Goal: Task Accomplishment & Management: Manage account settings

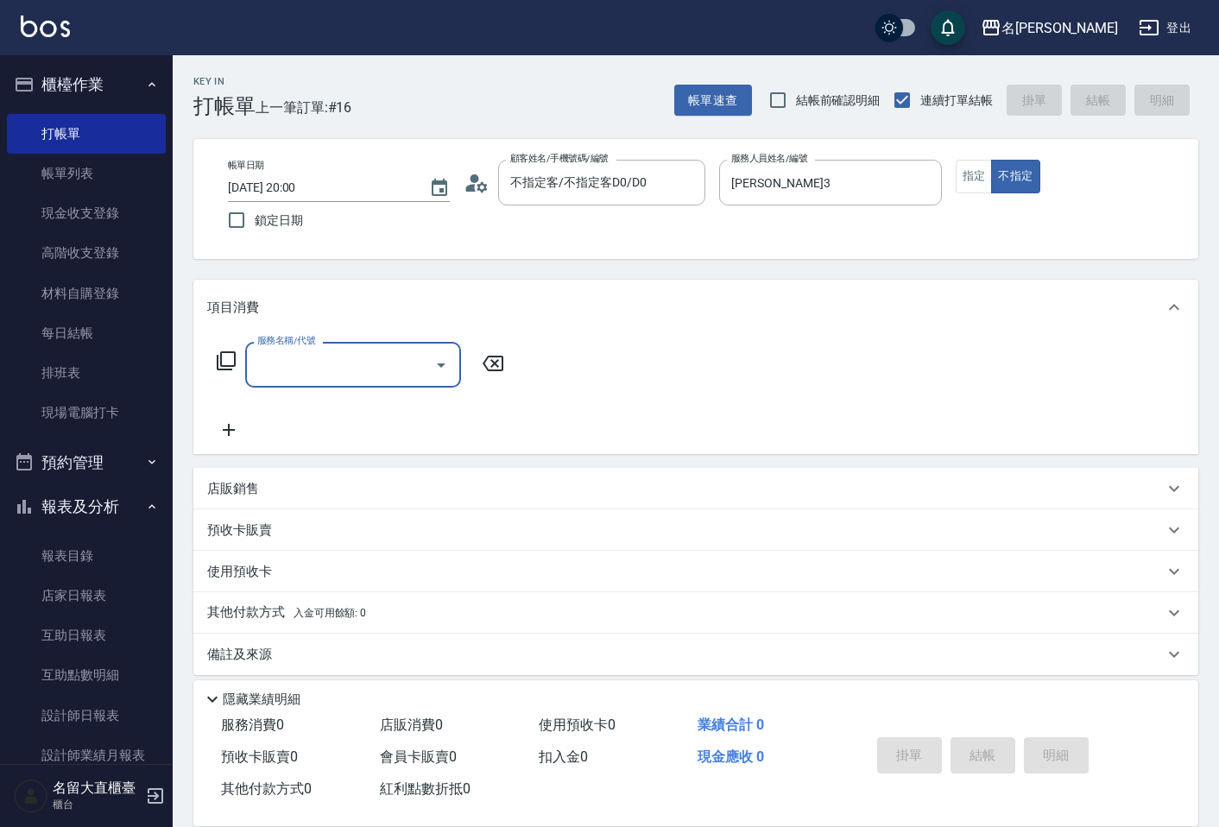
scroll to position [11, 0]
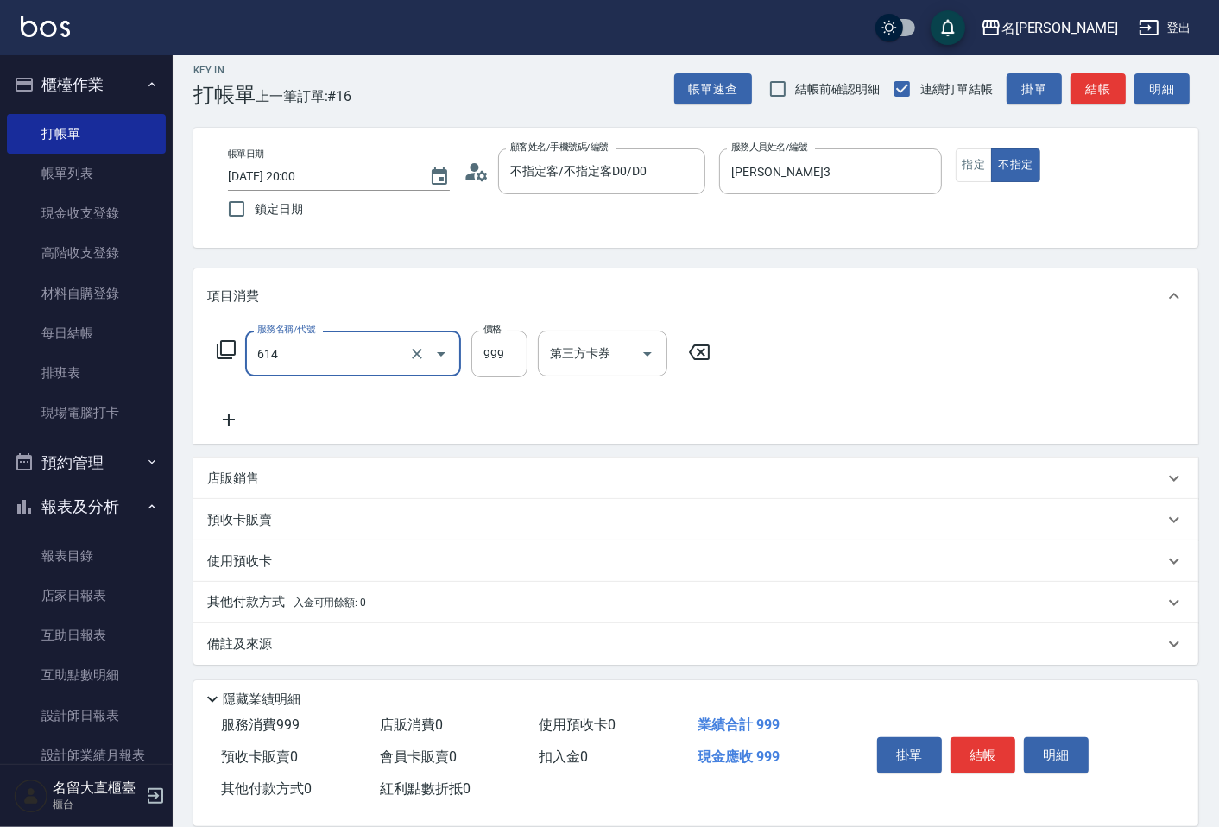
type input "去脂泥膠(614)"
type input "1000"
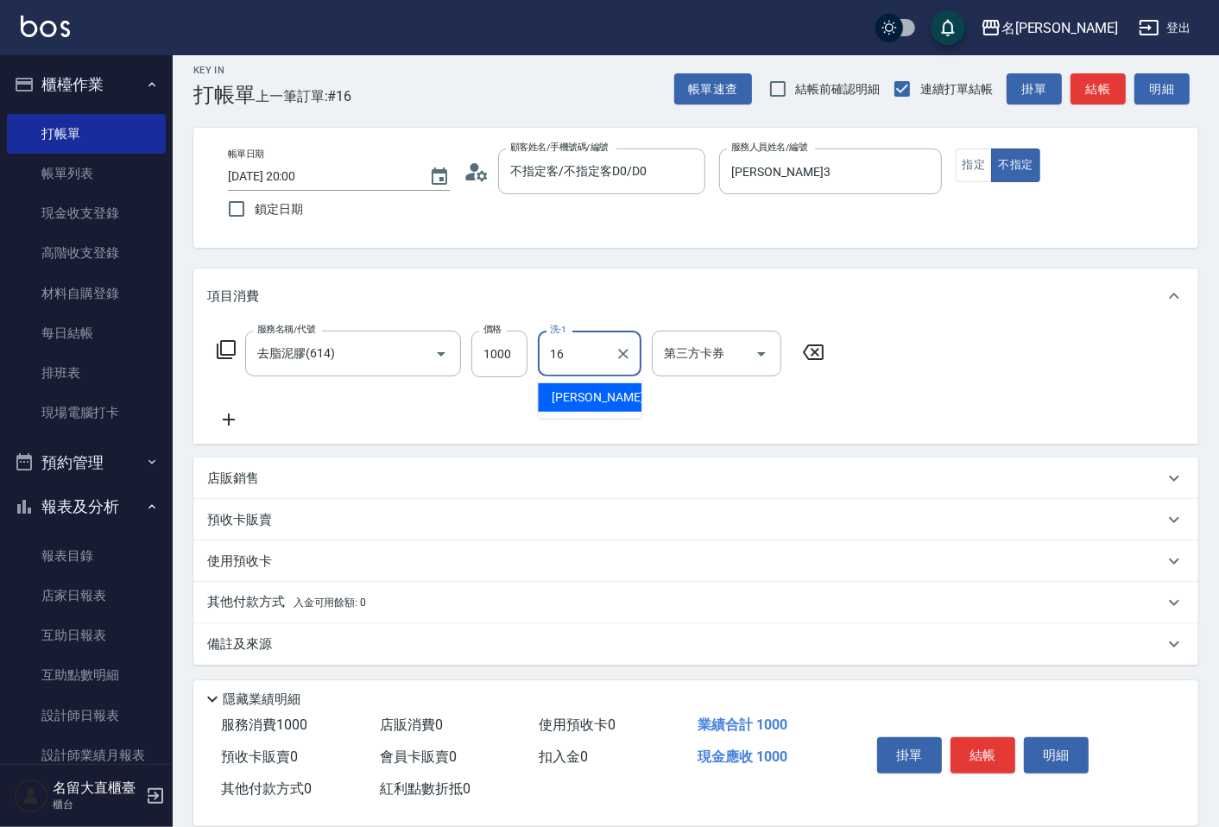
type input "[PERSON_NAME]-16"
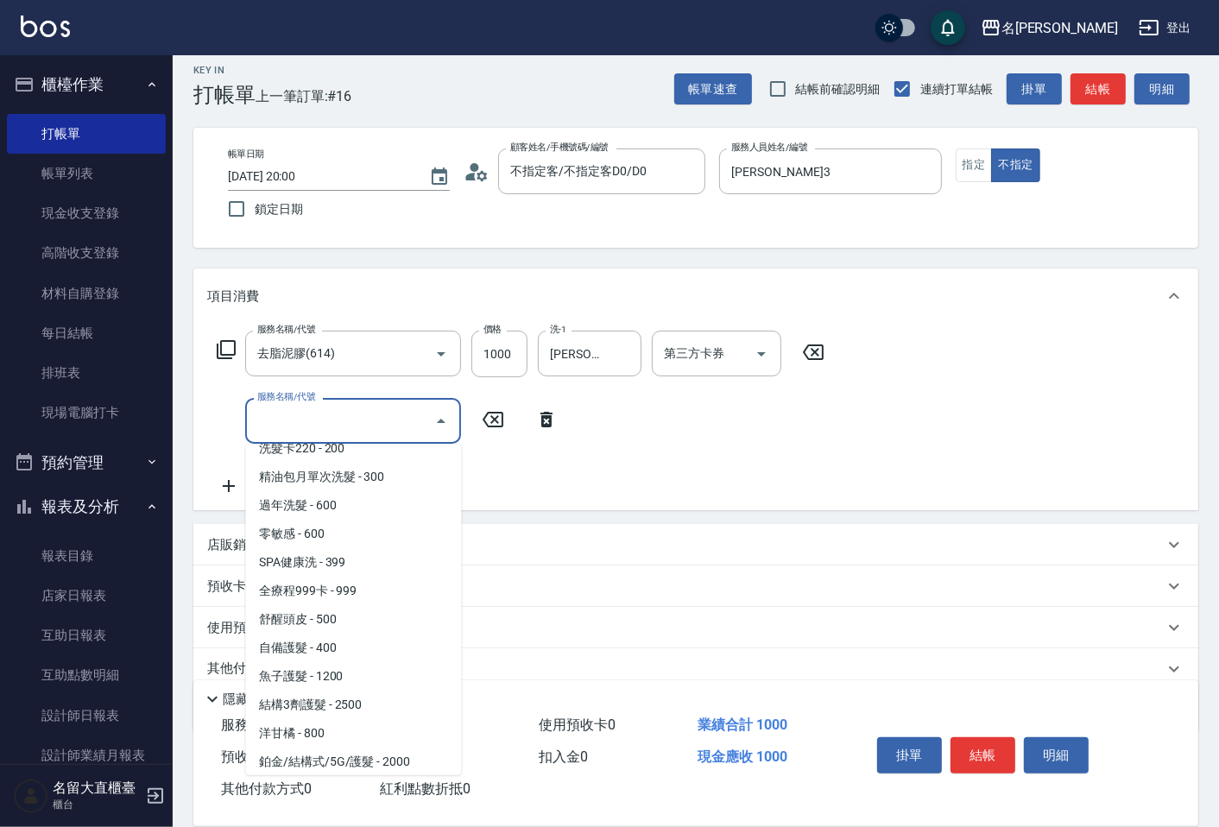
scroll to position [615, 0]
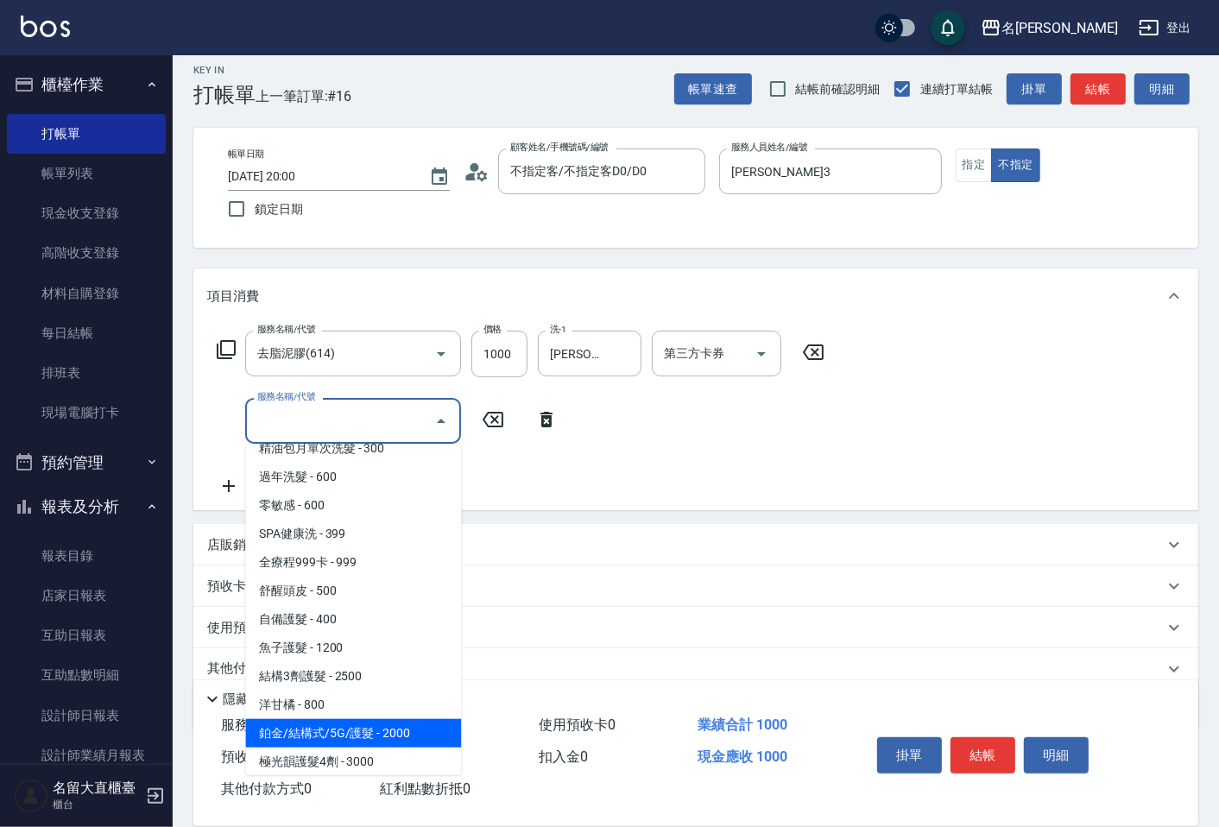
type input "鉑金/結構式/5G/護髮(605)"
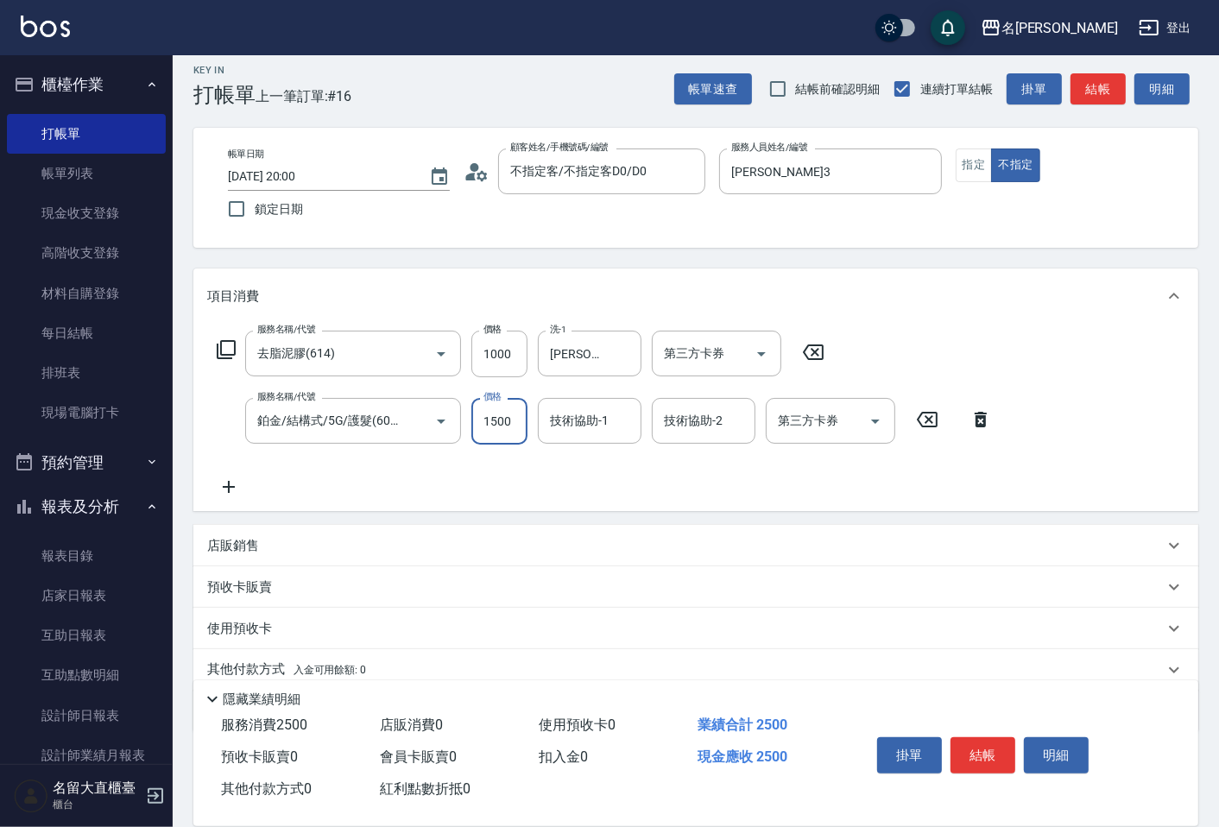
type input "1500"
type input "[PERSON_NAME]-16"
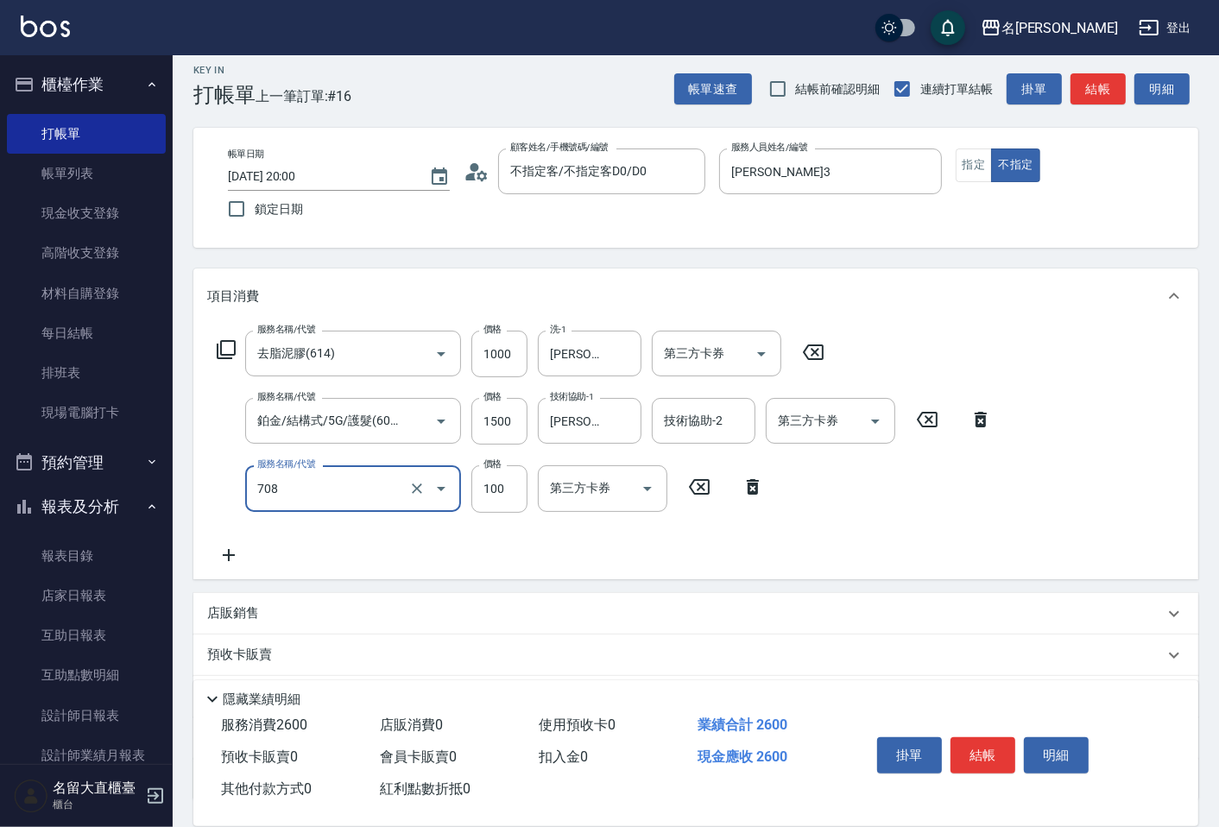
type input "吹捲.造型.包頭(708)"
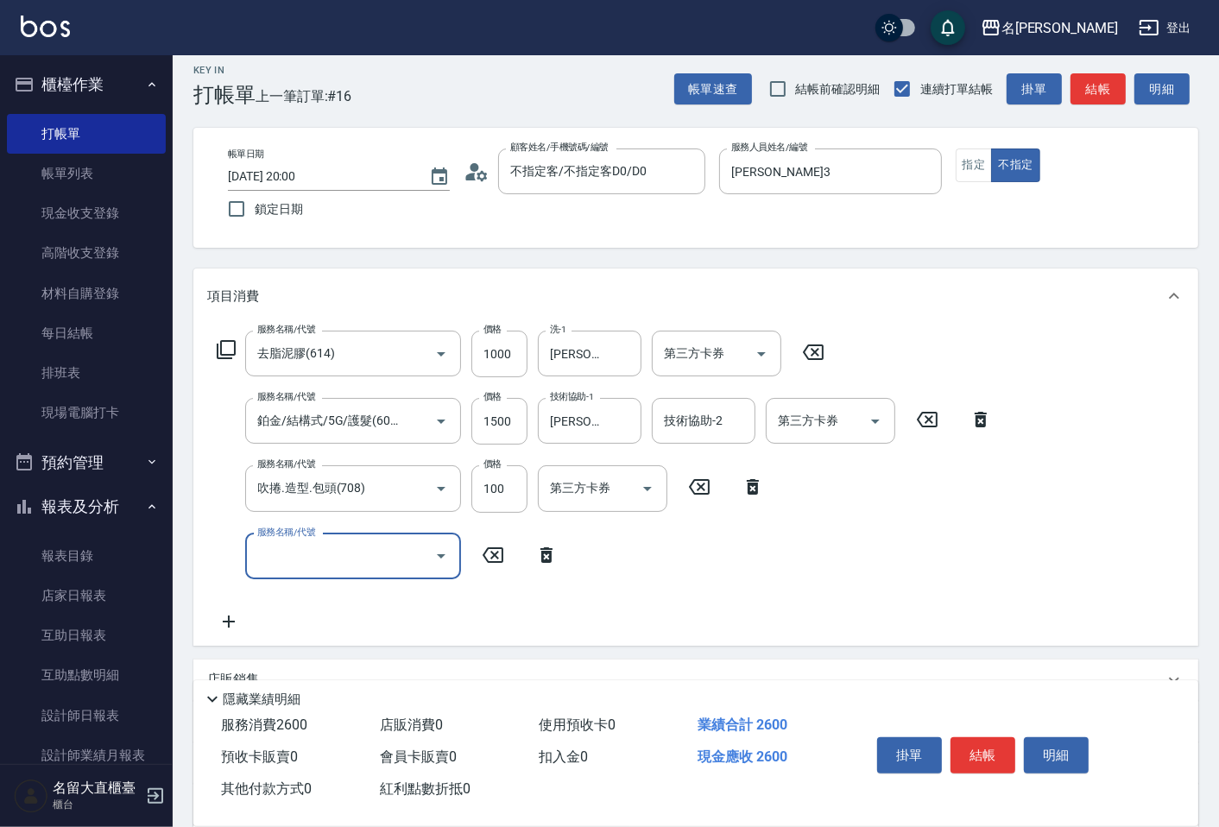
drag, startPoint x: 0, startPoint y: 0, endPoint x: 946, endPoint y: 749, distance: 1206.7
click at [946, 749] on div "掛單 結帳 明細" at bounding box center [982, 757] width 225 height 54
click at [969, 744] on button "結帳" at bounding box center [982, 755] width 65 height 36
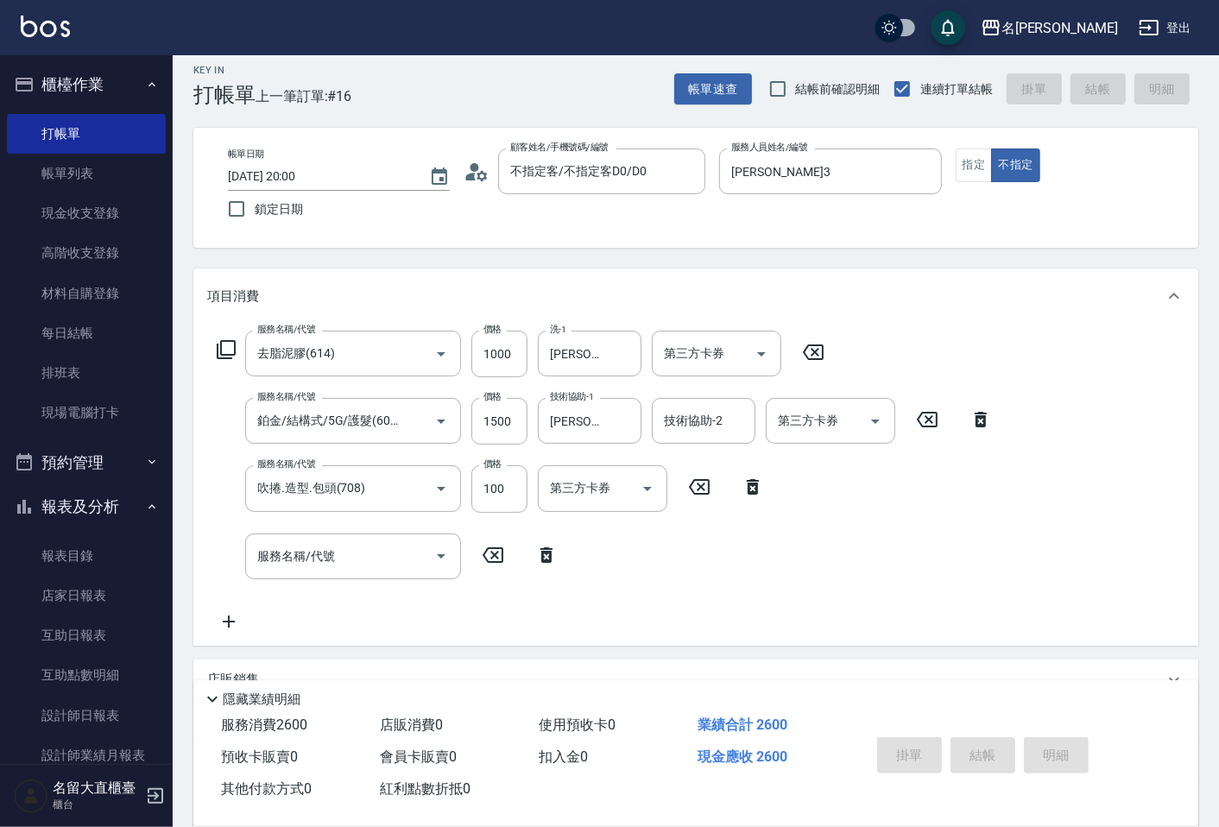
type input "[DATE] 20:35"
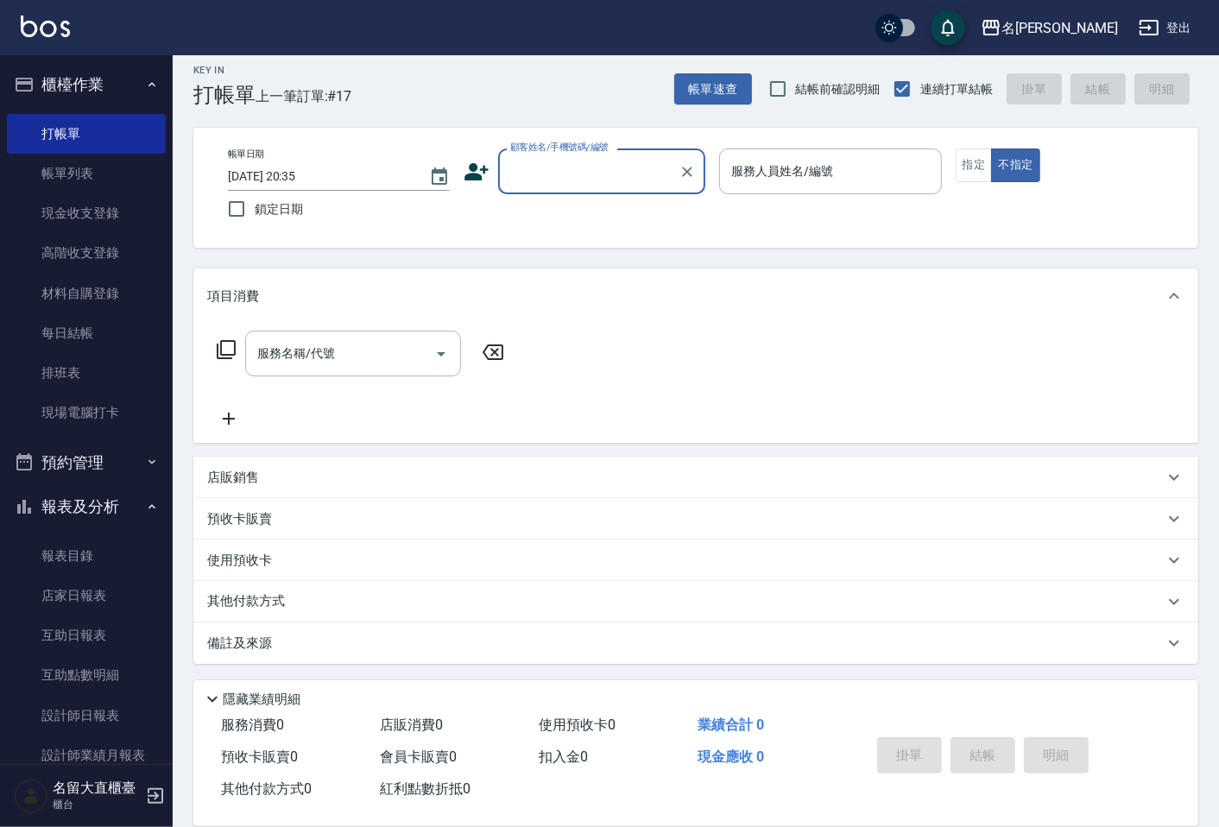
click at [579, 183] on input "顧客姓名/手機號碼/編號" at bounding box center [589, 171] width 166 height 30
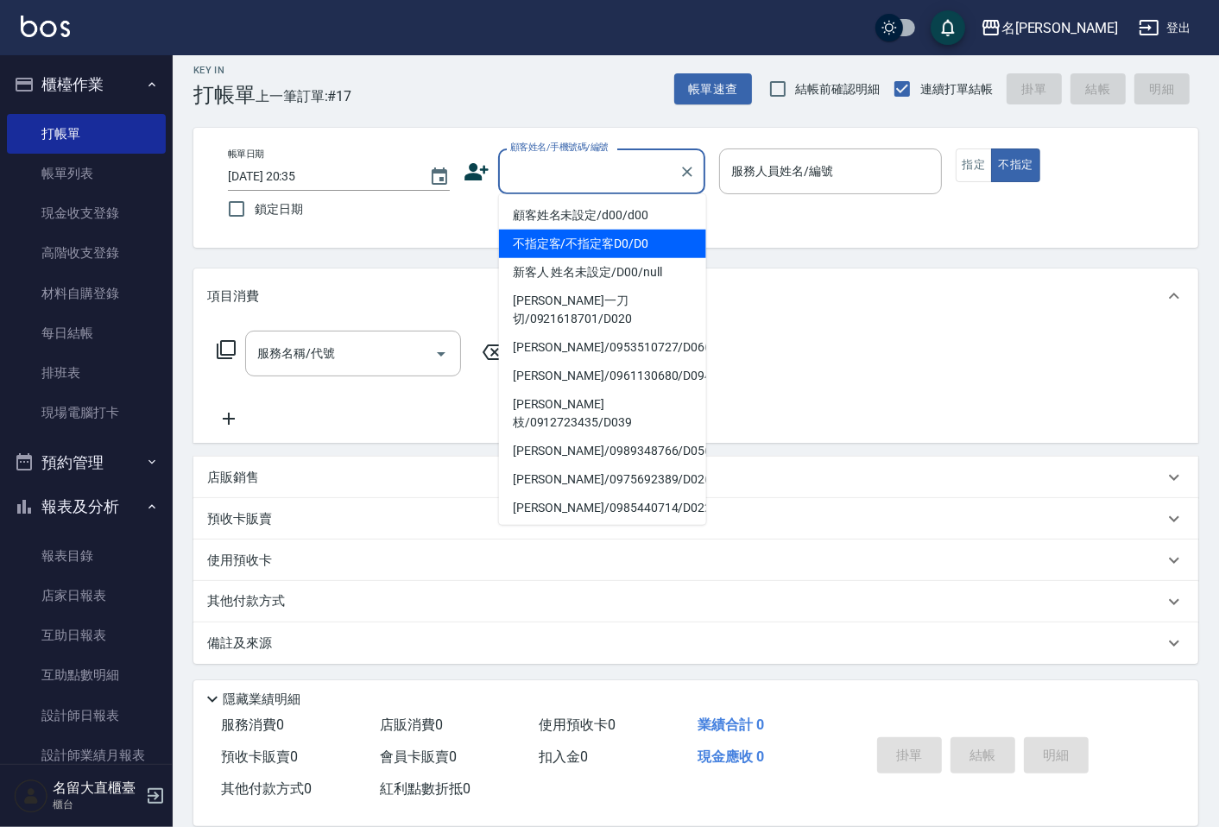
click at [576, 234] on li "不指定客/不指定客D0/D0" at bounding box center [602, 244] width 207 height 28
type input "不指定客/不指定客D0/D0"
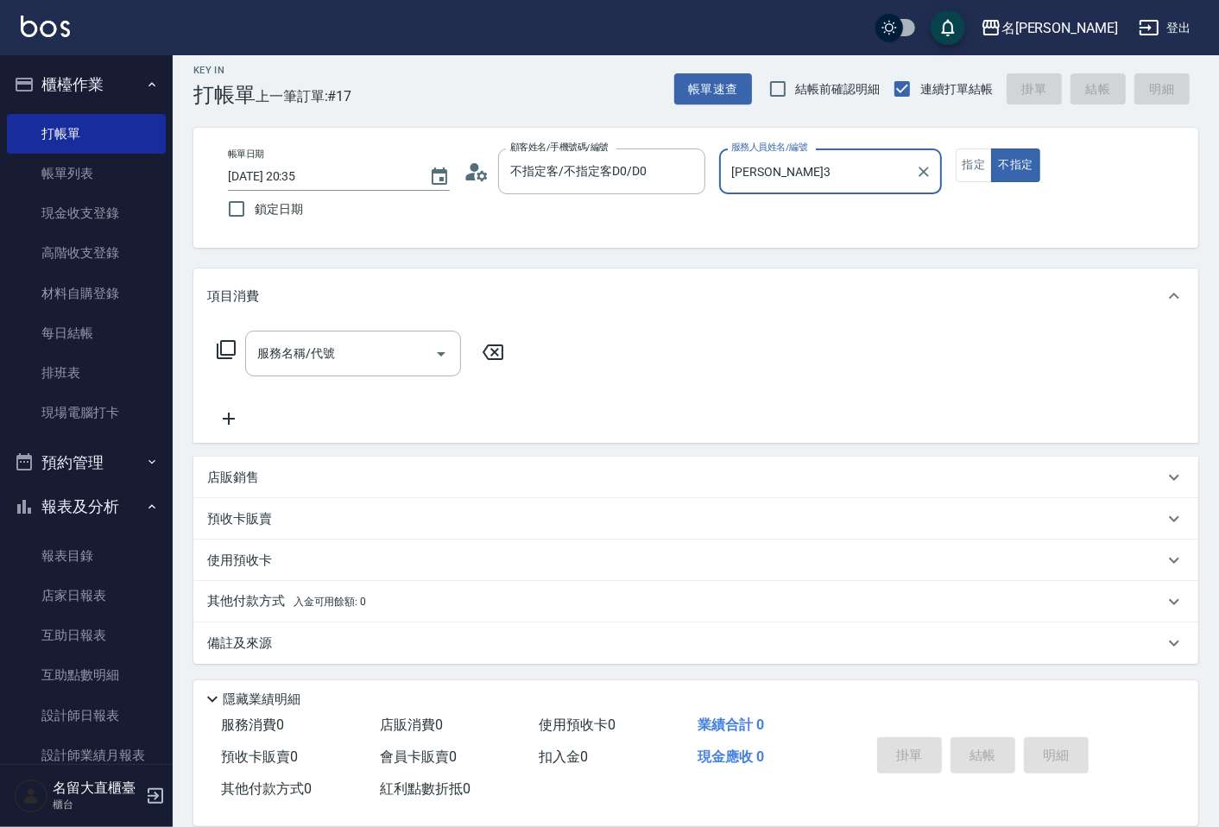
click at [765, 178] on input "[PERSON_NAME]3" at bounding box center [817, 171] width 180 height 30
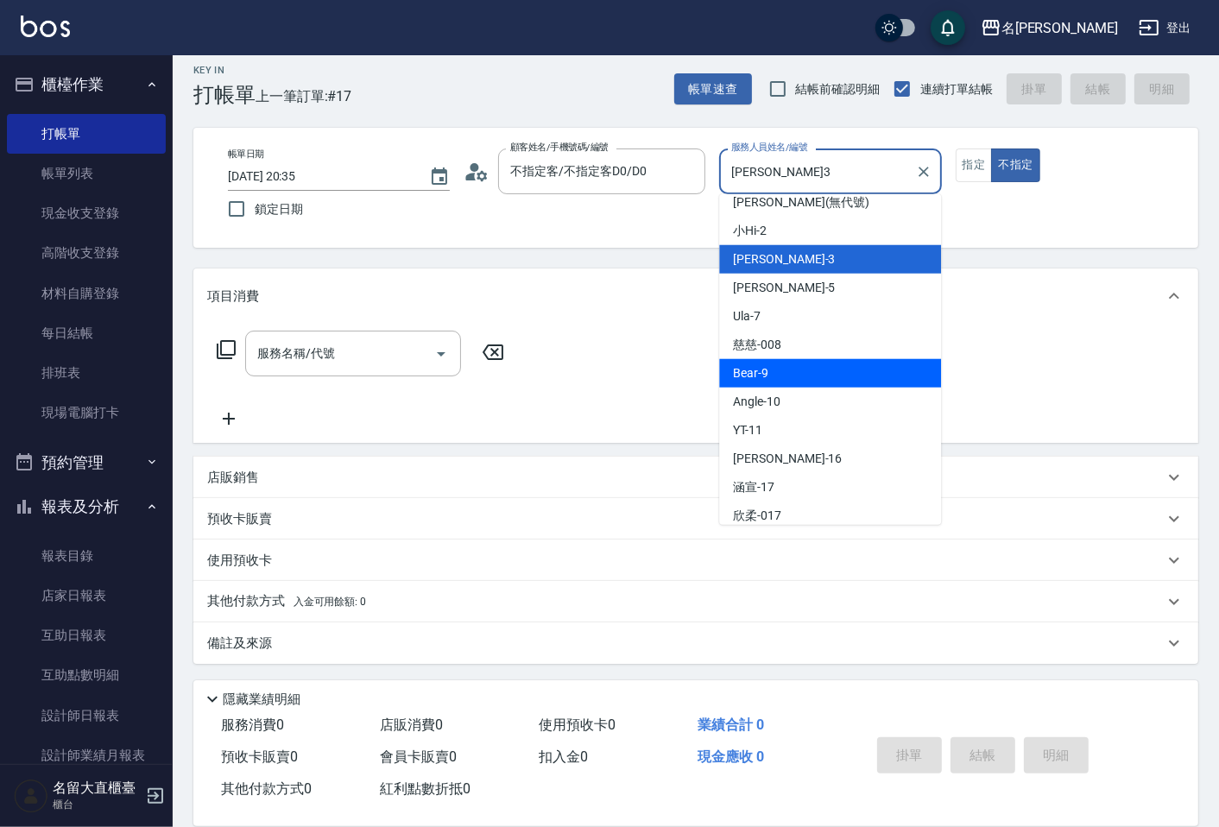
scroll to position [192, 0]
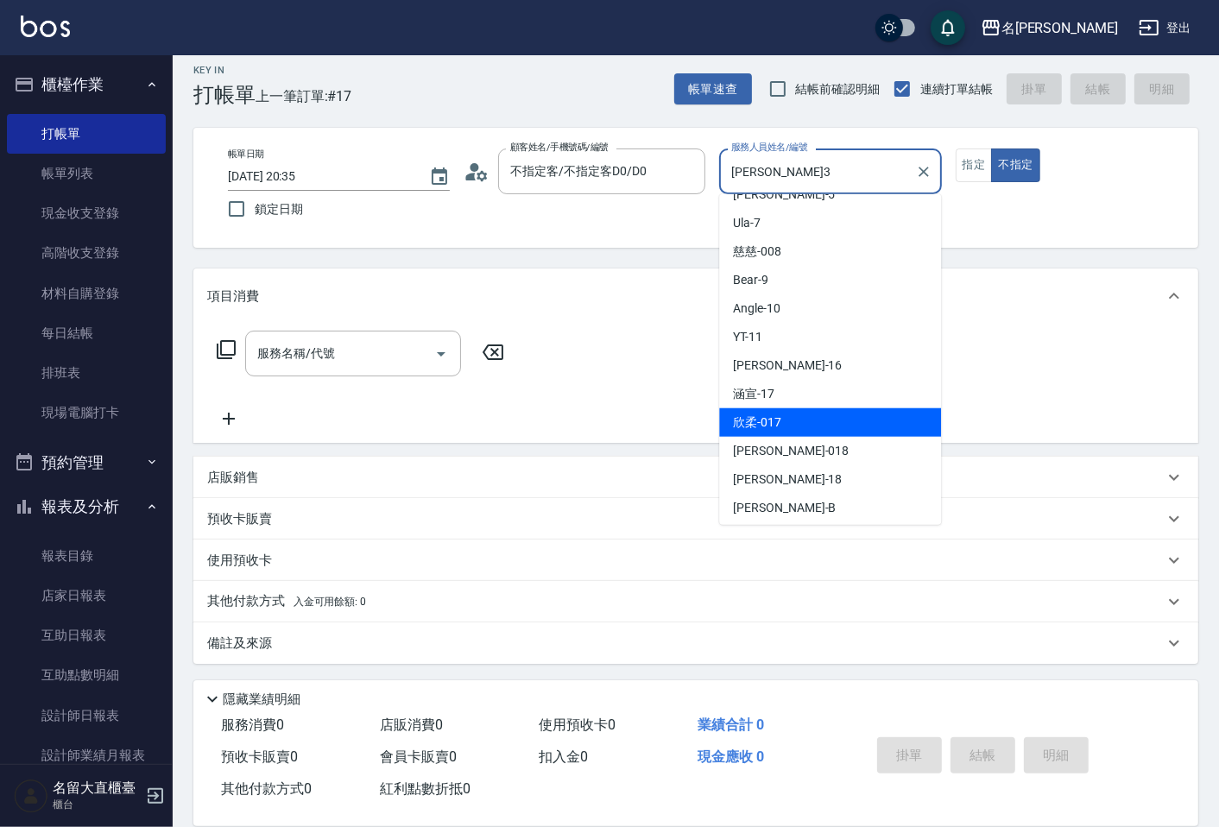
click at [807, 421] on div "欣柔 -017" at bounding box center [830, 422] width 222 height 28
type input "欣柔-017"
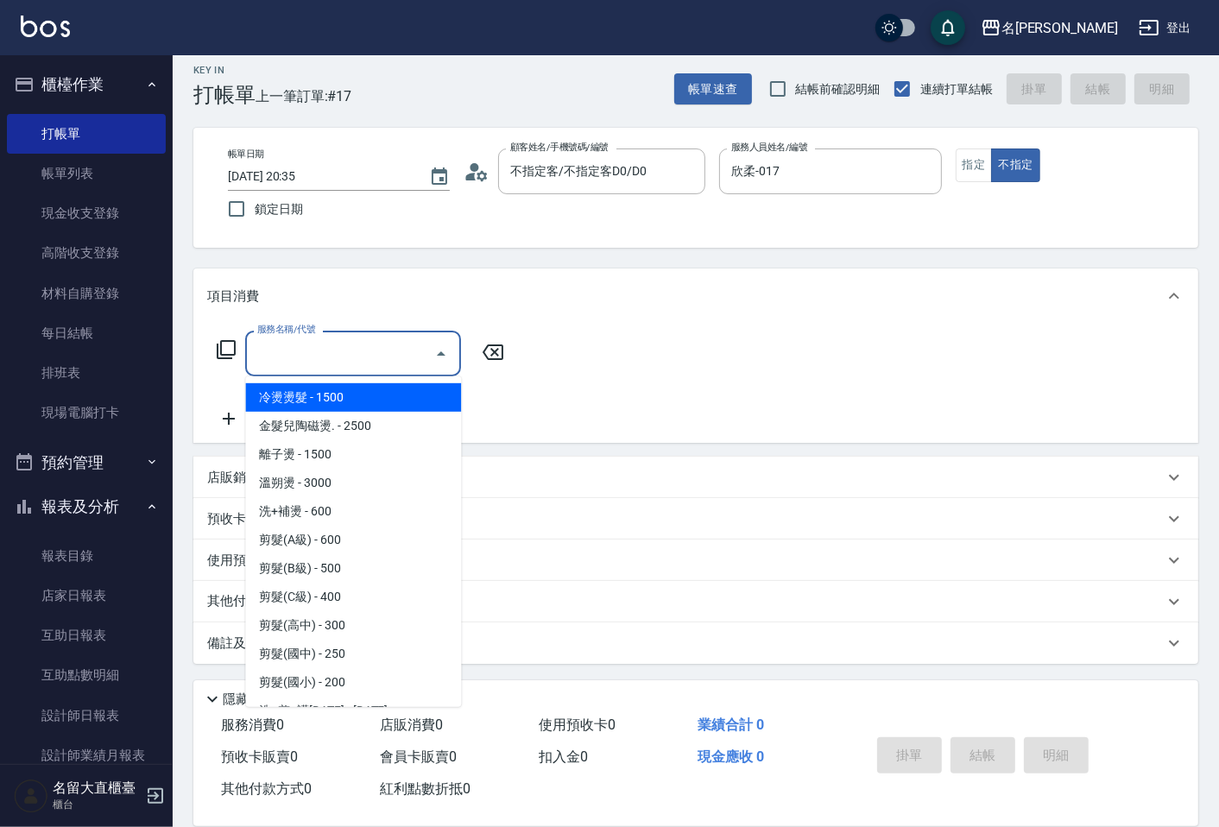
click at [380, 347] on input "服務名稱/代號" at bounding box center [340, 353] width 174 height 30
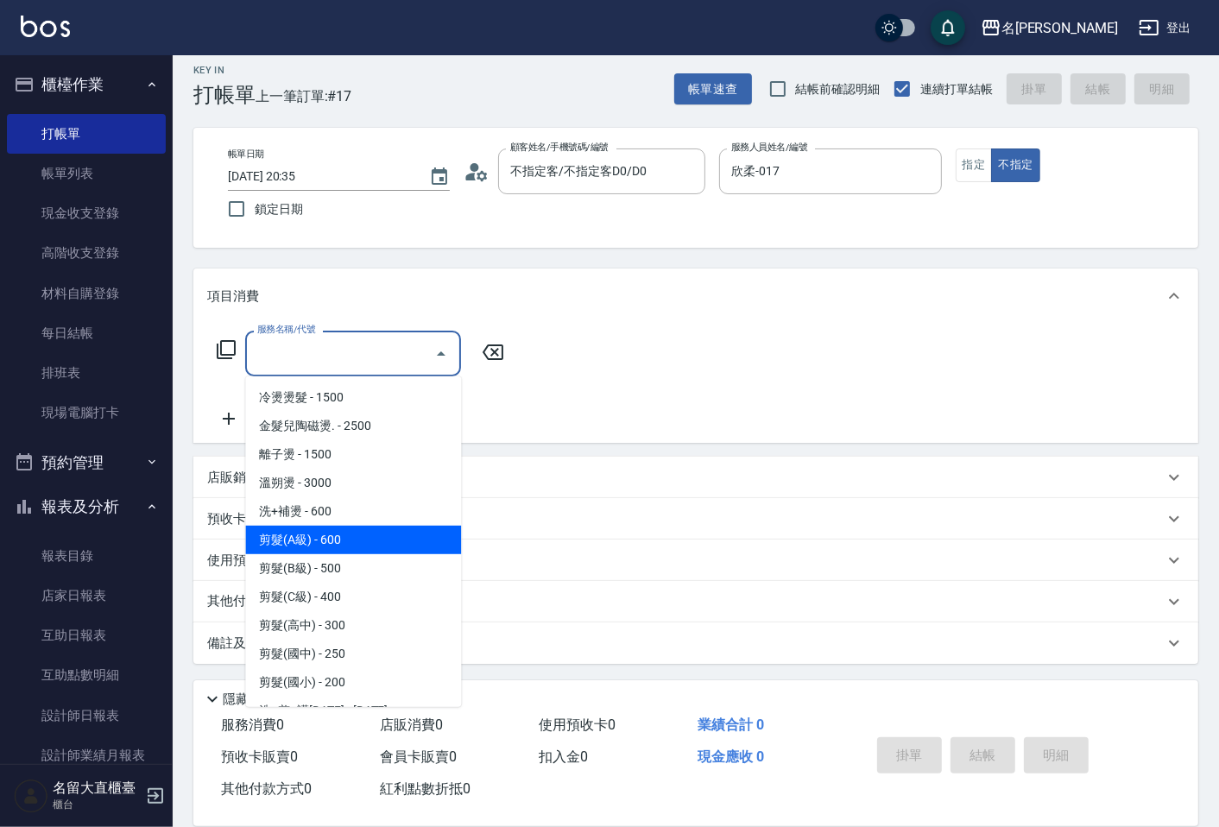
click at [331, 535] on span "剪髮(A級) - 600" at bounding box center [353, 540] width 216 height 28
type input "剪髮(A級)(301)"
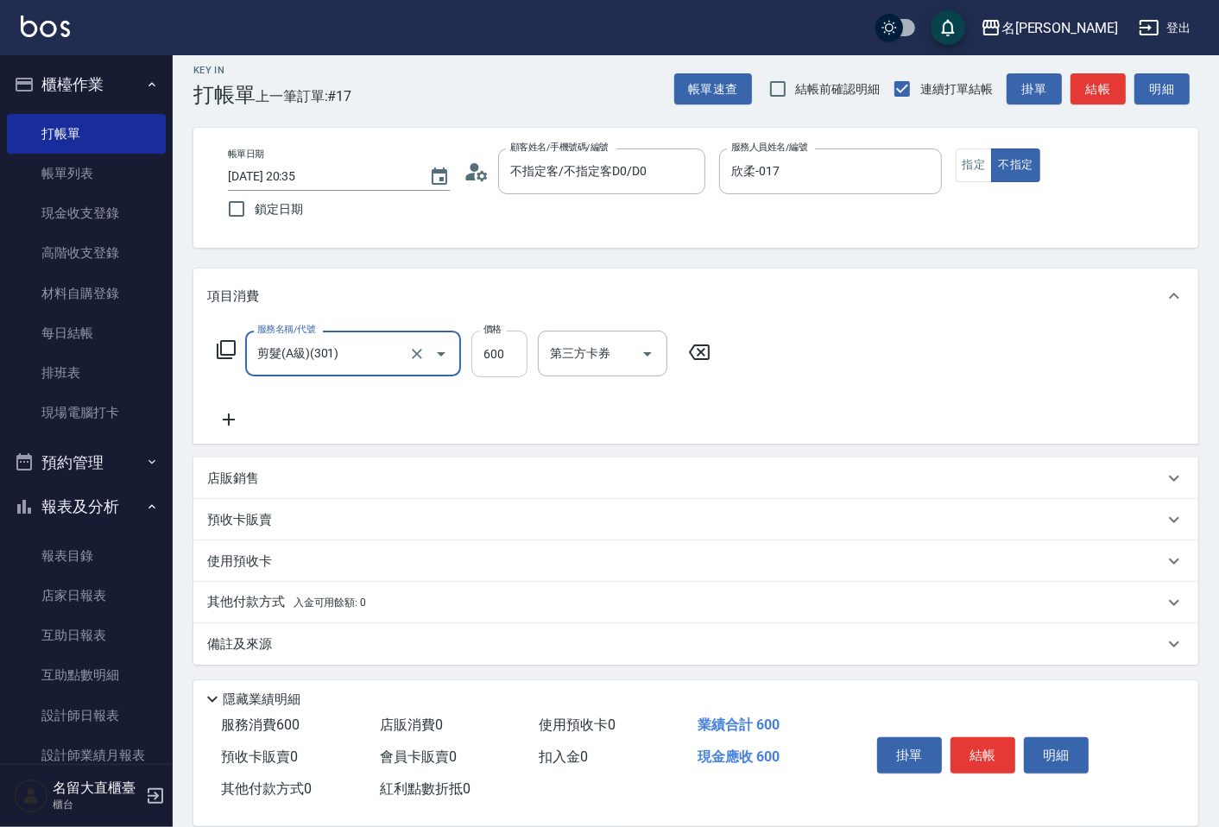
drag, startPoint x: 499, startPoint y: 359, endPoint x: 501, endPoint y: 368, distance: 8.8
click at [501, 359] on input "600" at bounding box center [499, 354] width 56 height 47
type input "150"
click at [221, 426] on icon at bounding box center [228, 419] width 43 height 21
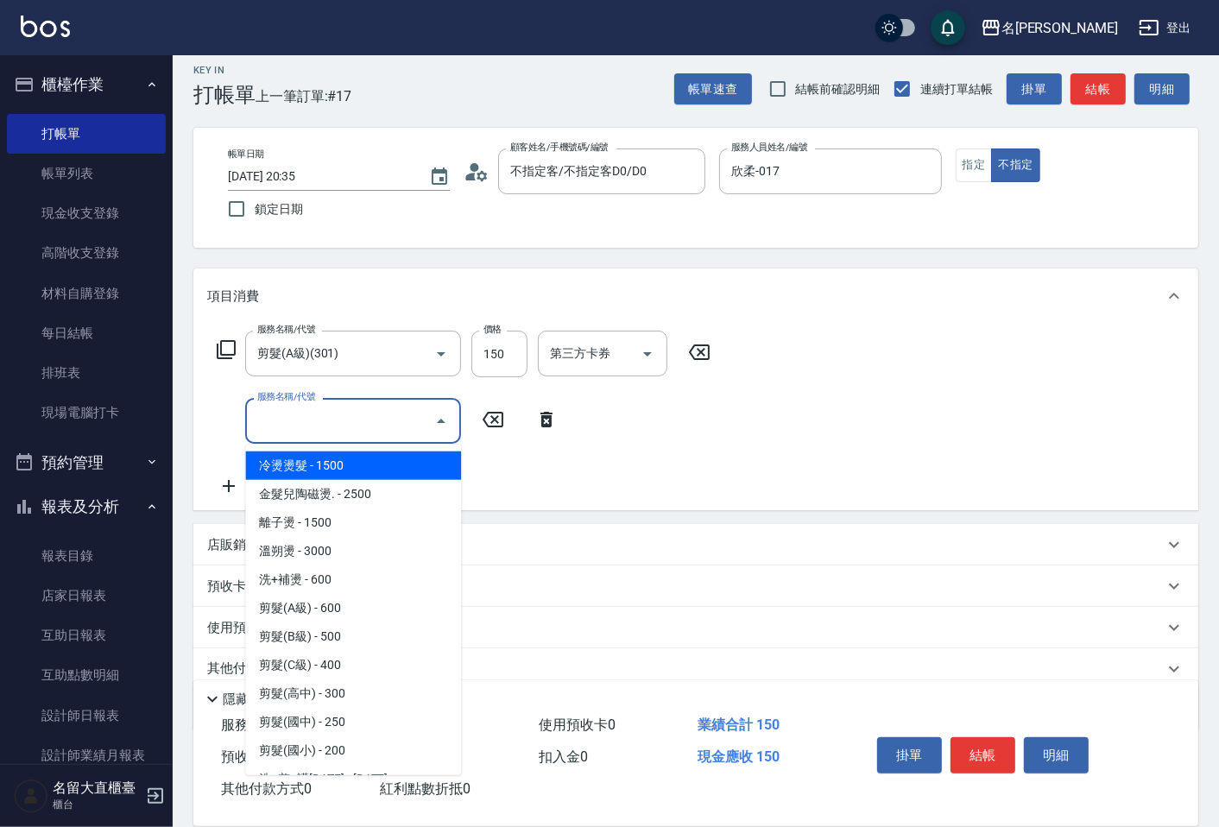
click at [287, 425] on input "服務名稱/代號" at bounding box center [340, 421] width 174 height 30
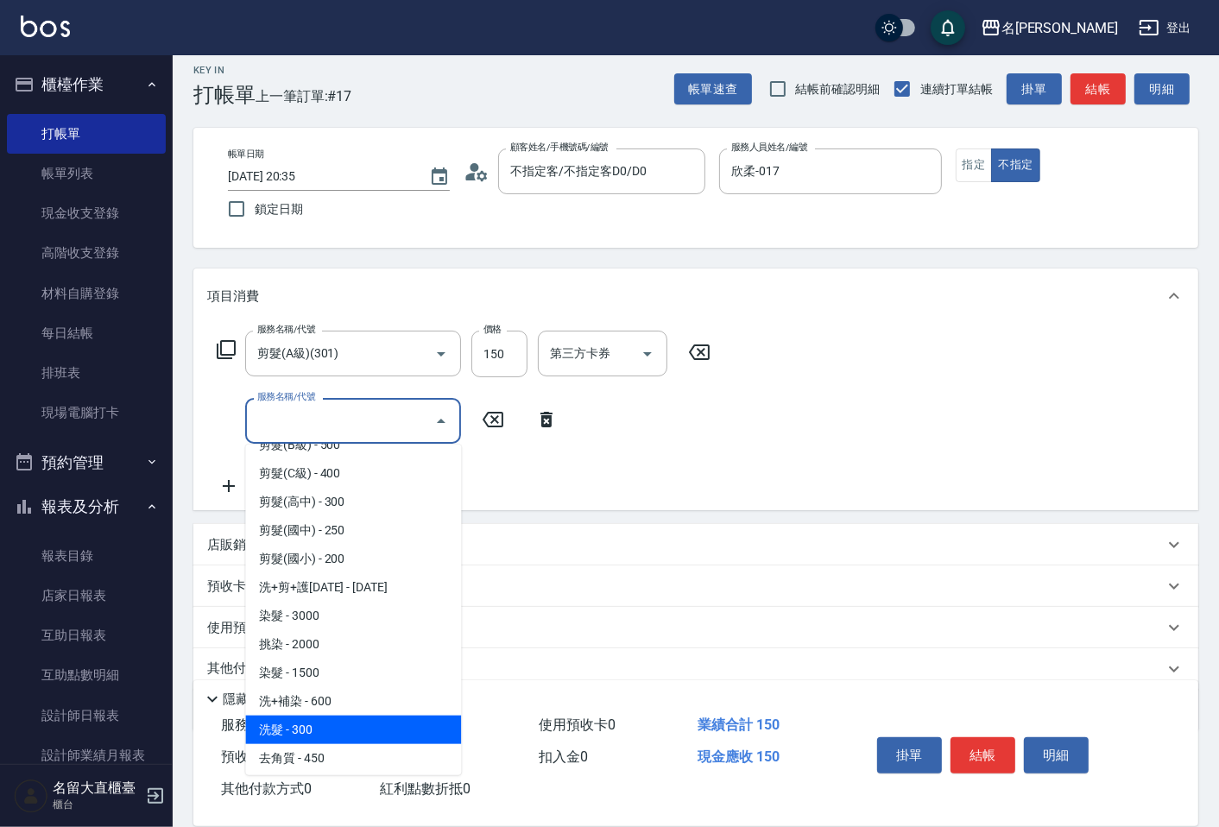
drag, startPoint x: 325, startPoint y: 734, endPoint x: 331, endPoint y: 725, distance: 10.1
click at [328, 730] on span "洗髮 - 300" at bounding box center [353, 730] width 216 height 28
type input "洗髮(500)"
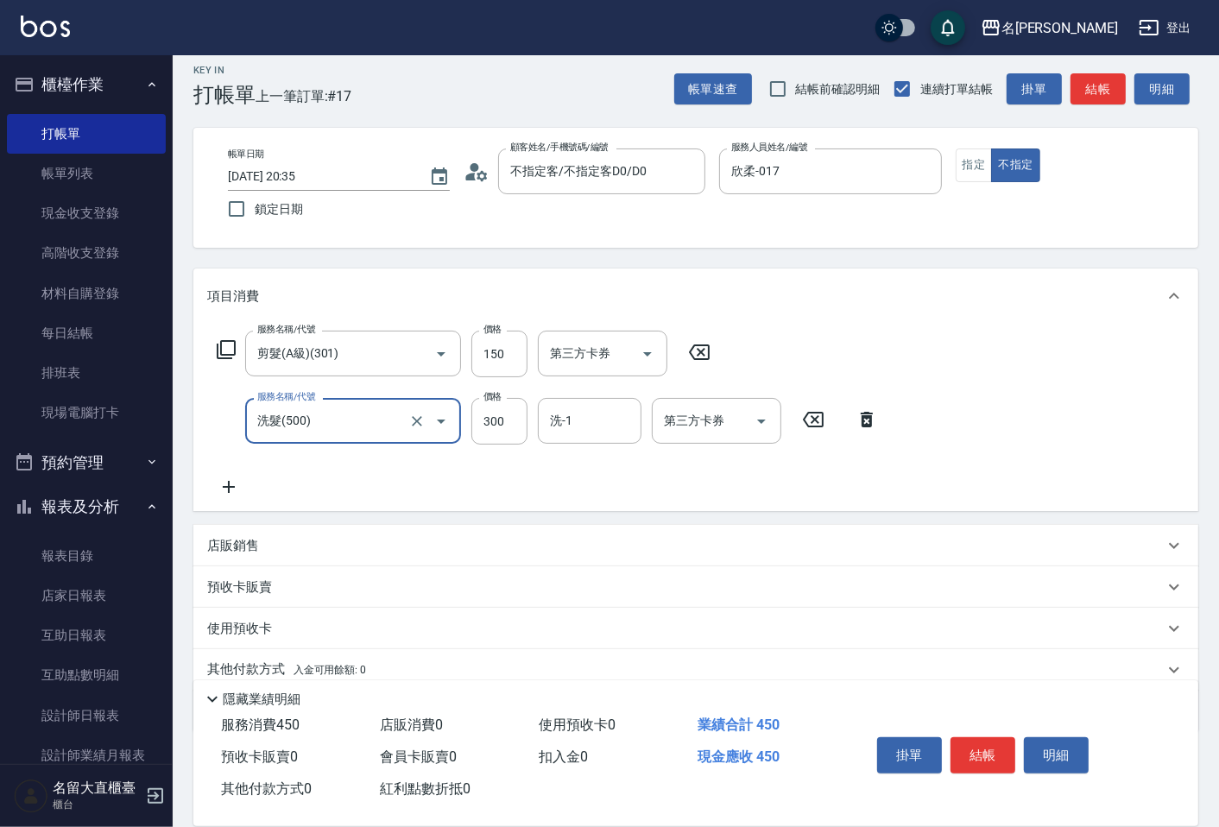
click at [972, 754] on button "結帳" at bounding box center [982, 755] width 65 height 36
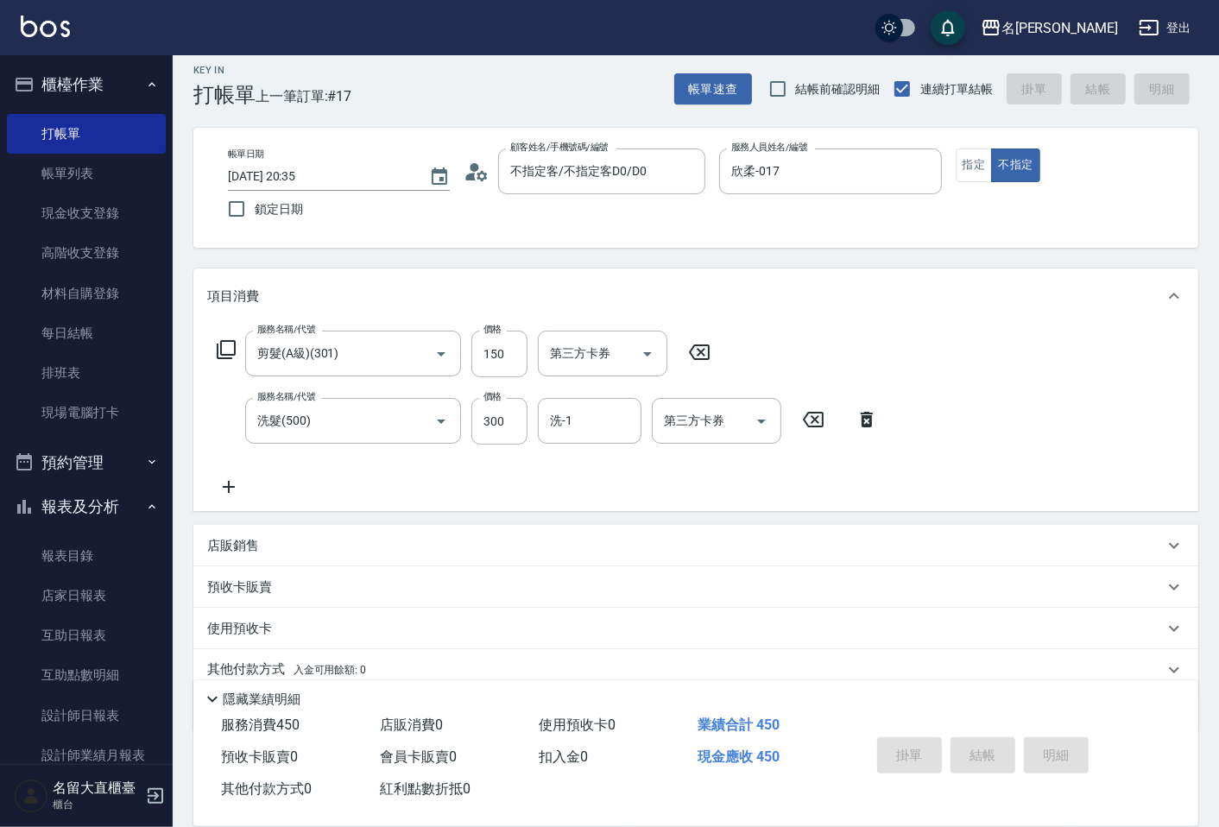
type input "[DATE] 20:40"
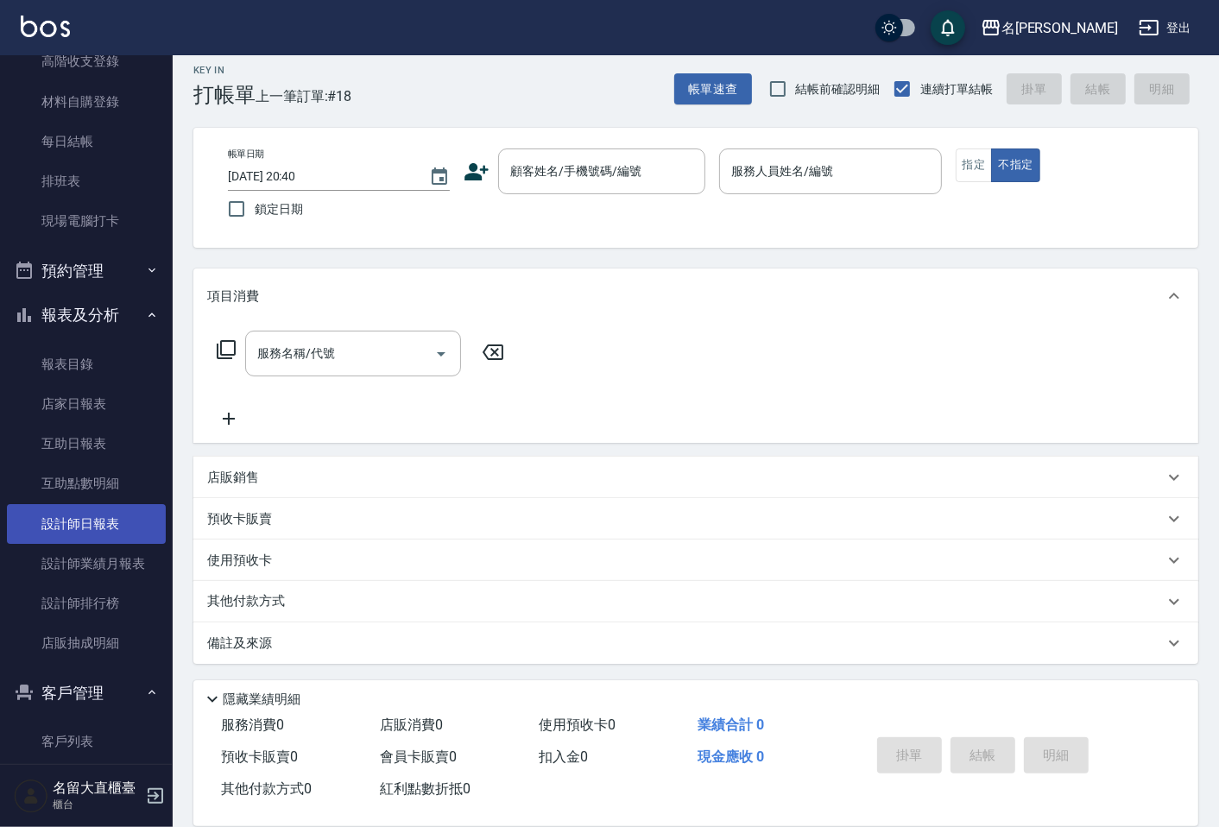
click at [102, 514] on link "設計師日報表" at bounding box center [86, 524] width 159 height 40
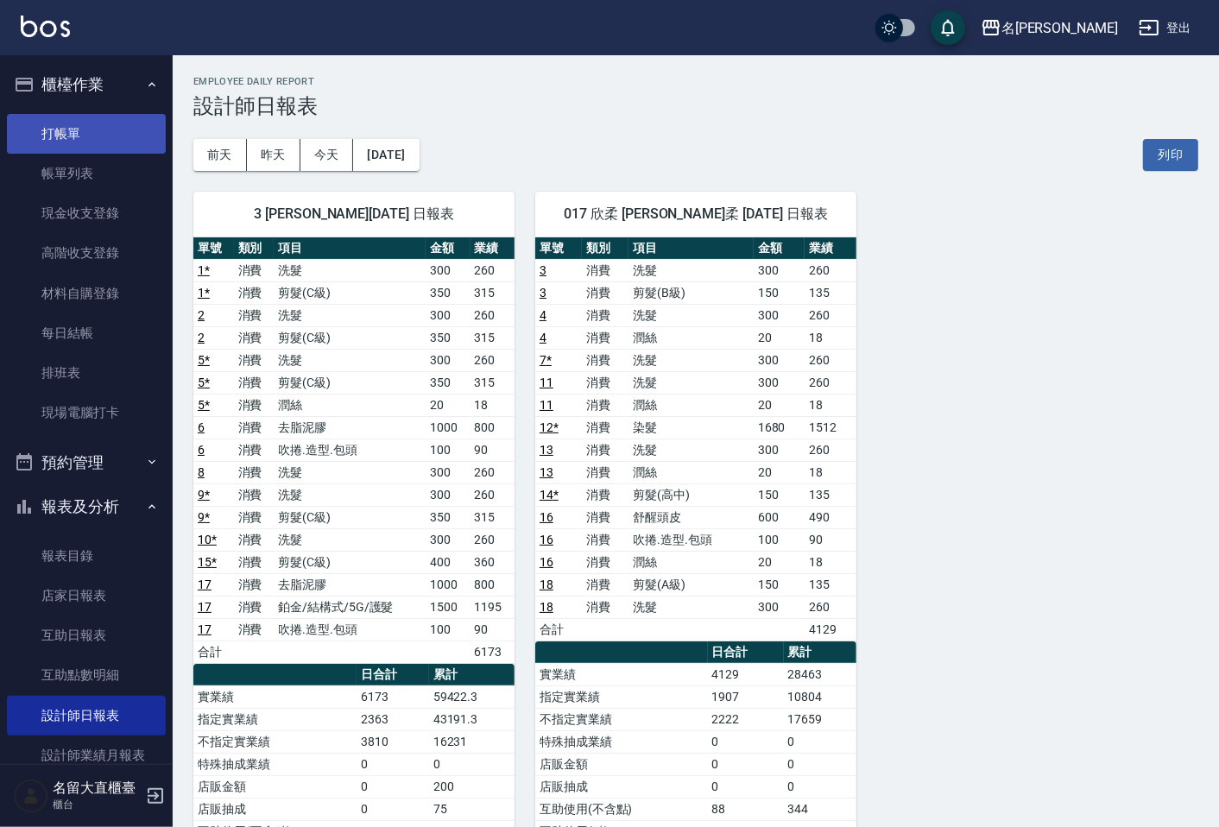
click at [63, 119] on link "打帳單" at bounding box center [86, 134] width 159 height 40
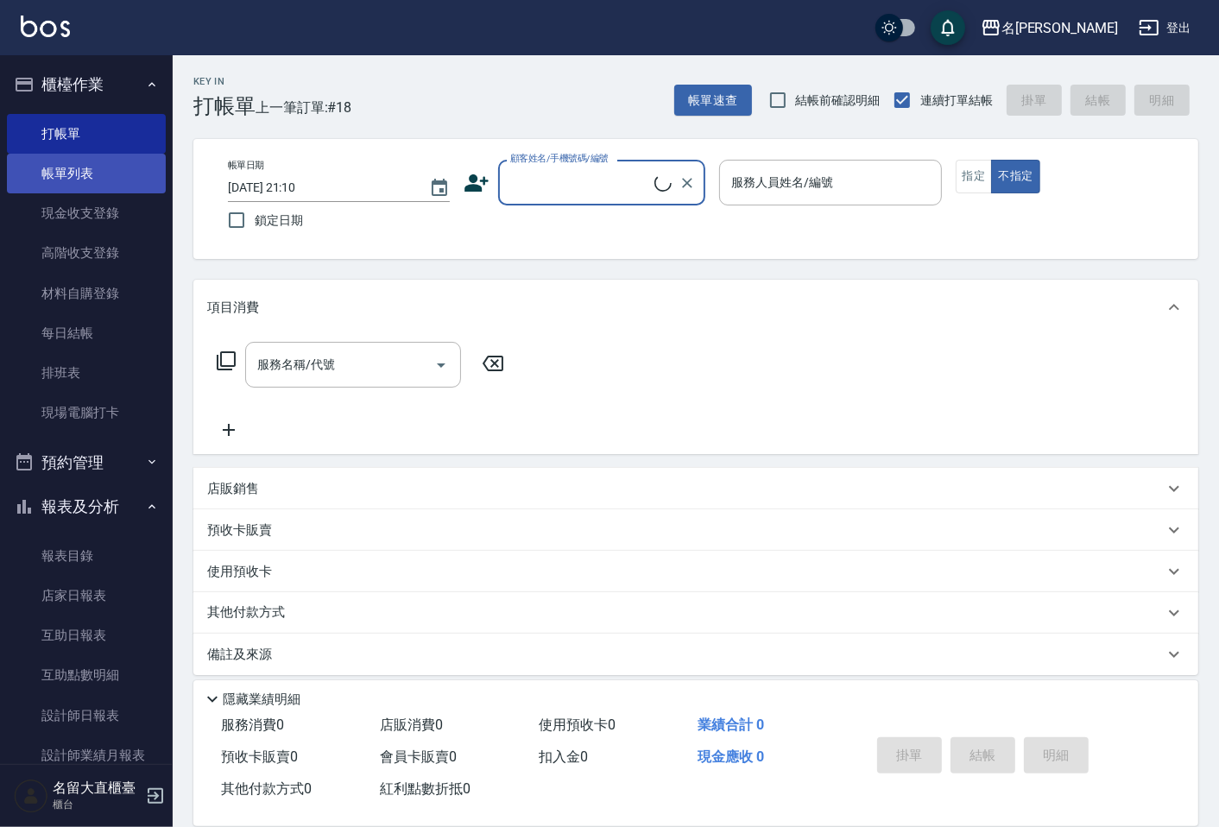
click at [82, 167] on link "帳單列表" at bounding box center [86, 174] width 159 height 40
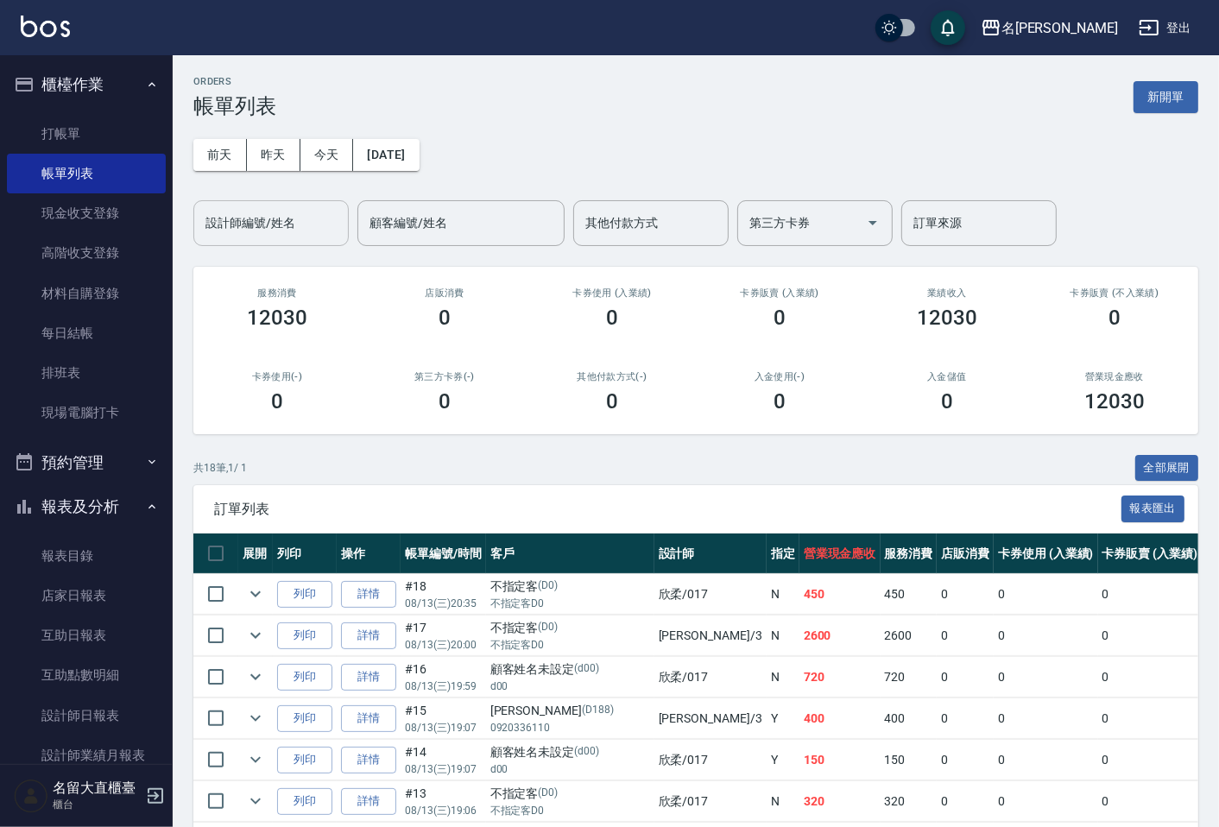
click at [294, 208] on input "設計師編號/姓名" at bounding box center [271, 223] width 140 height 30
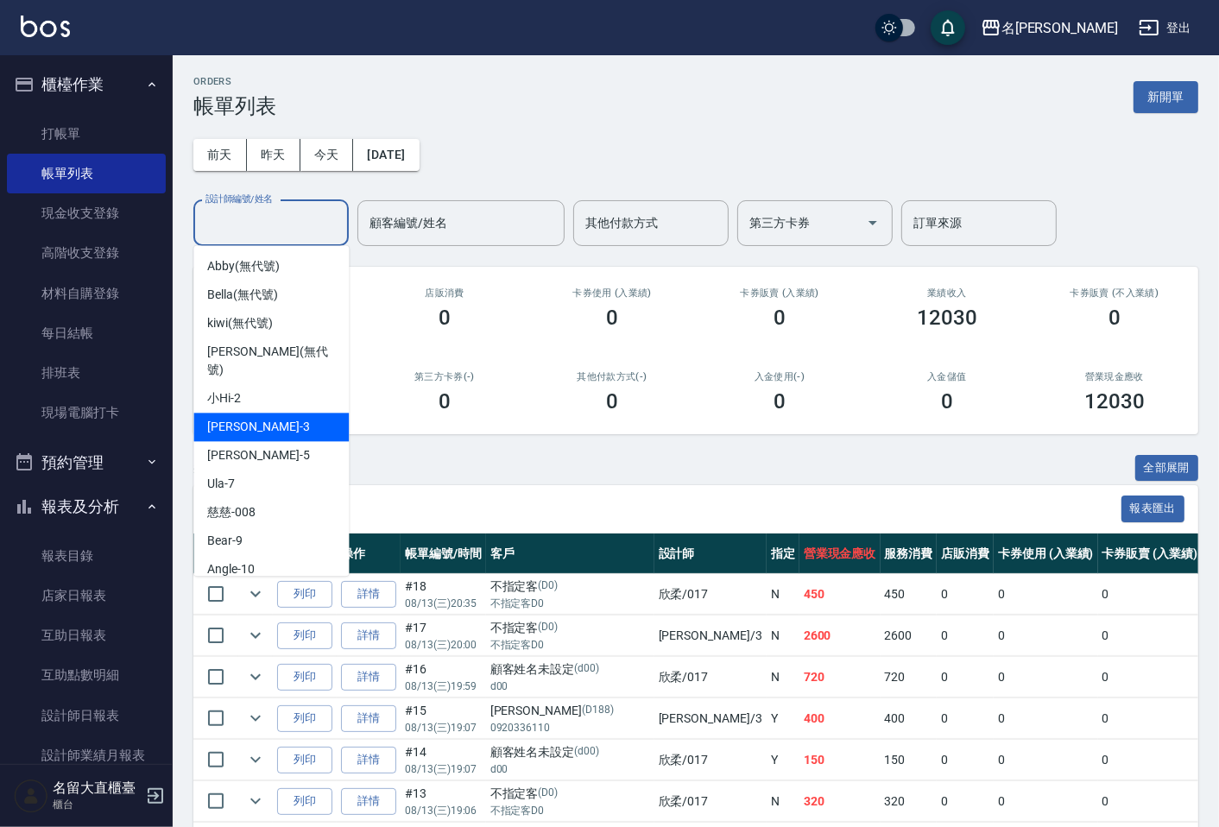
click at [274, 415] on div "[PERSON_NAME]3" at bounding box center [270, 427] width 155 height 28
type input "[PERSON_NAME]3"
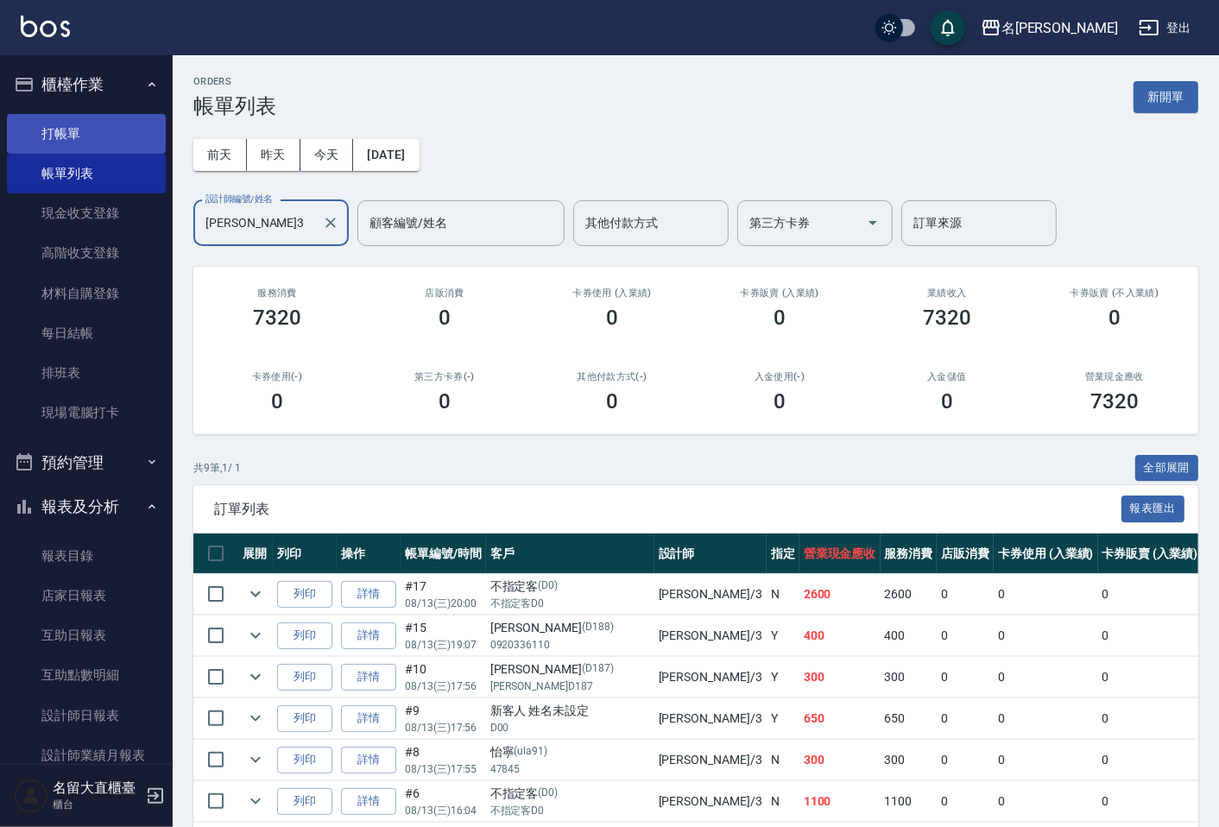
click at [75, 127] on link "打帳單" at bounding box center [86, 134] width 159 height 40
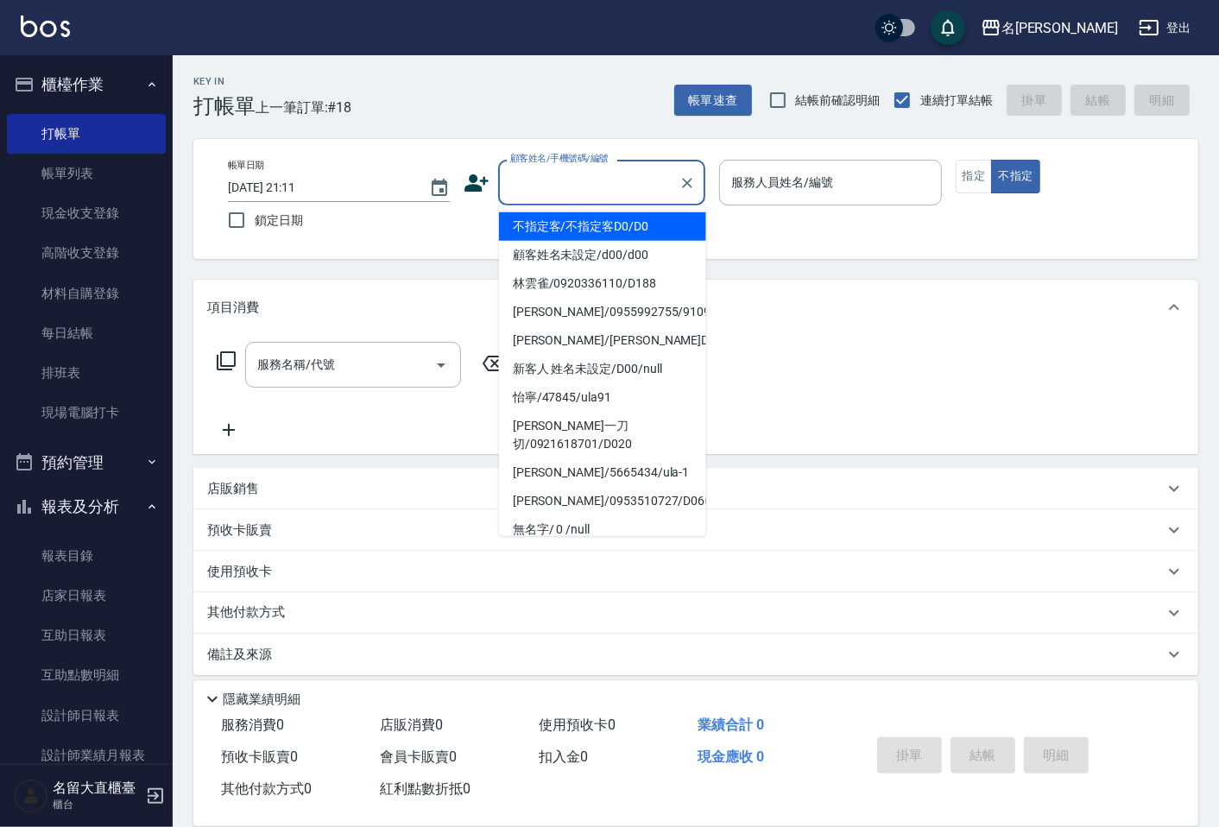
click at [579, 195] on input "顧客姓名/手機號碼/編號" at bounding box center [589, 182] width 166 height 30
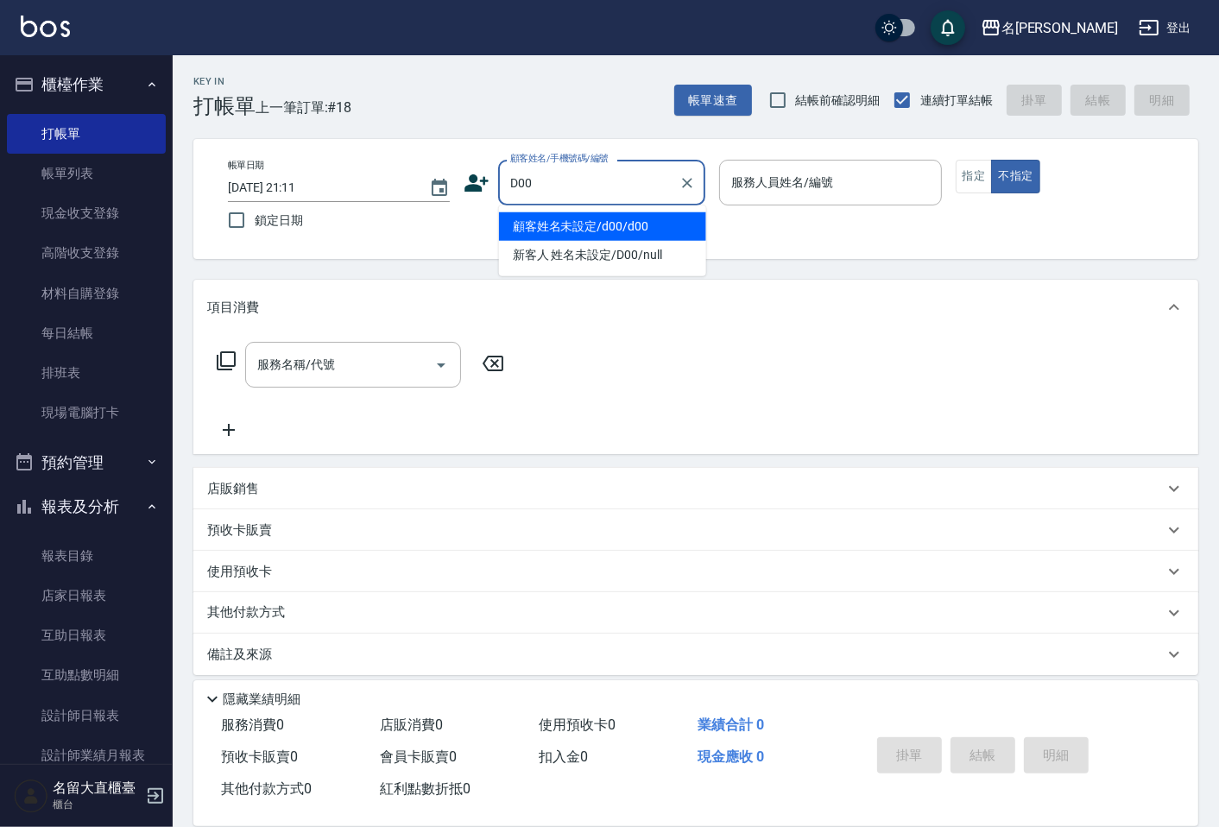
type input "顧客姓名未設定/d00/d00"
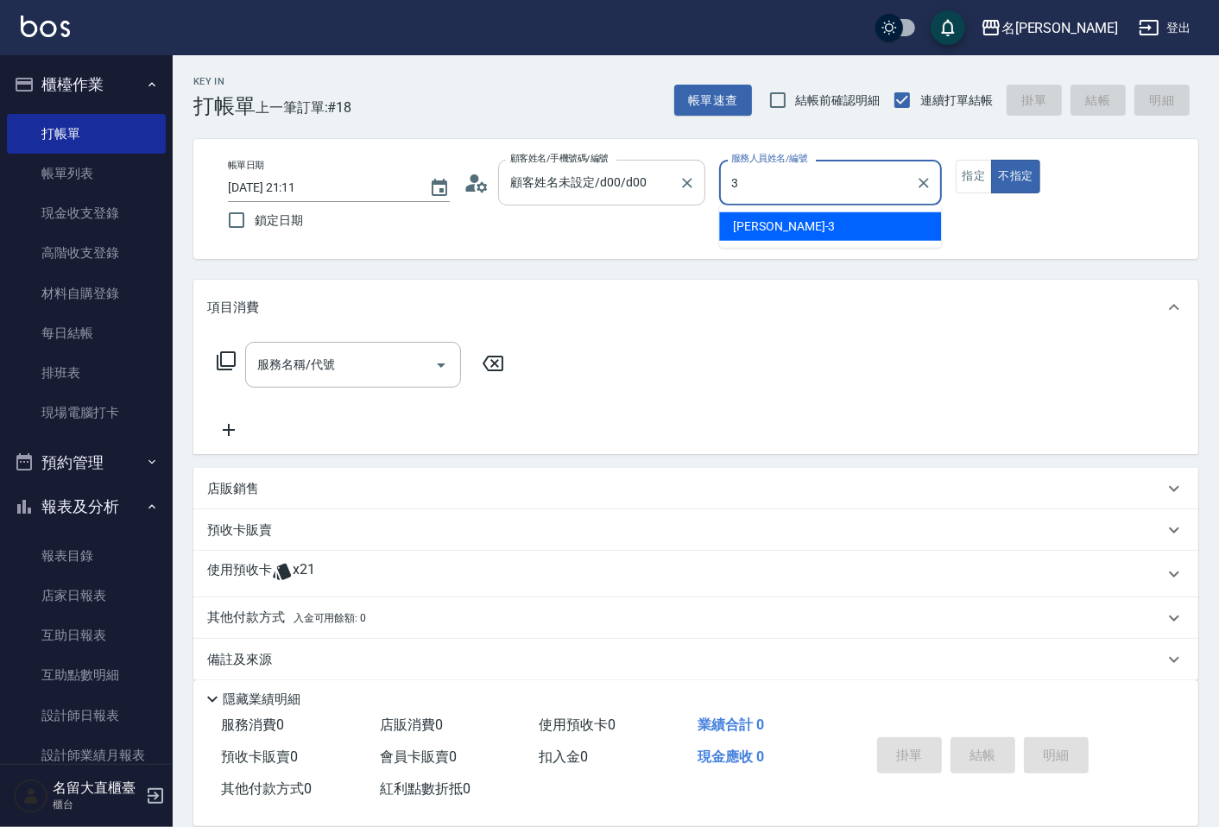
type input "[PERSON_NAME]3"
type button "false"
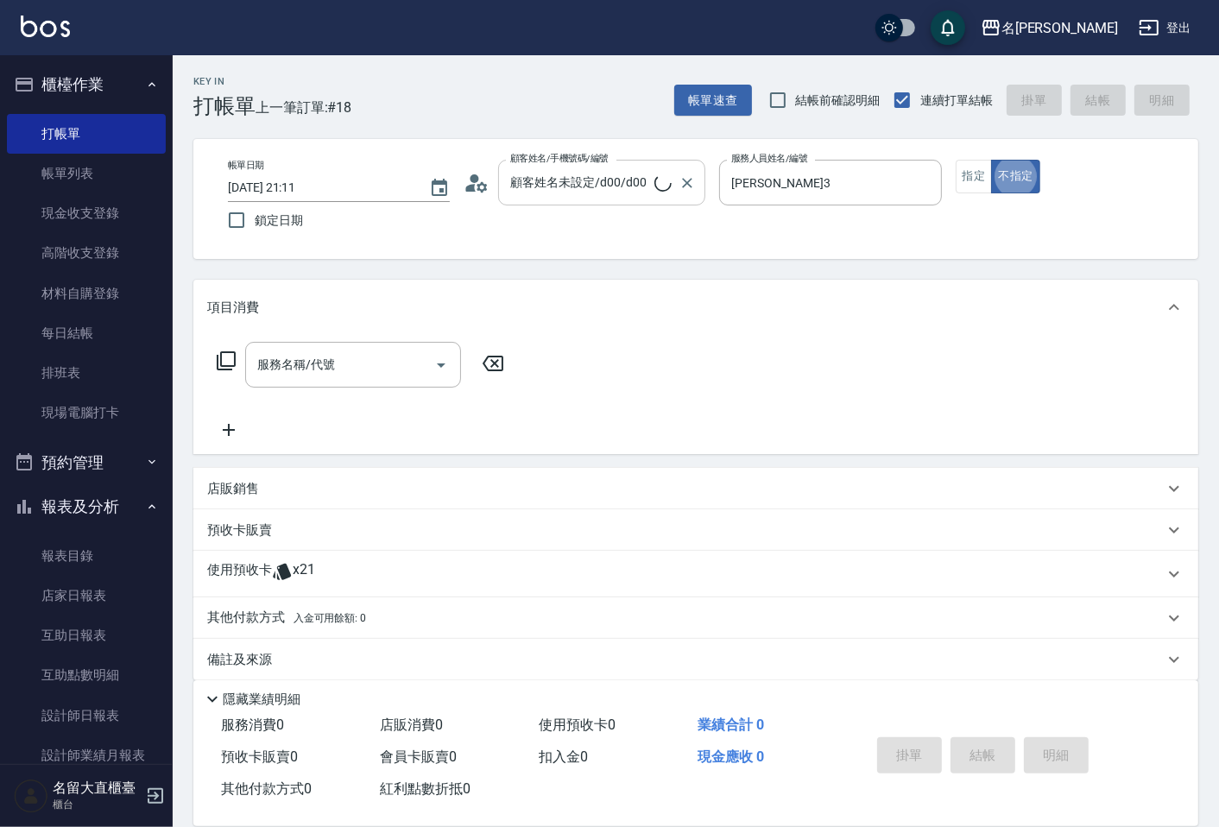
type input "新客人 姓名未設定/D00/null"
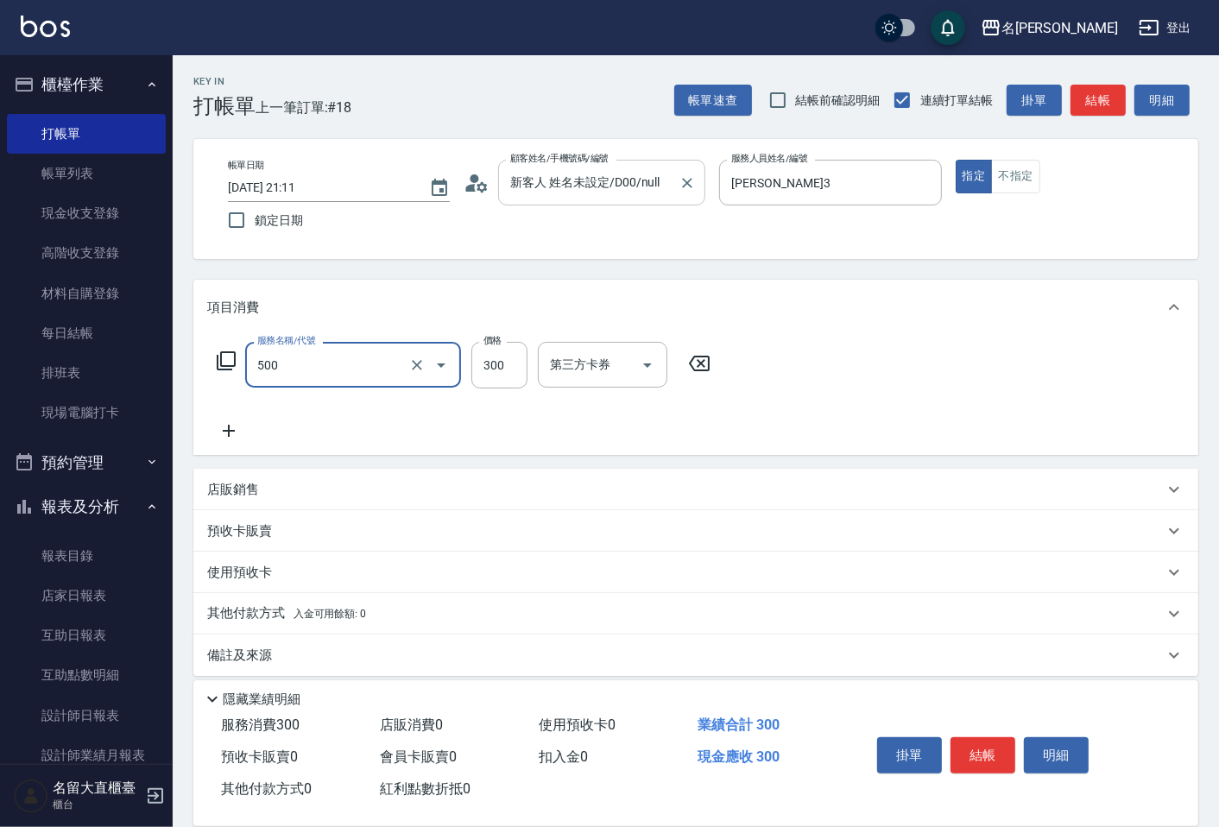
type input "洗髮(500)"
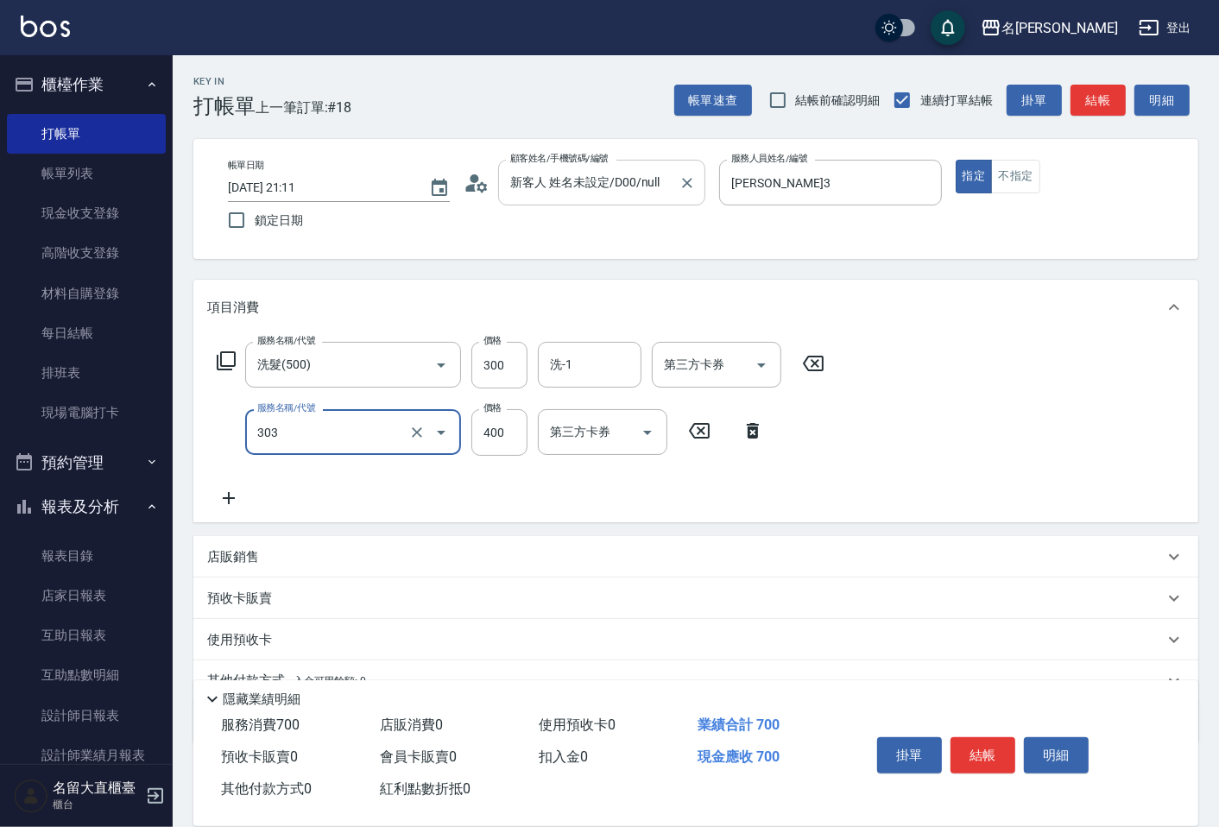
type input "剪髮(C級)(303)"
type input "350"
click at [1006, 739] on button "結帳" at bounding box center [982, 755] width 65 height 36
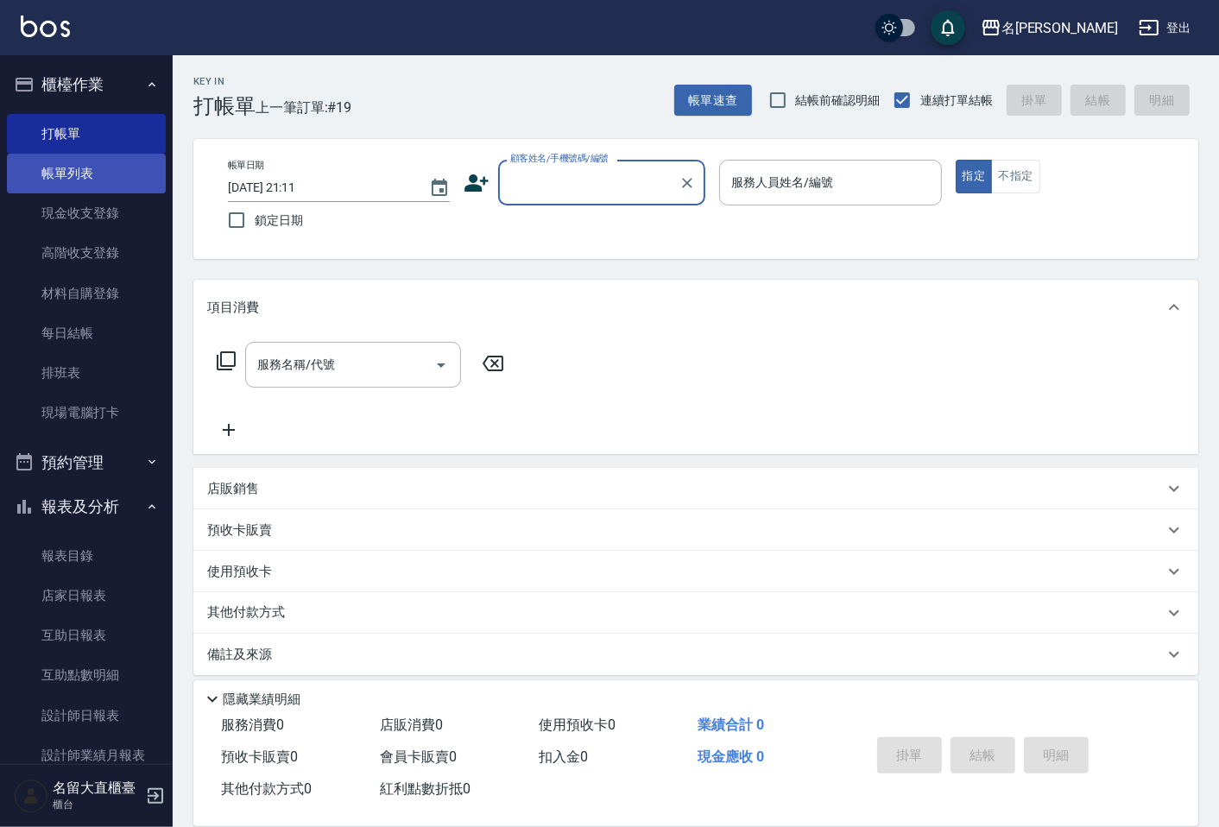
click at [91, 162] on link "帳單列表" at bounding box center [86, 174] width 159 height 40
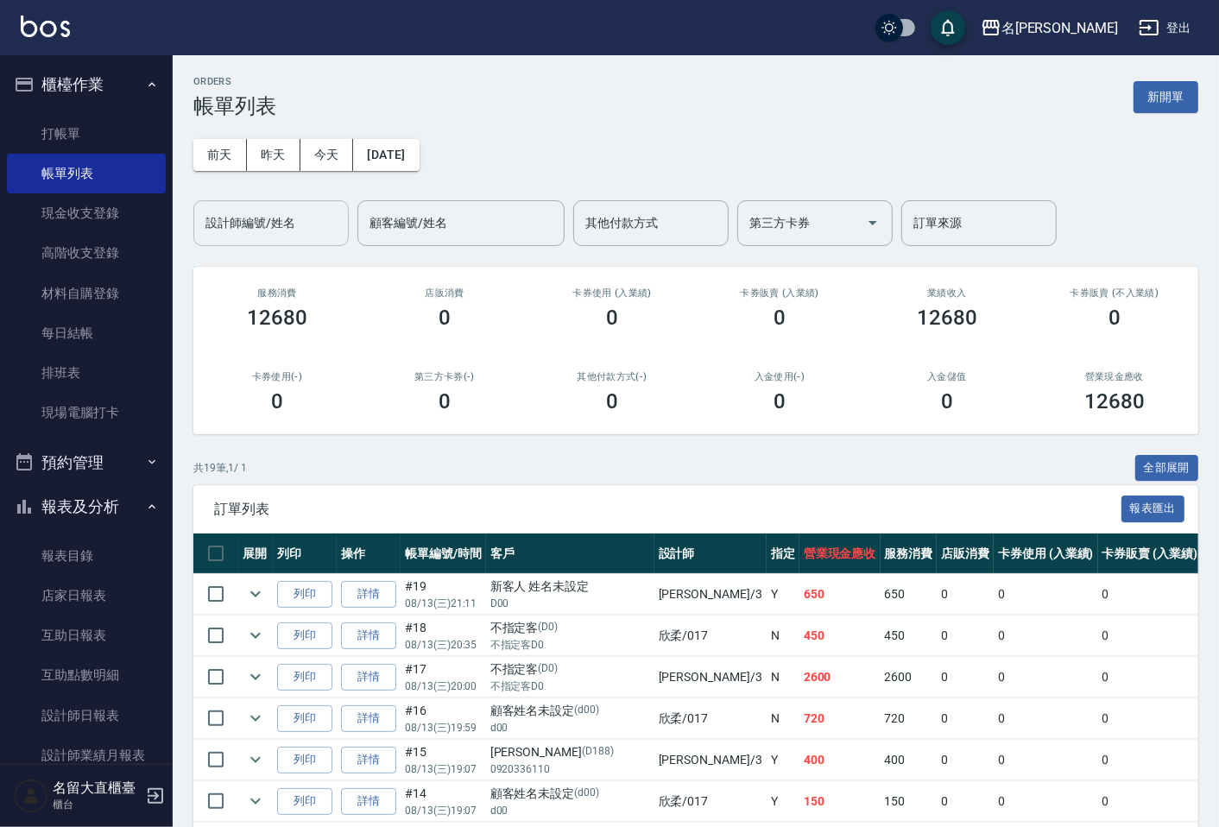
click at [297, 213] on input "設計師編號/姓名" at bounding box center [271, 223] width 140 height 30
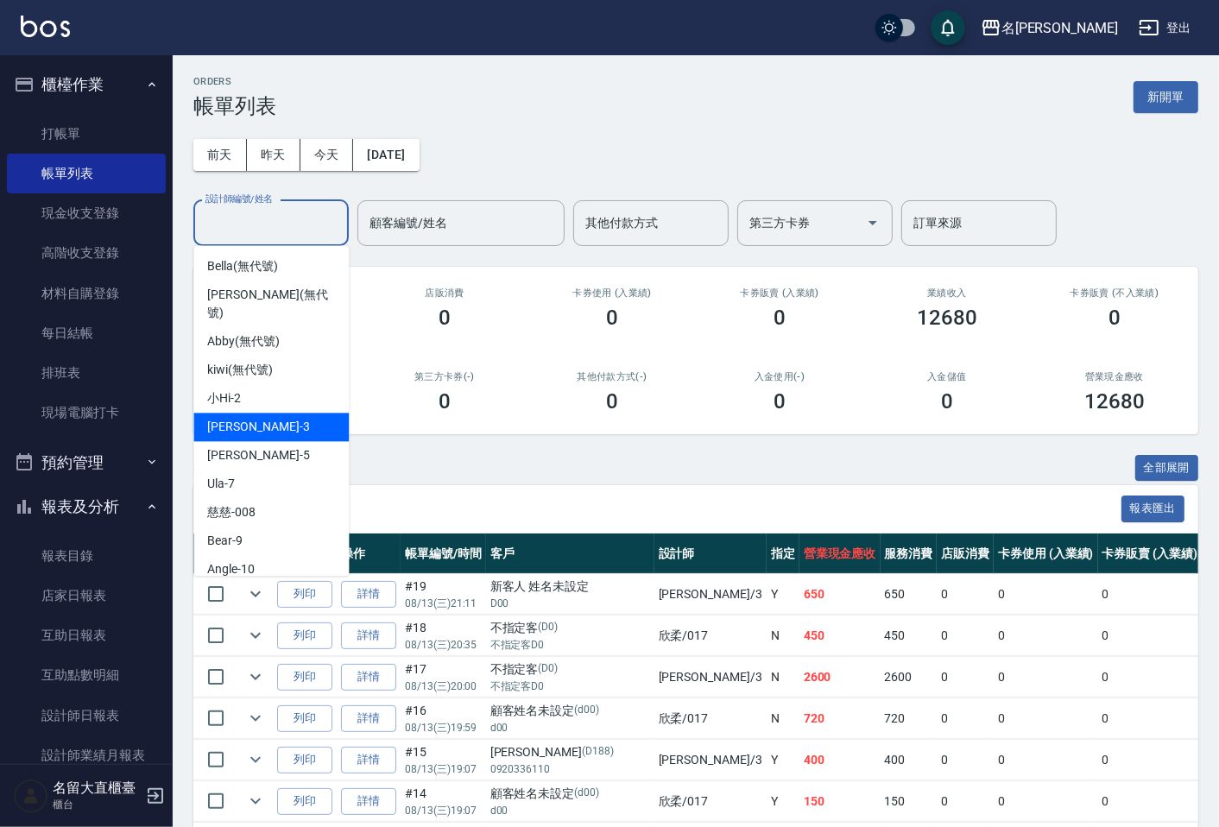
click at [268, 413] on div "[PERSON_NAME]3" at bounding box center [270, 427] width 155 height 28
type input "[PERSON_NAME]3"
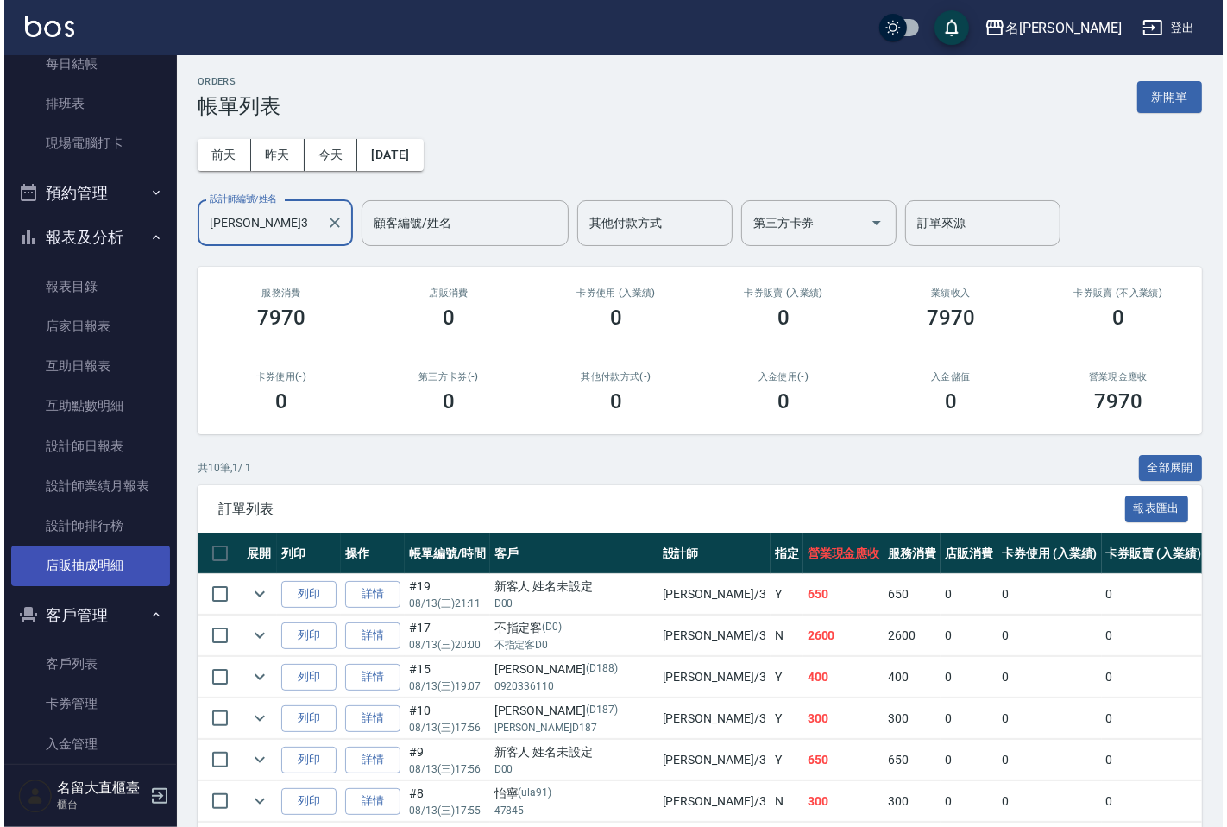
scroll to position [339, 0]
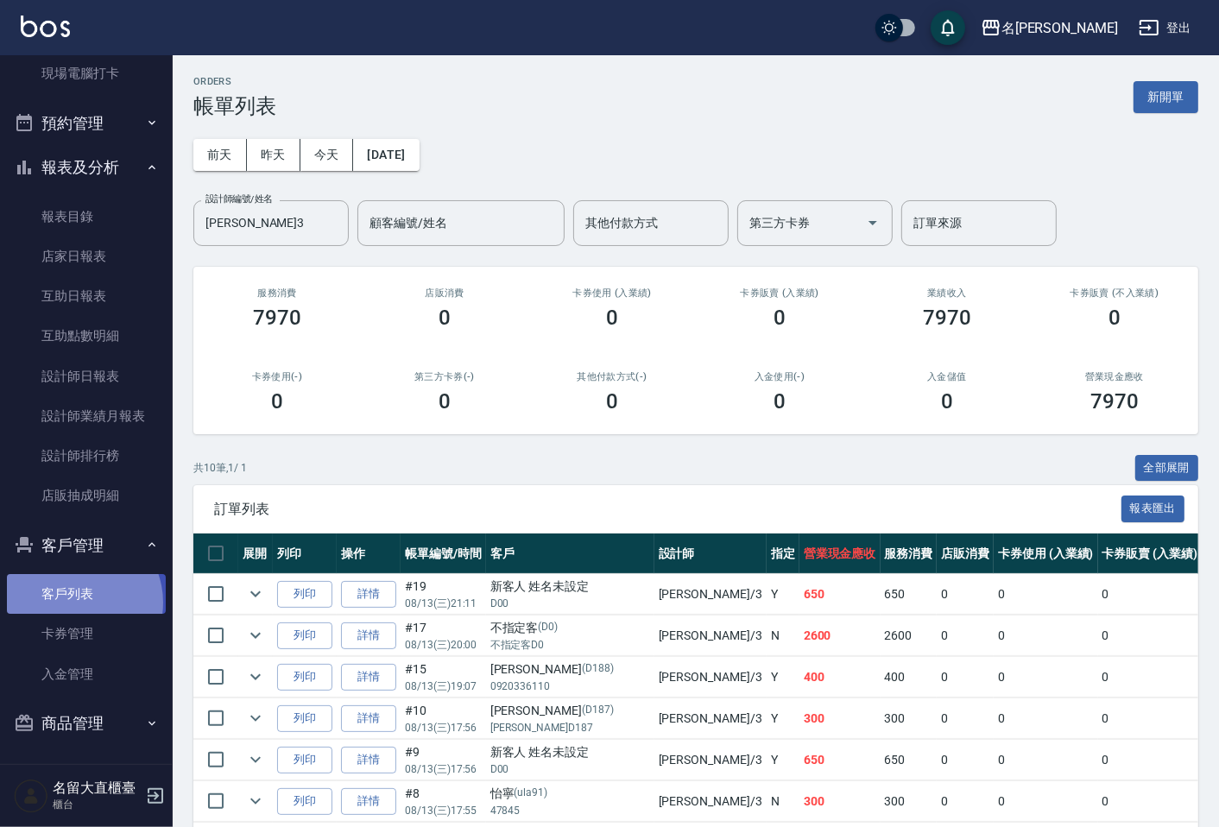
click at [76, 602] on link "客戶列表" at bounding box center [86, 594] width 159 height 40
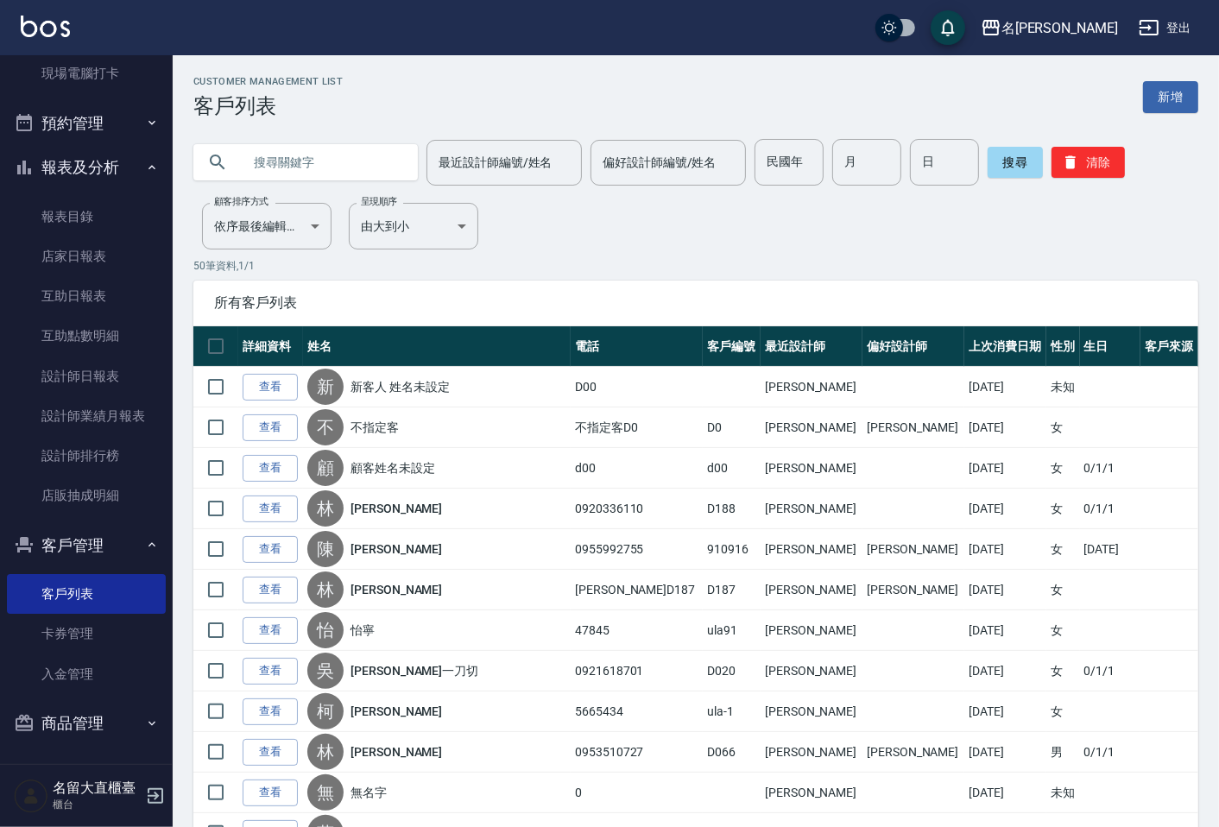
click at [243, 162] on input "text" at bounding box center [323, 162] width 162 height 47
type input "x"
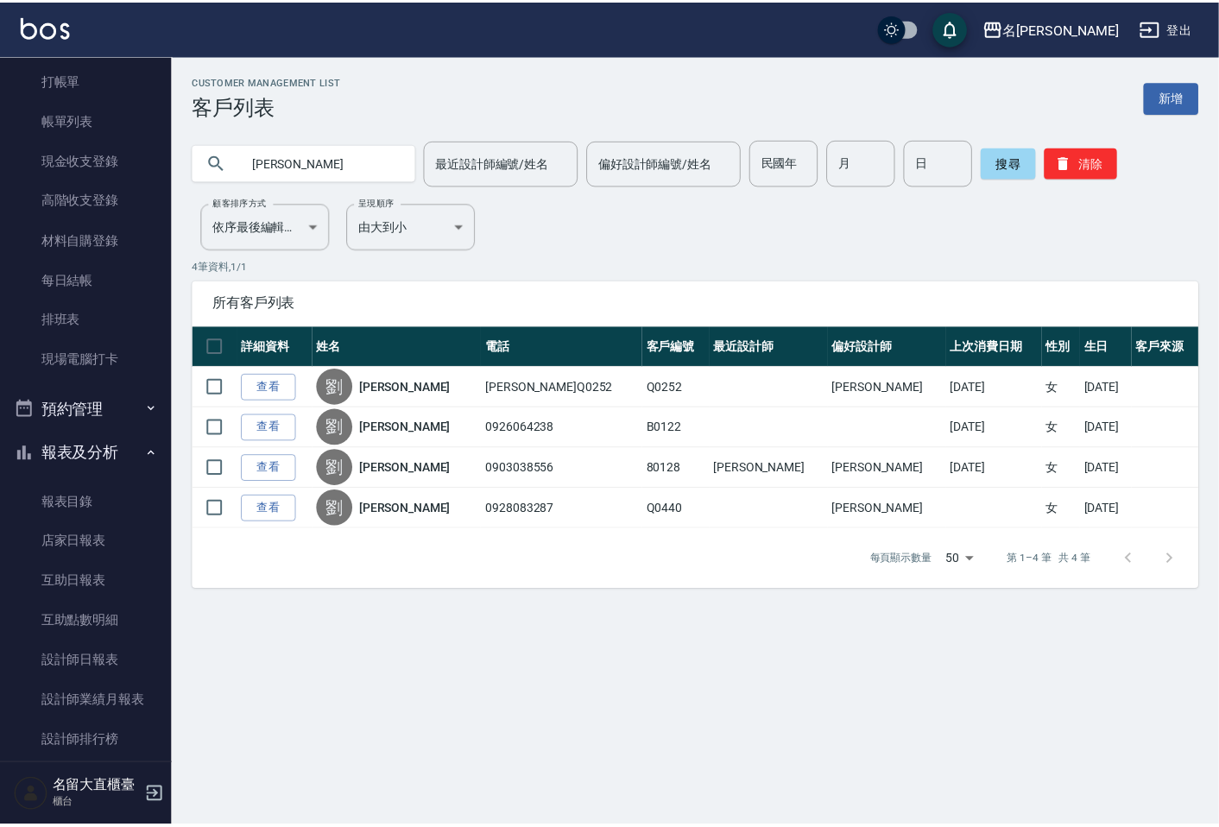
scroll to position [52, 0]
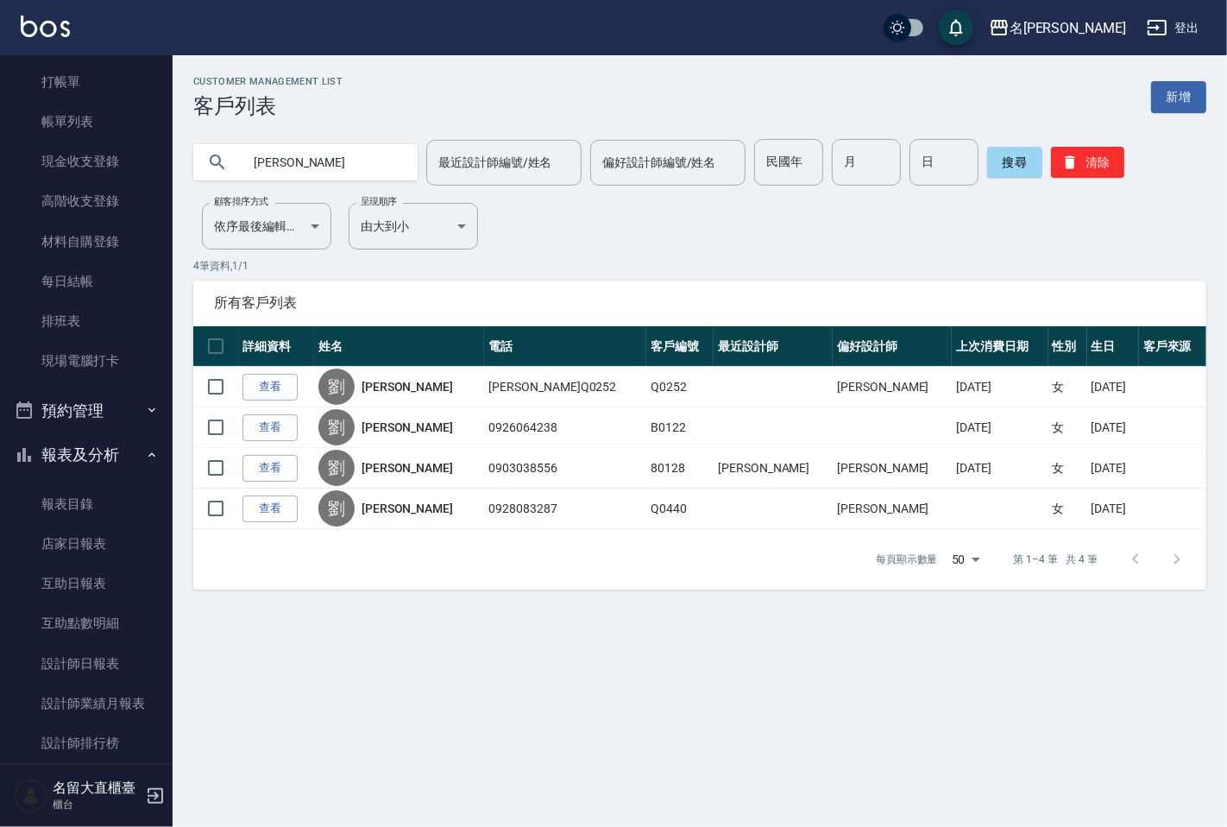
click at [339, 168] on input "[PERSON_NAME]" at bounding box center [323, 162] width 162 height 47
type input "劉"
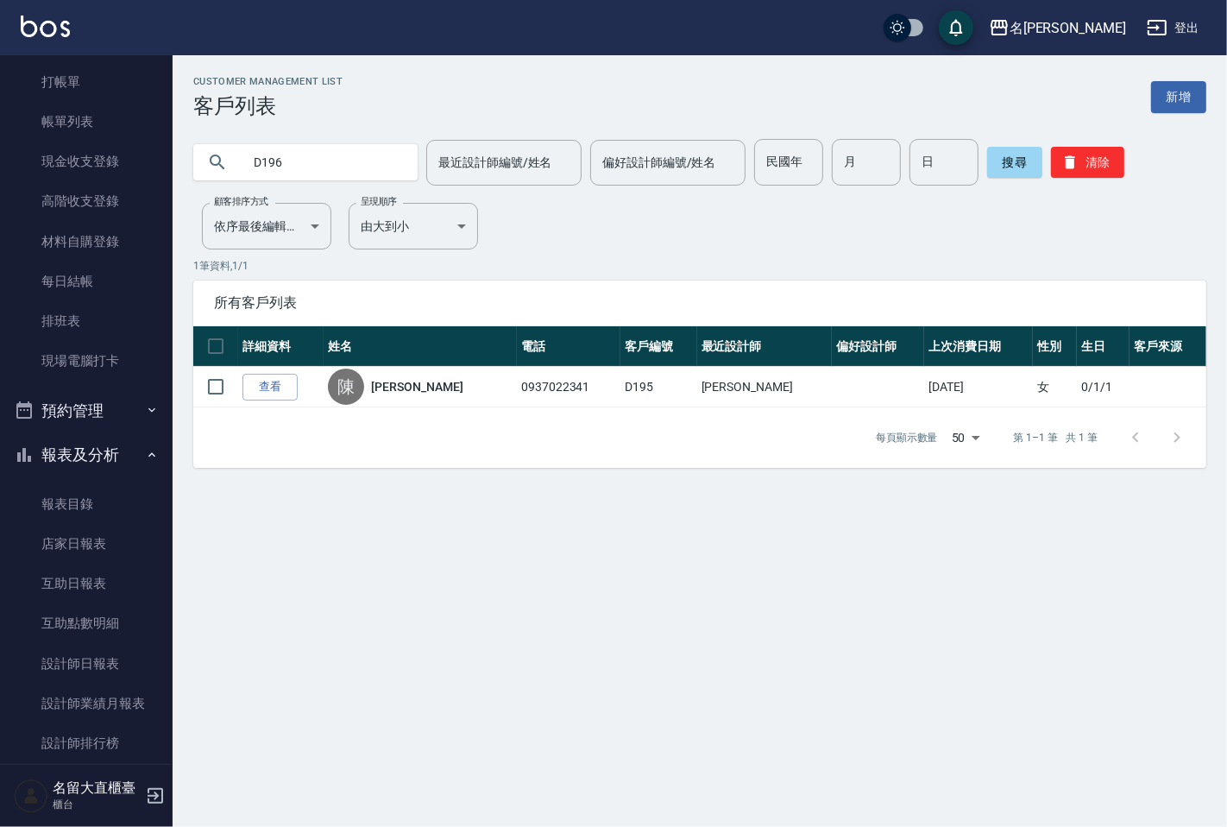
type input "D196"
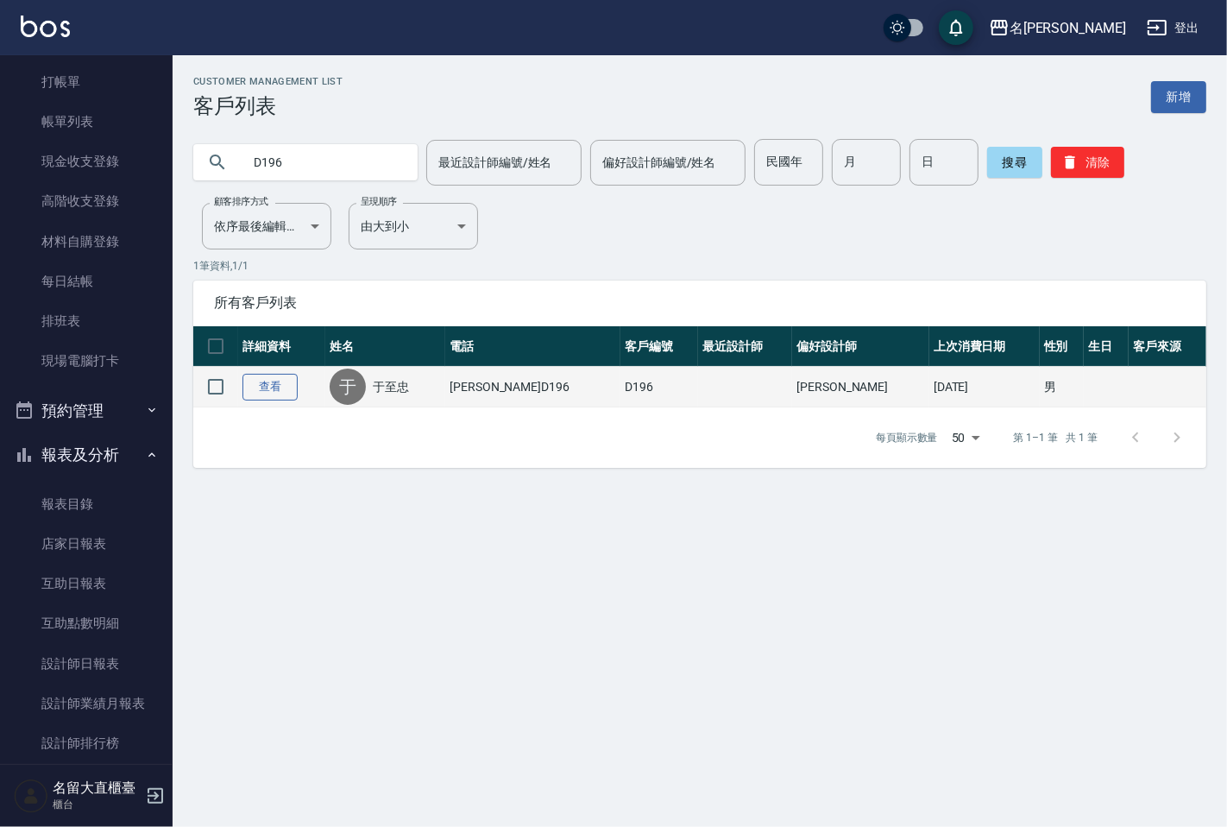
click at [273, 389] on link "查看" at bounding box center [270, 387] width 55 height 27
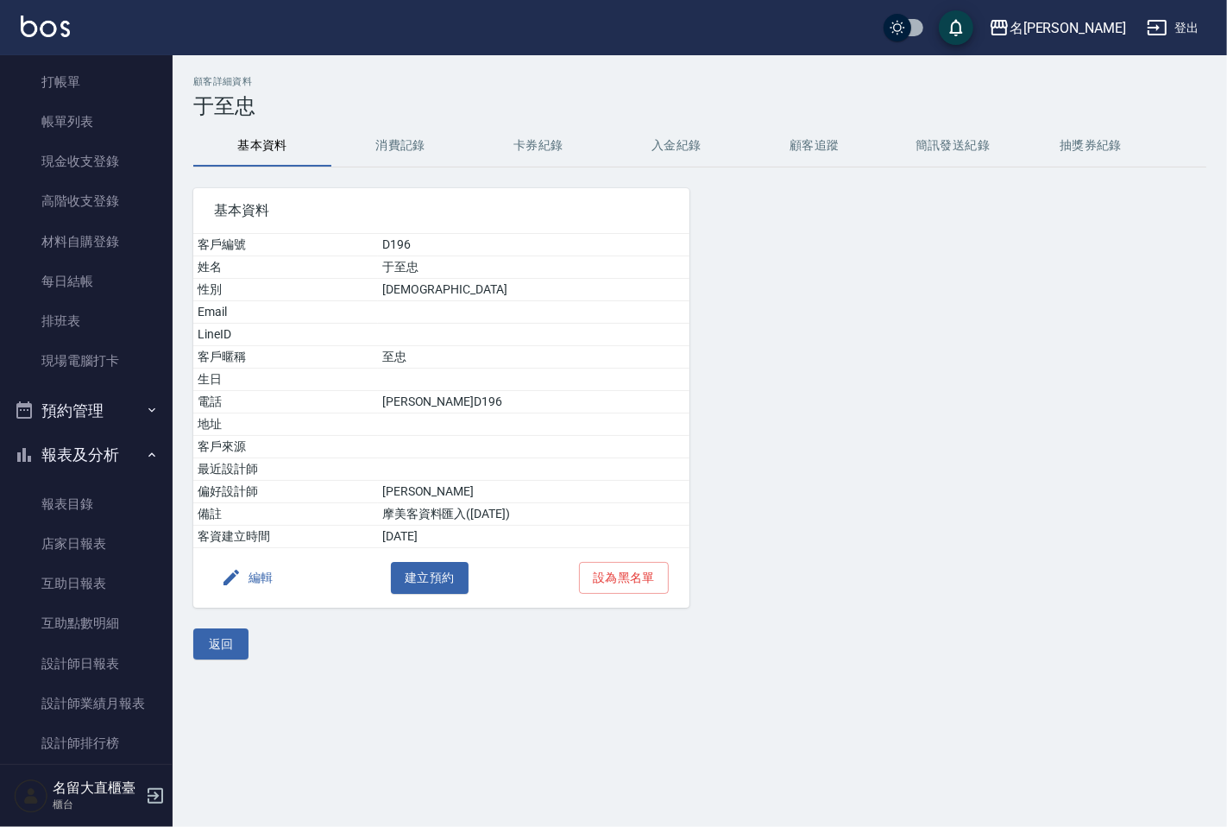
click at [268, 567] on button "編輯" at bounding box center [247, 578] width 66 height 32
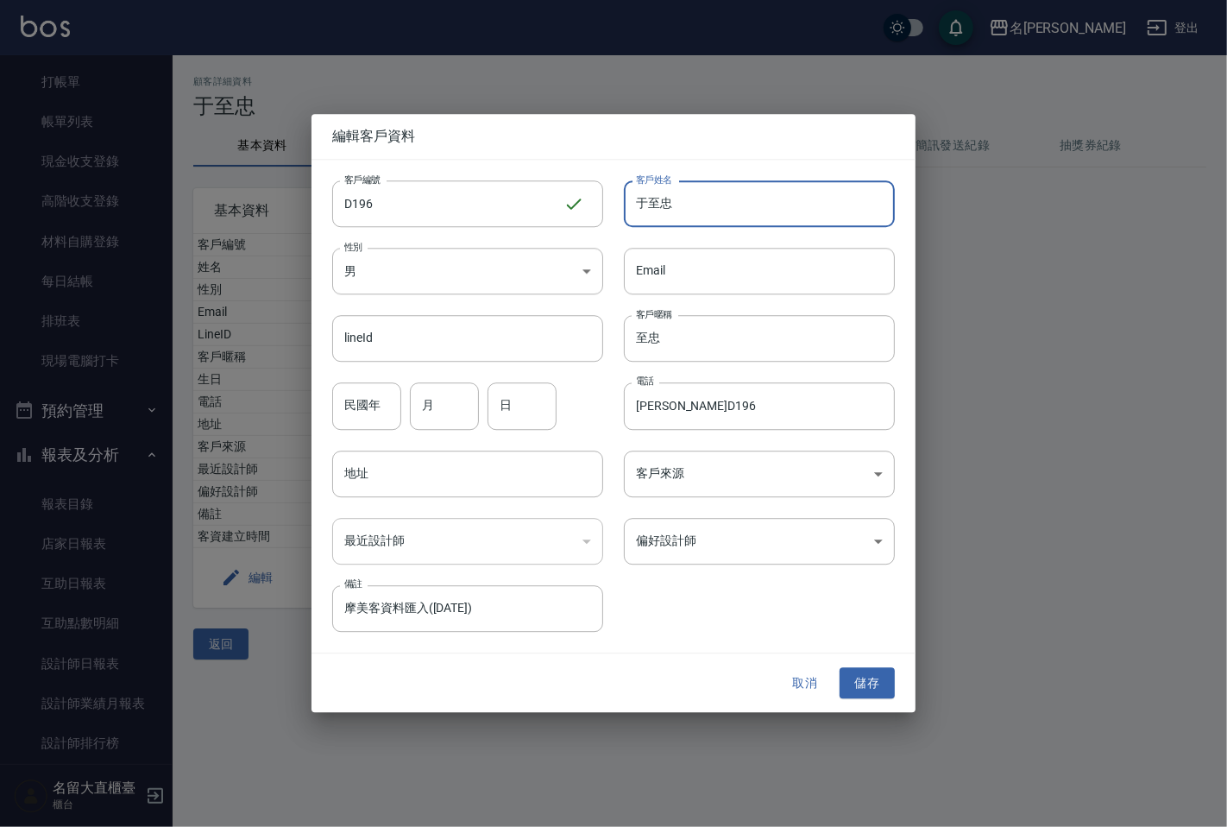
click at [701, 210] on input "于至忠" at bounding box center [759, 203] width 271 height 47
type input "[PERSON_NAME]"
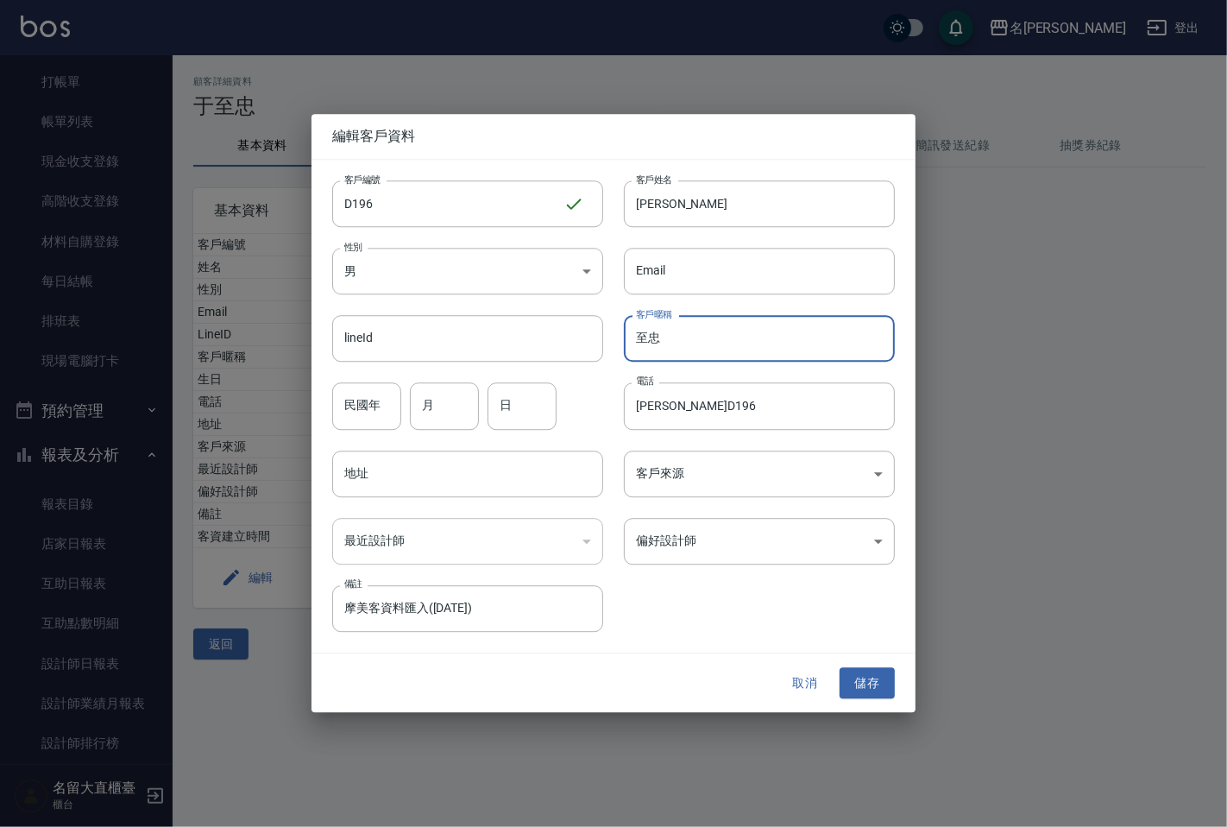
click at [739, 337] on input "至忠" at bounding box center [759, 339] width 271 height 47
type input "秀雲"
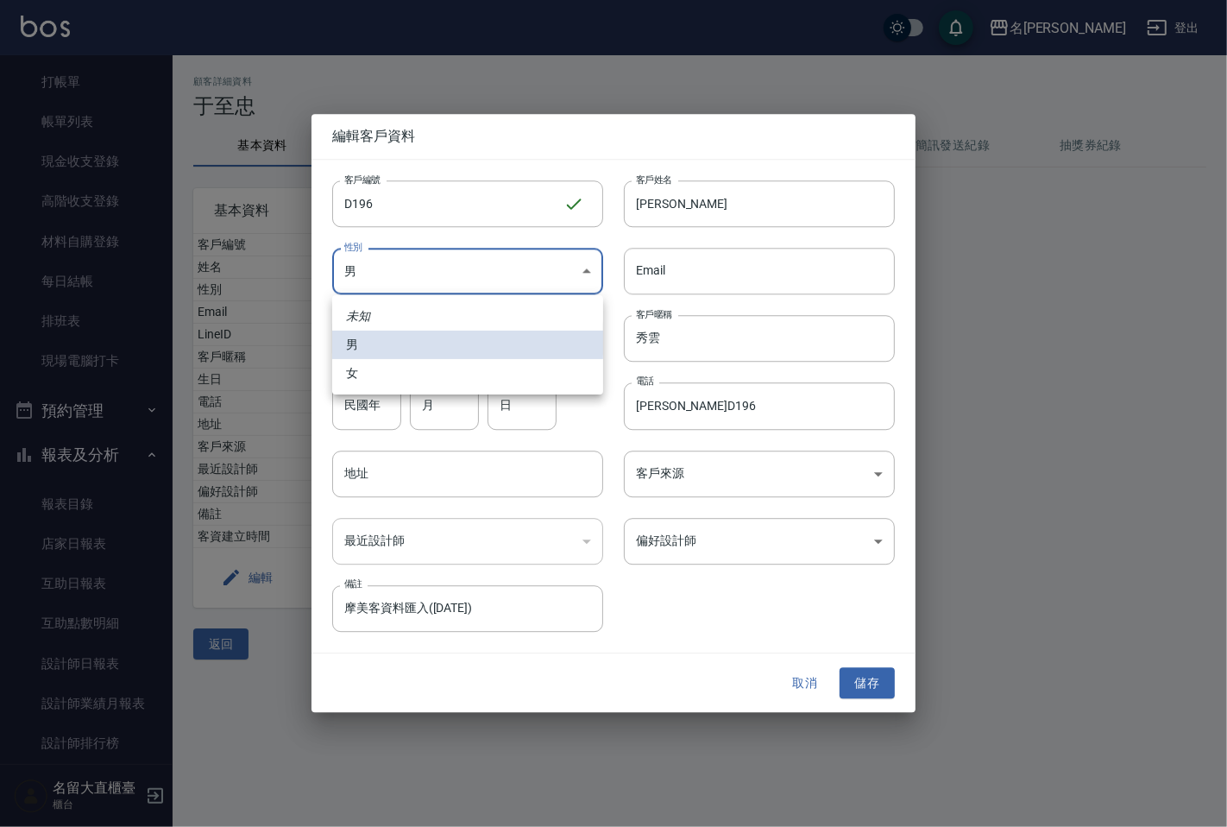
click at [590, 272] on body "名留大直 登出 櫃檯作業 打帳單 帳單列表 現金收支登錄 高階收支登錄 材料自購登錄 每日結帳 排班表 現場電腦打卡 預約管理 預約管理 單日預約紀錄 單週預…" at bounding box center [613, 413] width 1227 height 827
click at [445, 369] on li "女" at bounding box center [467, 373] width 271 height 28
type input "[DEMOGRAPHIC_DATA]"
click at [740, 417] on input "[PERSON_NAME]D196" at bounding box center [759, 406] width 271 height 47
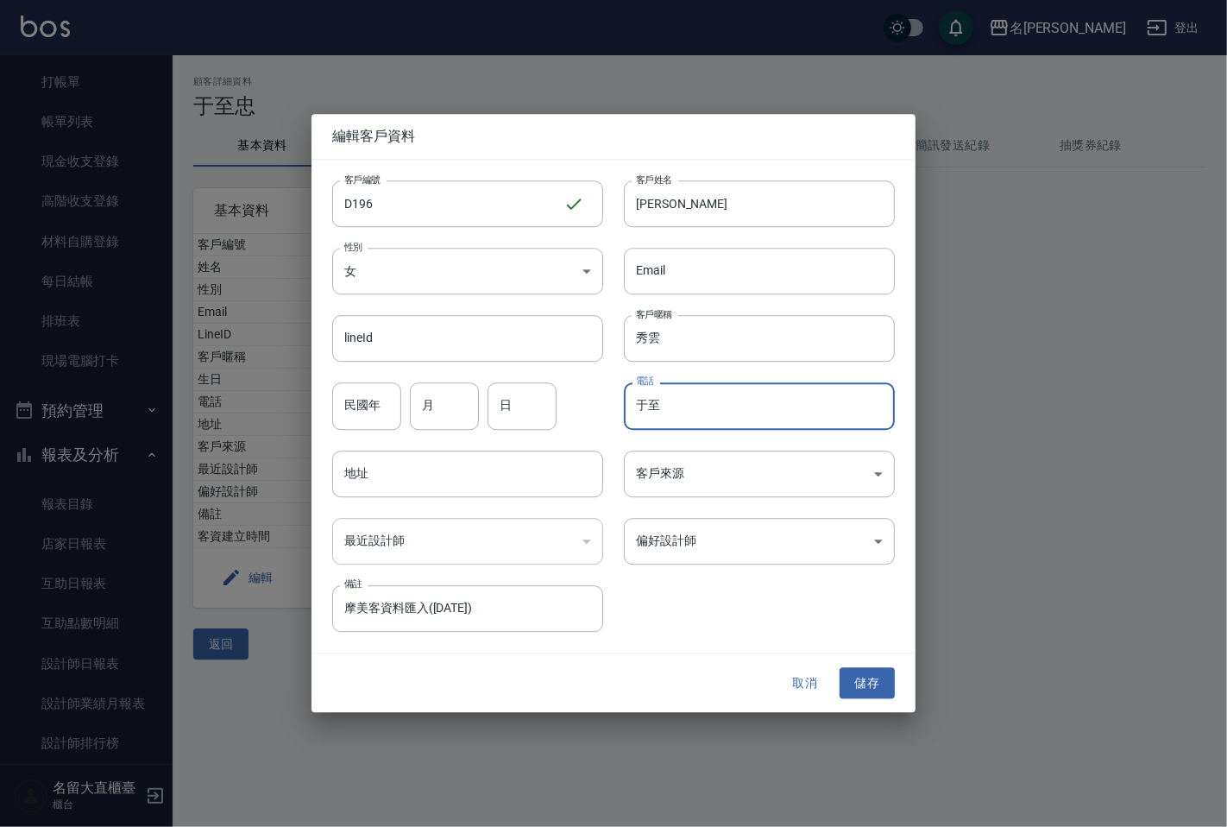
type input "于"
type input "0926663229"
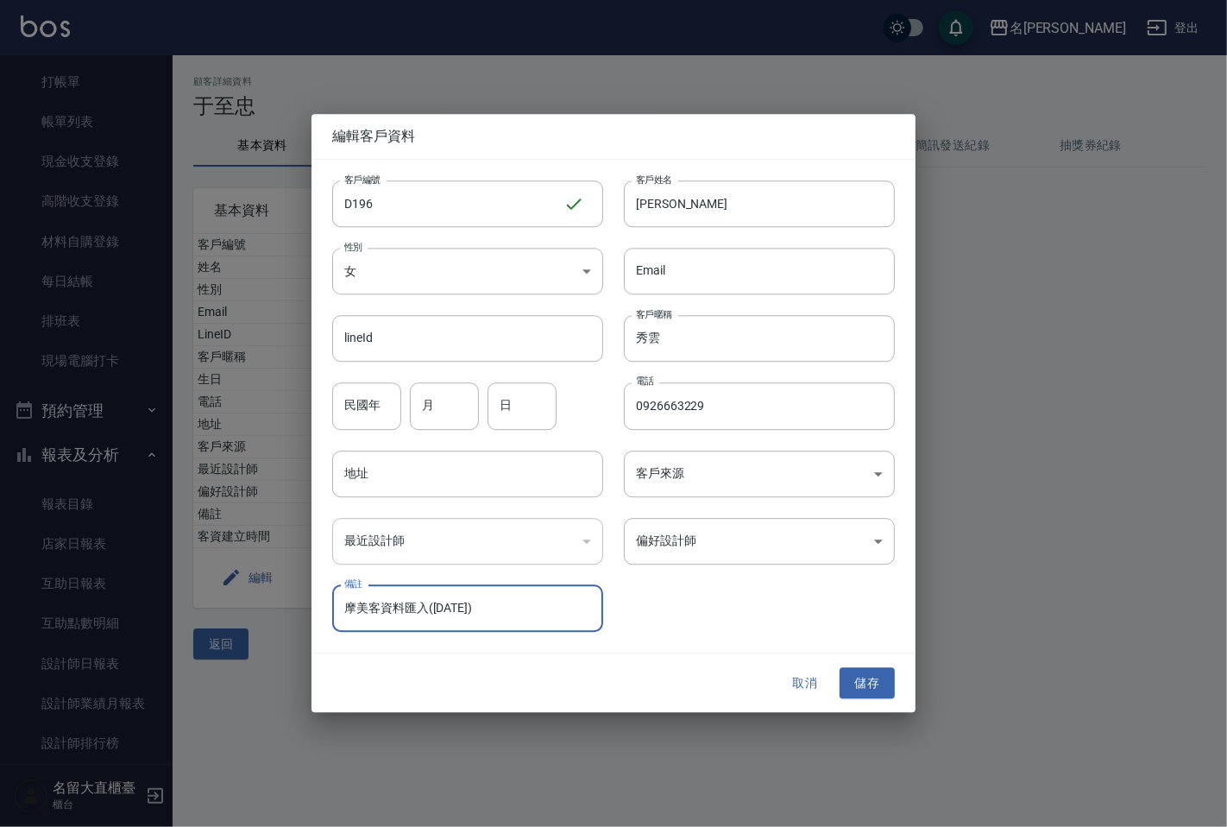
click at [529, 610] on input "摩美客資料匯入([DATE])" at bounding box center [467, 608] width 271 height 47
type input "摩"
click at [883, 684] on button "儲存" at bounding box center [867, 683] width 55 height 32
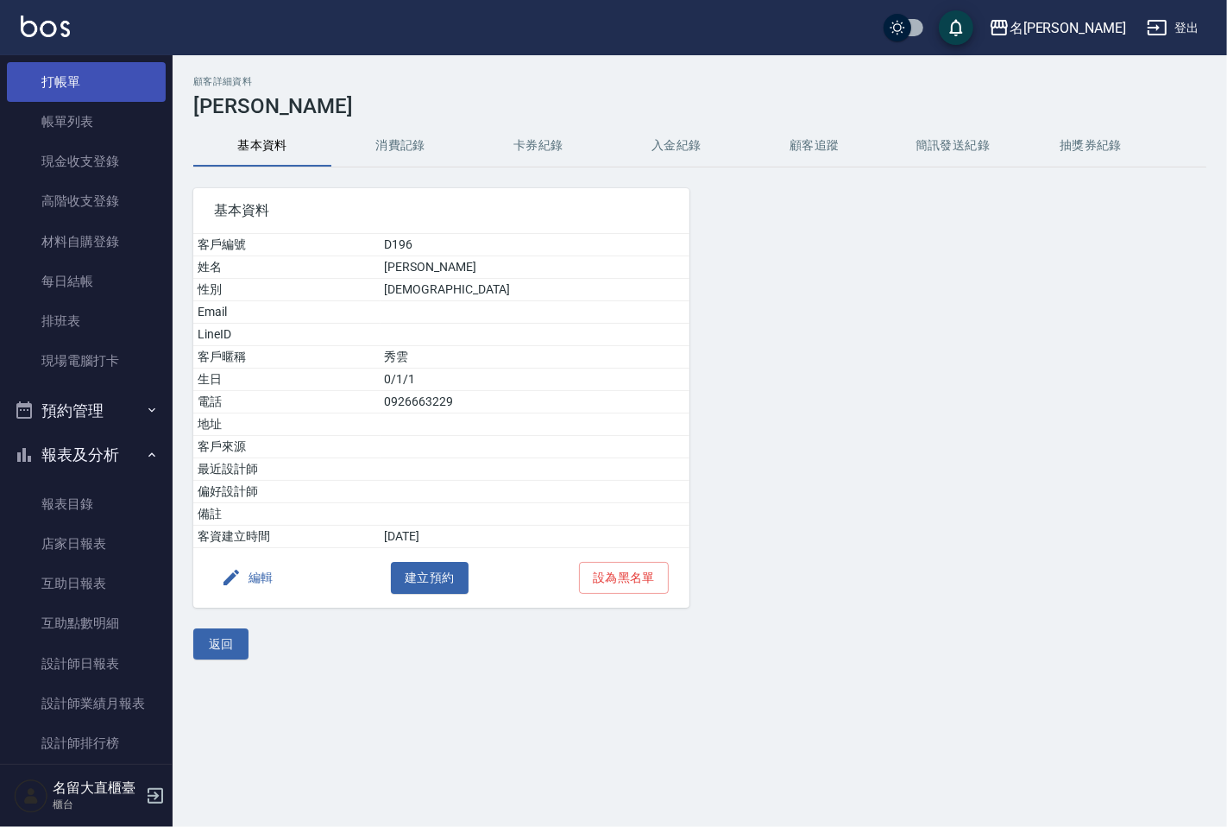
click at [61, 76] on link "打帳單" at bounding box center [86, 82] width 159 height 40
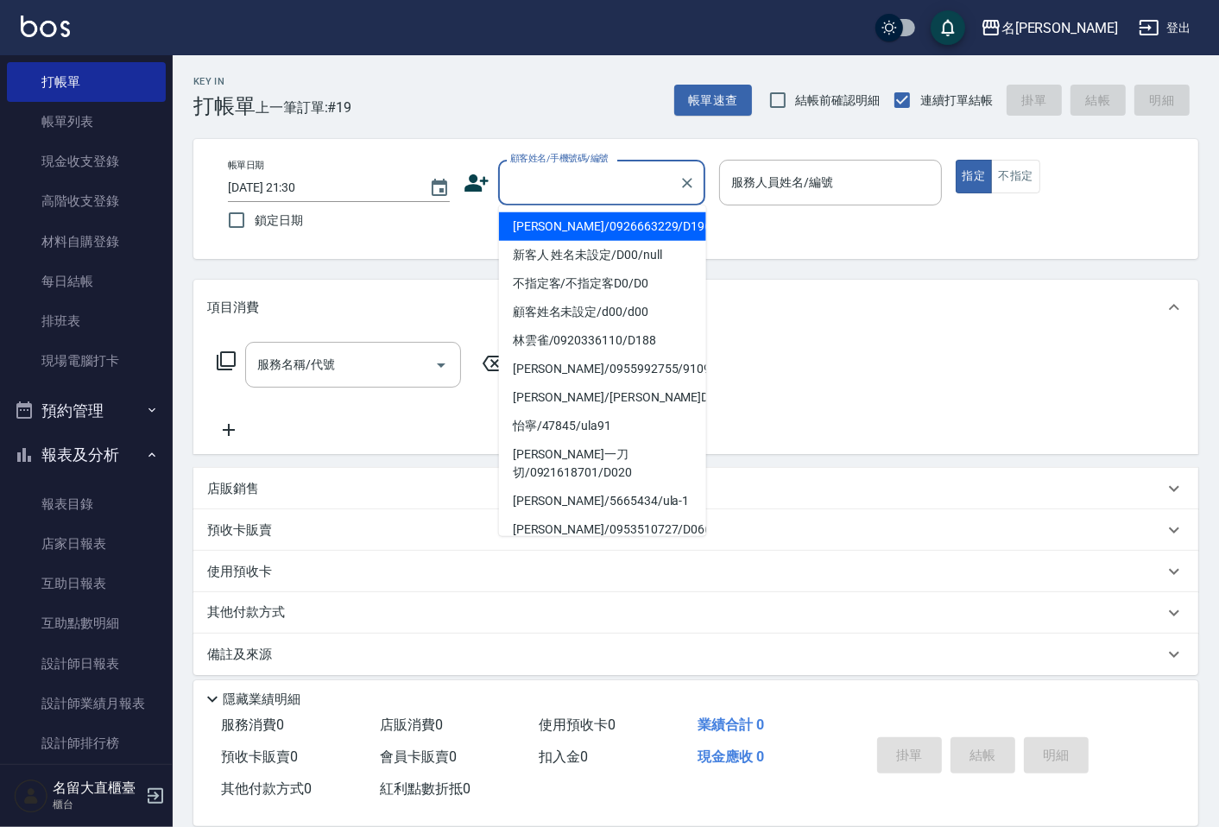
click at [666, 178] on input "顧客姓名/手機號碼/編號" at bounding box center [589, 182] width 166 height 30
click at [604, 223] on li "[PERSON_NAME]/0926663229/D196" at bounding box center [602, 226] width 207 height 28
type input "[PERSON_NAME]/0926663229/D196"
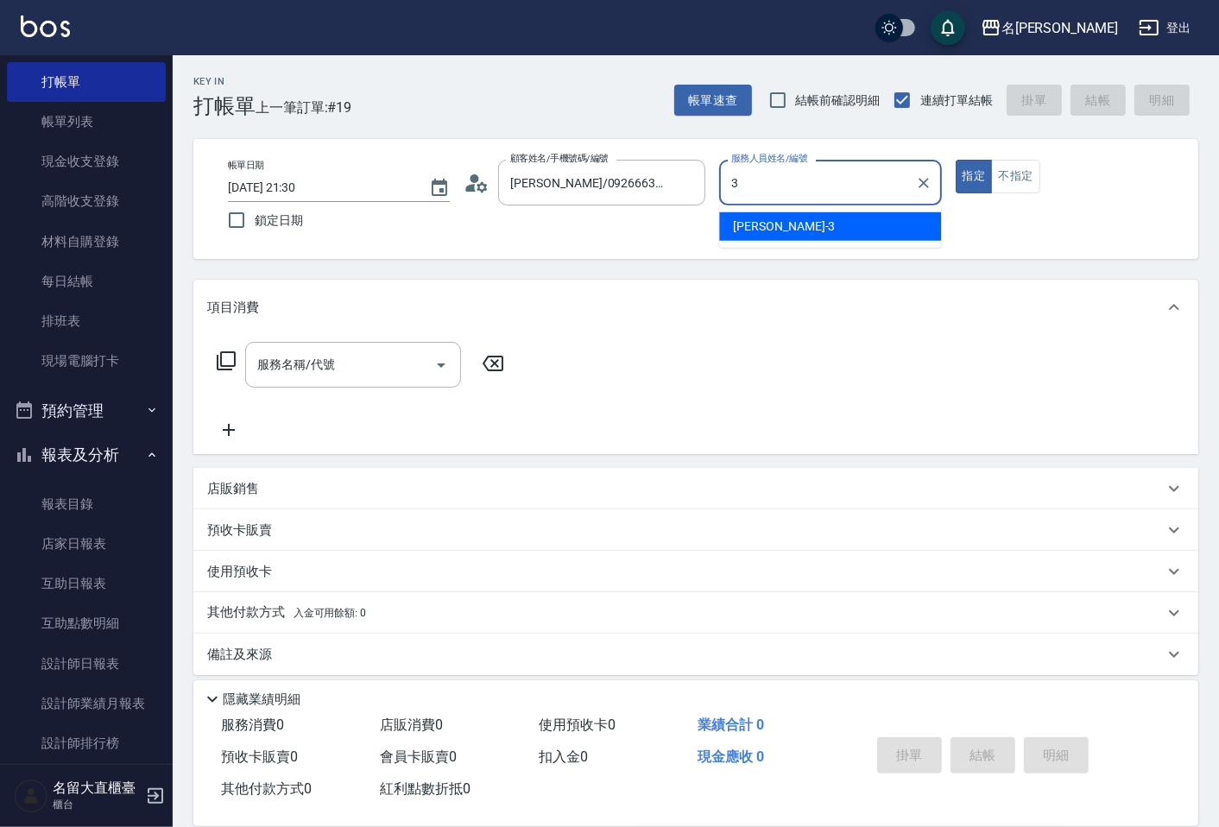
type input "[PERSON_NAME]3"
type button "true"
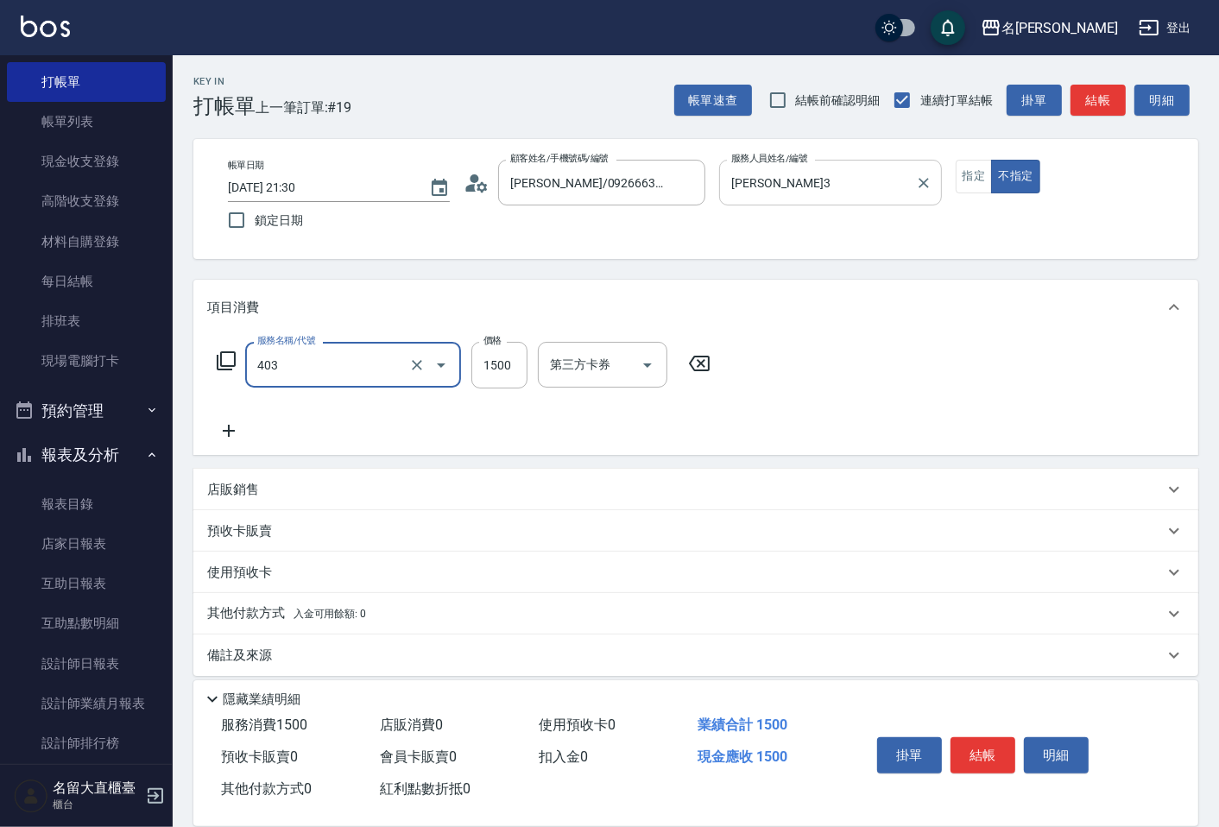
type input "染髮(403)"
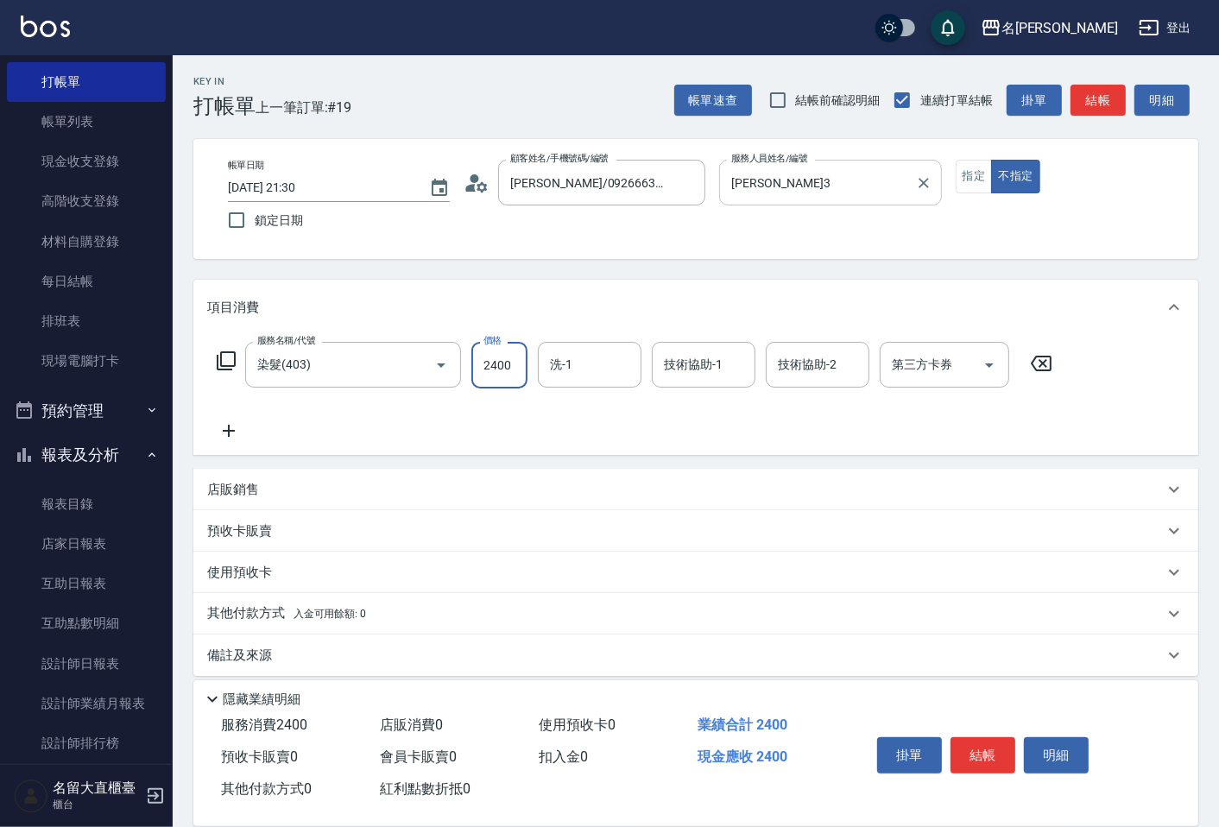
type input "2400"
type input "[PERSON_NAME]-16"
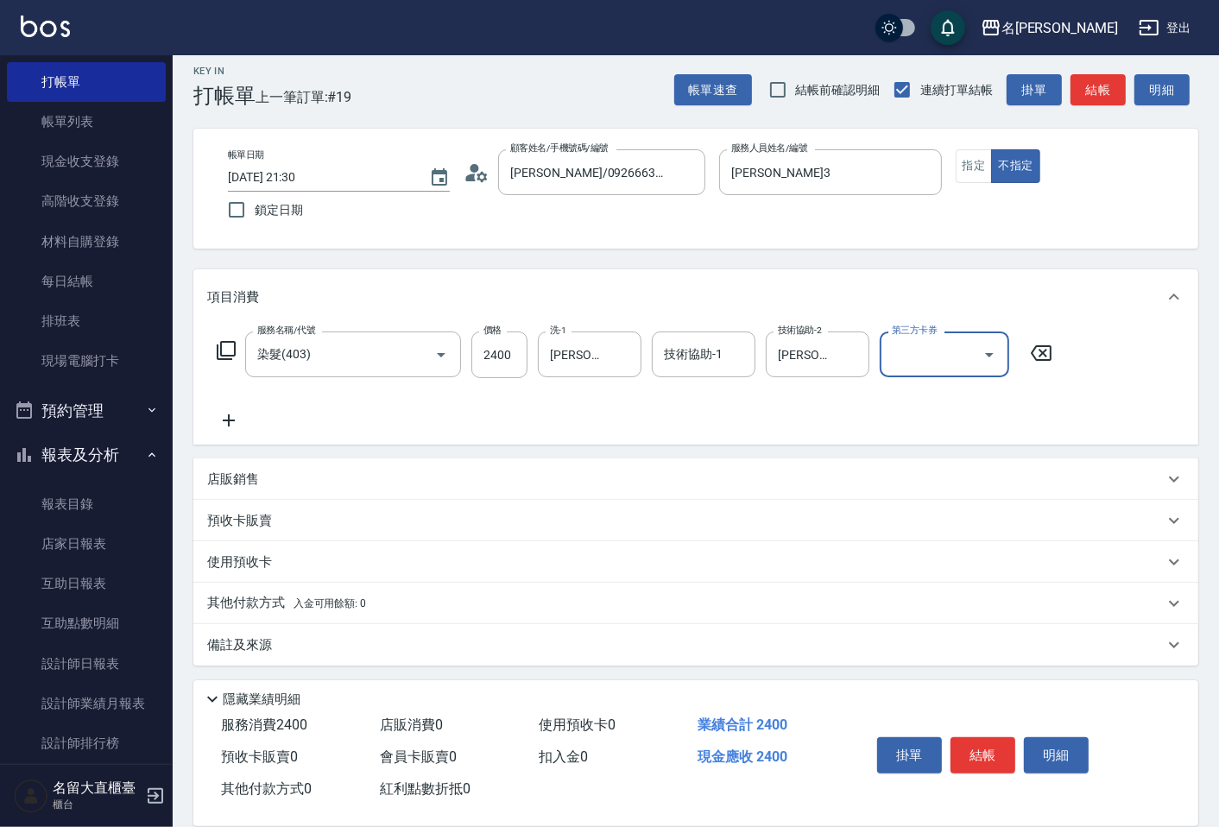
scroll to position [12, 0]
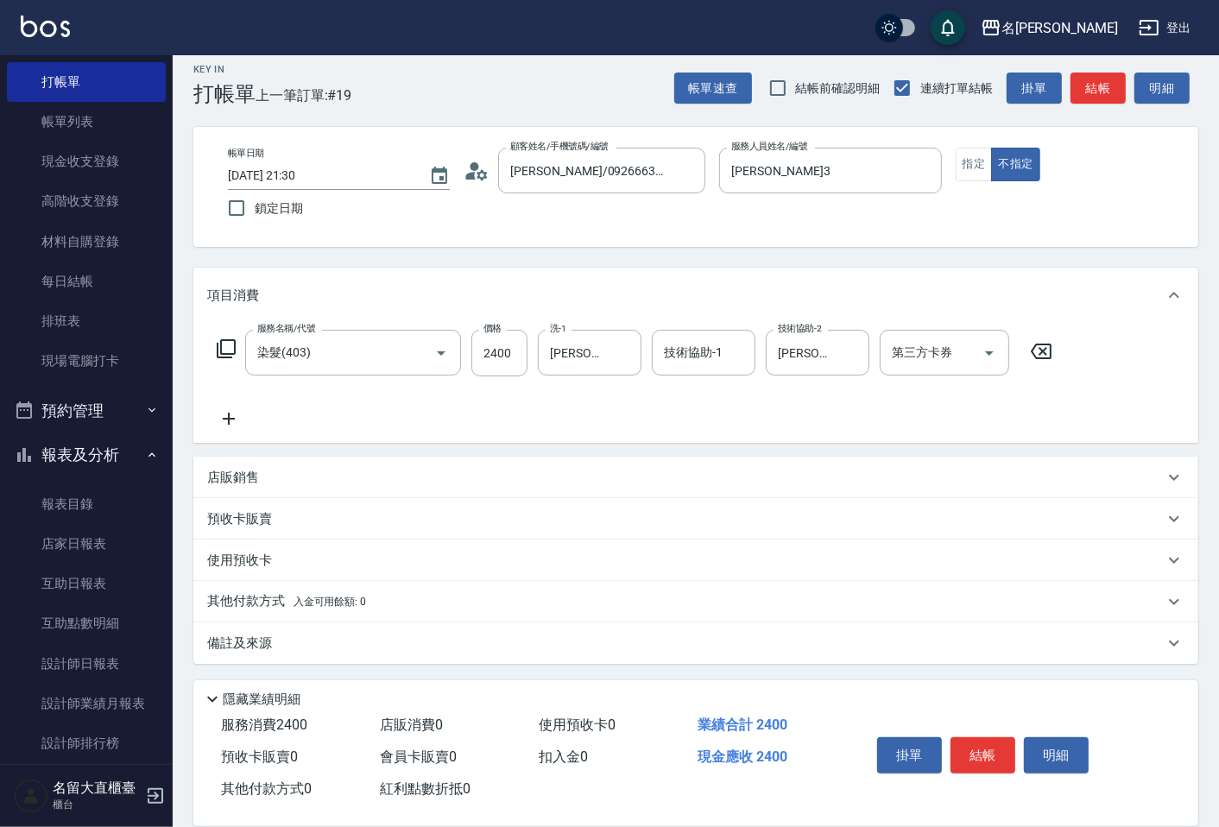
click at [249, 643] on p "備註及來源" at bounding box center [239, 643] width 65 height 18
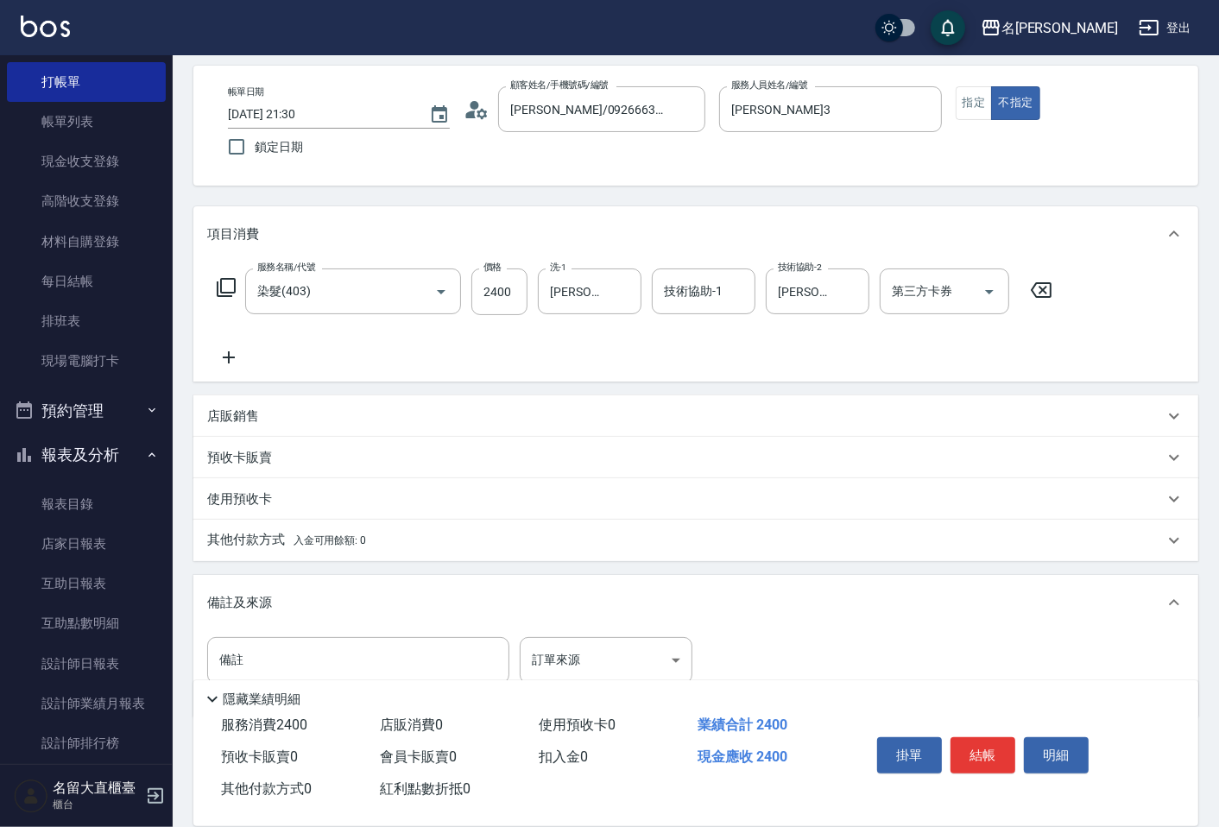
scroll to position [127, 0]
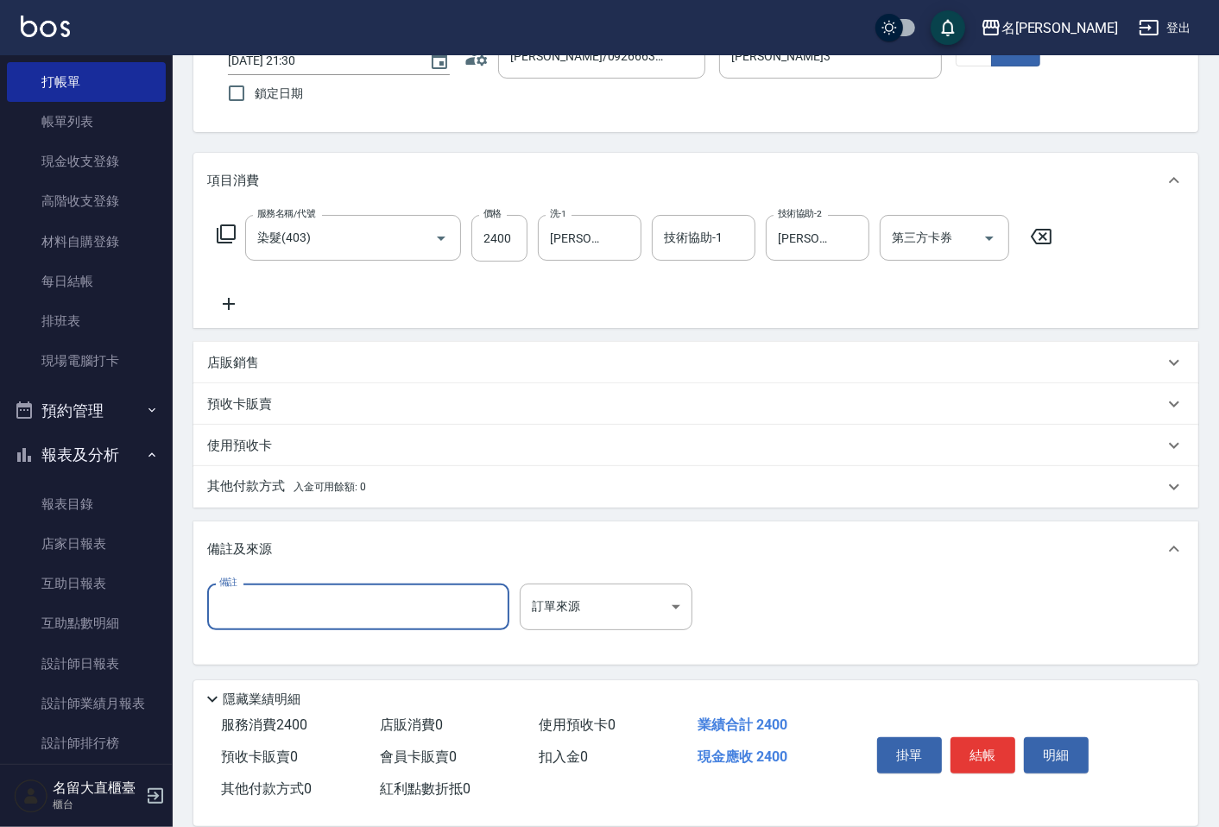
click at [262, 609] on input "備註" at bounding box center [358, 606] width 302 height 47
type input "8/7+3.0 2:1 6+9%個半 蒸350燈10分 剩下的染膏再上髮中尾 再蒸350燈10分 再等5分"
click at [989, 745] on button "結帳" at bounding box center [982, 755] width 65 height 36
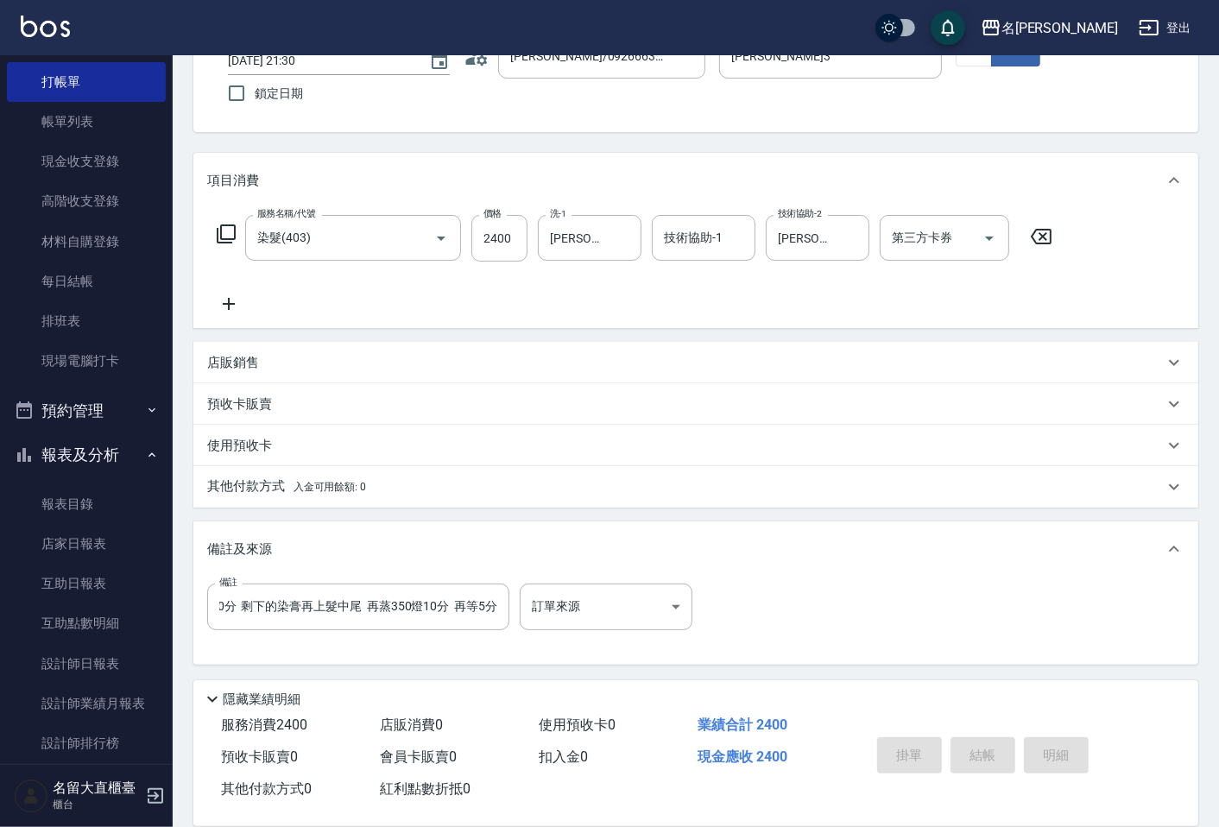
scroll to position [0, 0]
type input "[DATE] 21:33"
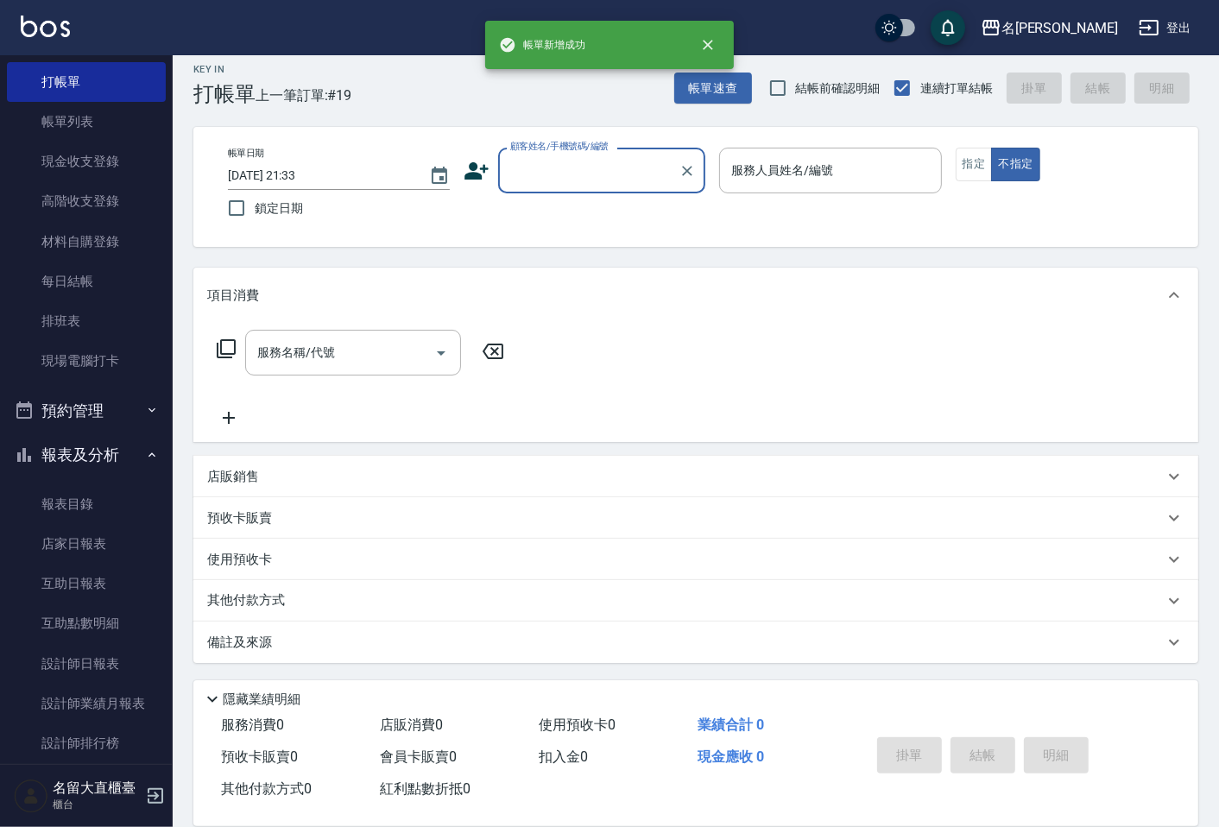
scroll to position [11, 0]
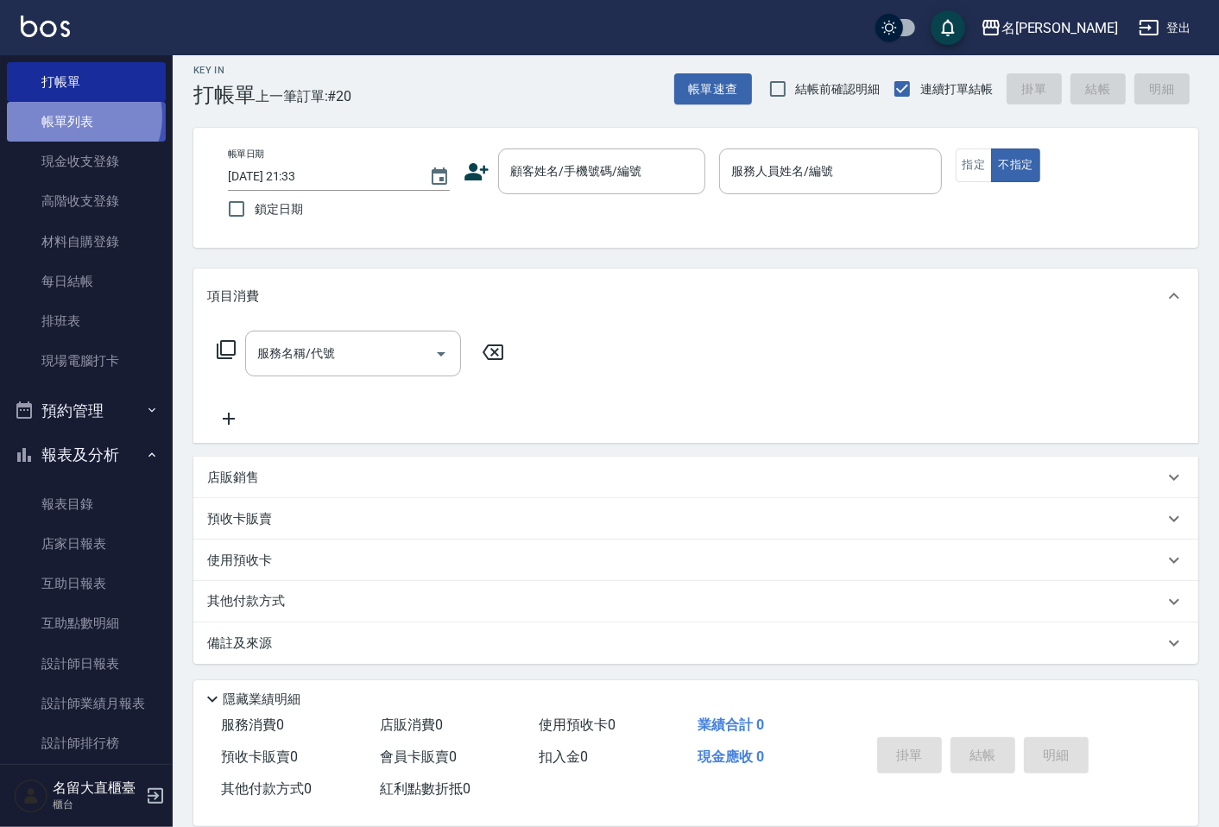
click at [79, 117] on link "帳單列表" at bounding box center [86, 122] width 159 height 40
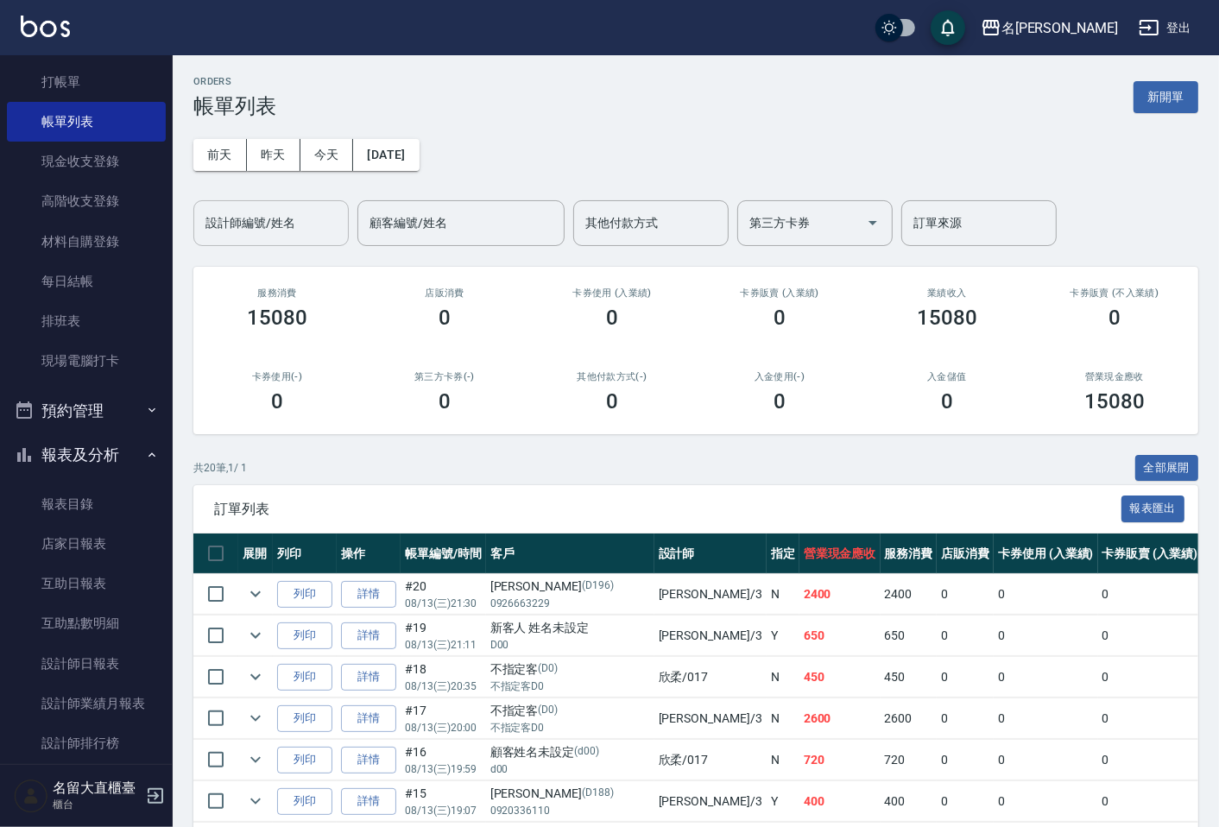
click at [273, 218] on input "設計師編號/姓名" at bounding box center [271, 223] width 140 height 30
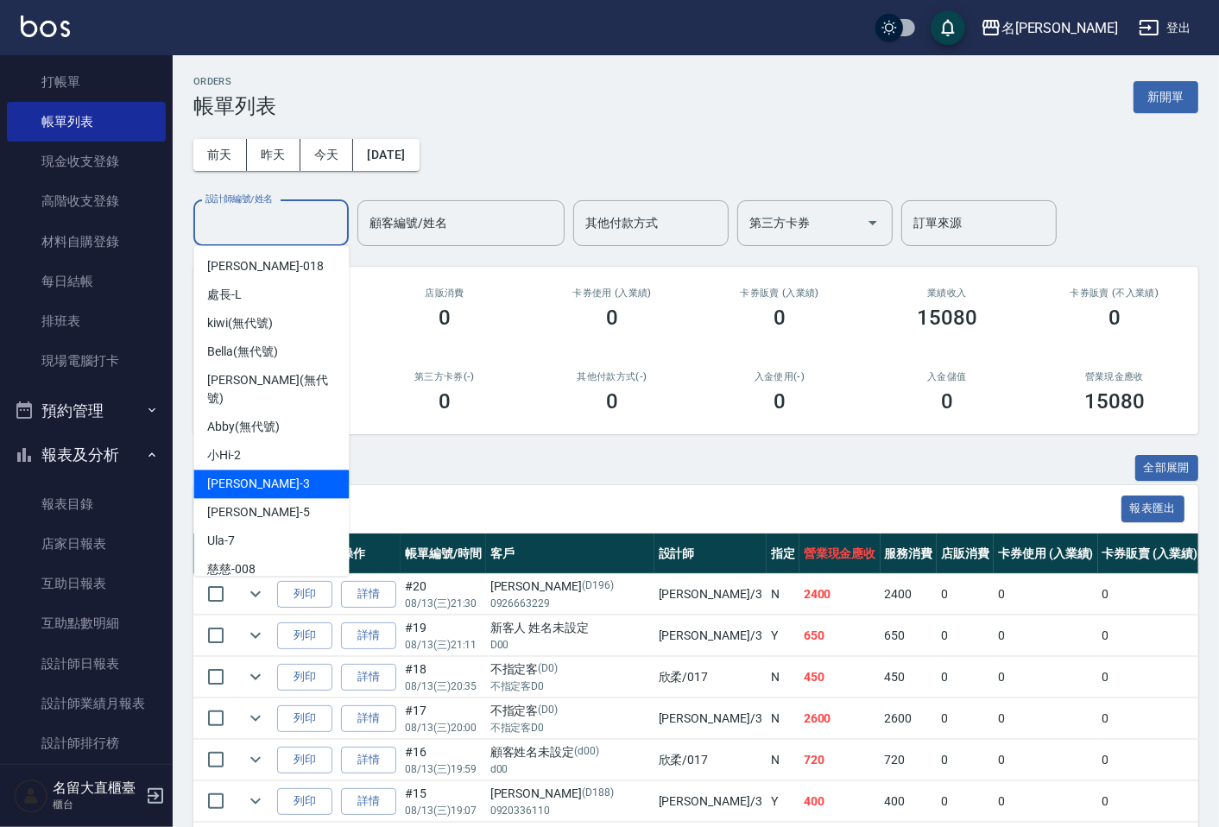
click at [253, 476] on div "[PERSON_NAME]3" at bounding box center [270, 484] width 155 height 28
type input "[PERSON_NAME]3"
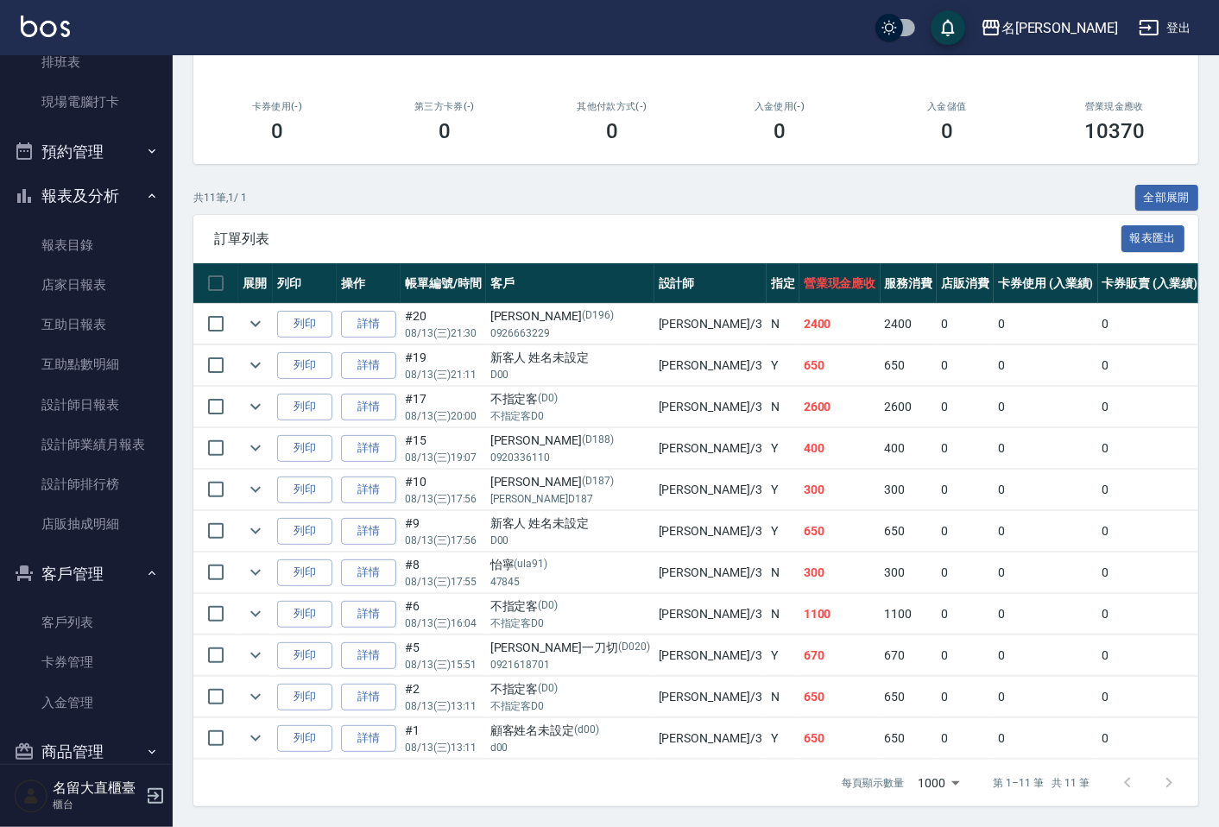
scroll to position [339, 0]
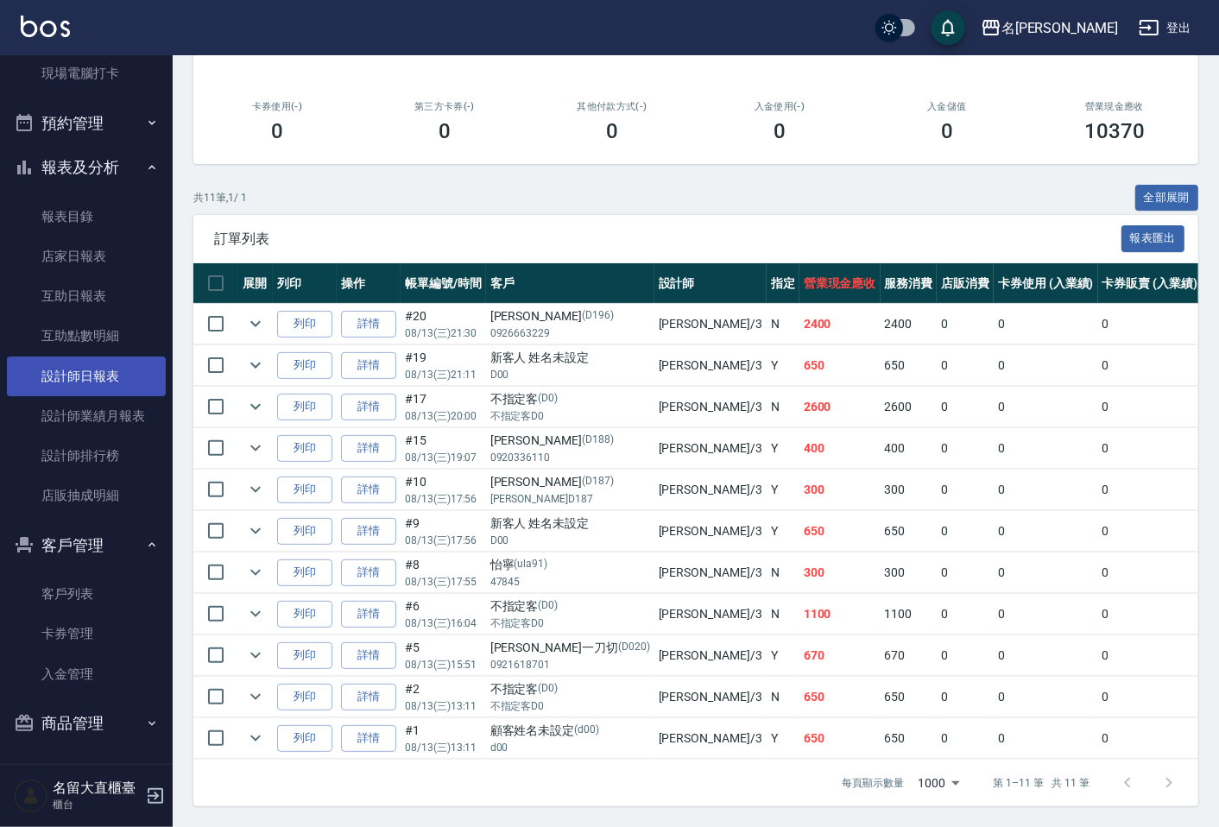
click at [79, 374] on link "設計師日報表" at bounding box center [86, 376] width 159 height 40
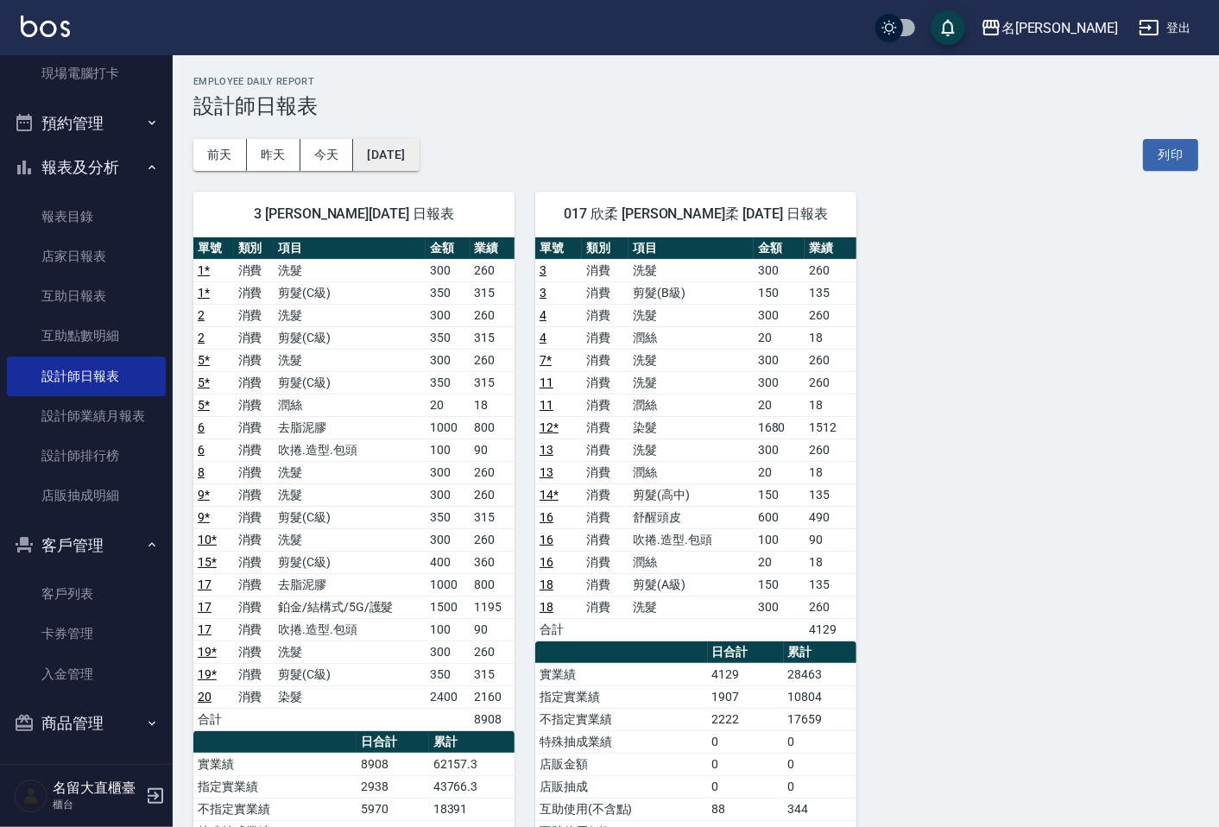
click at [419, 151] on button "[DATE]" at bounding box center [386, 155] width 66 height 32
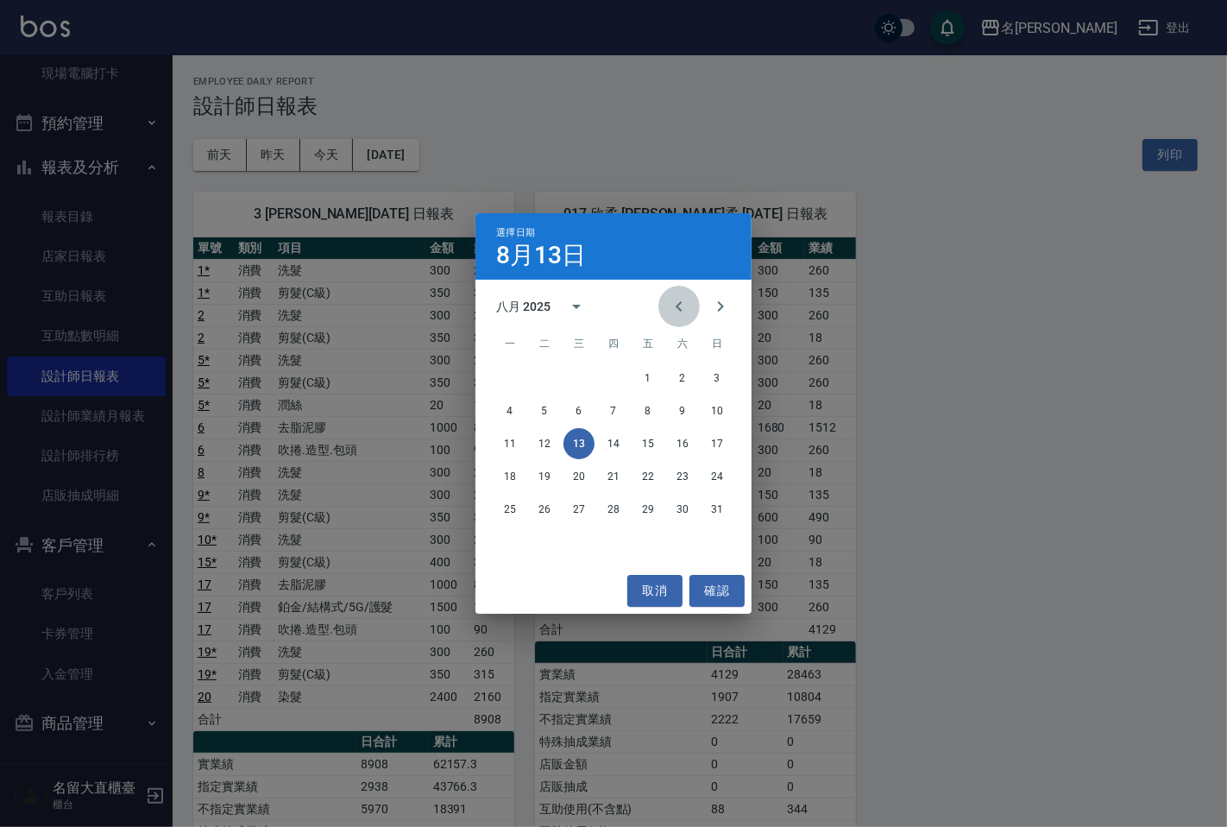
click at [679, 305] on icon "Previous month" at bounding box center [679, 306] width 6 height 10
click at [717, 411] on button "13" at bounding box center [717, 410] width 31 height 31
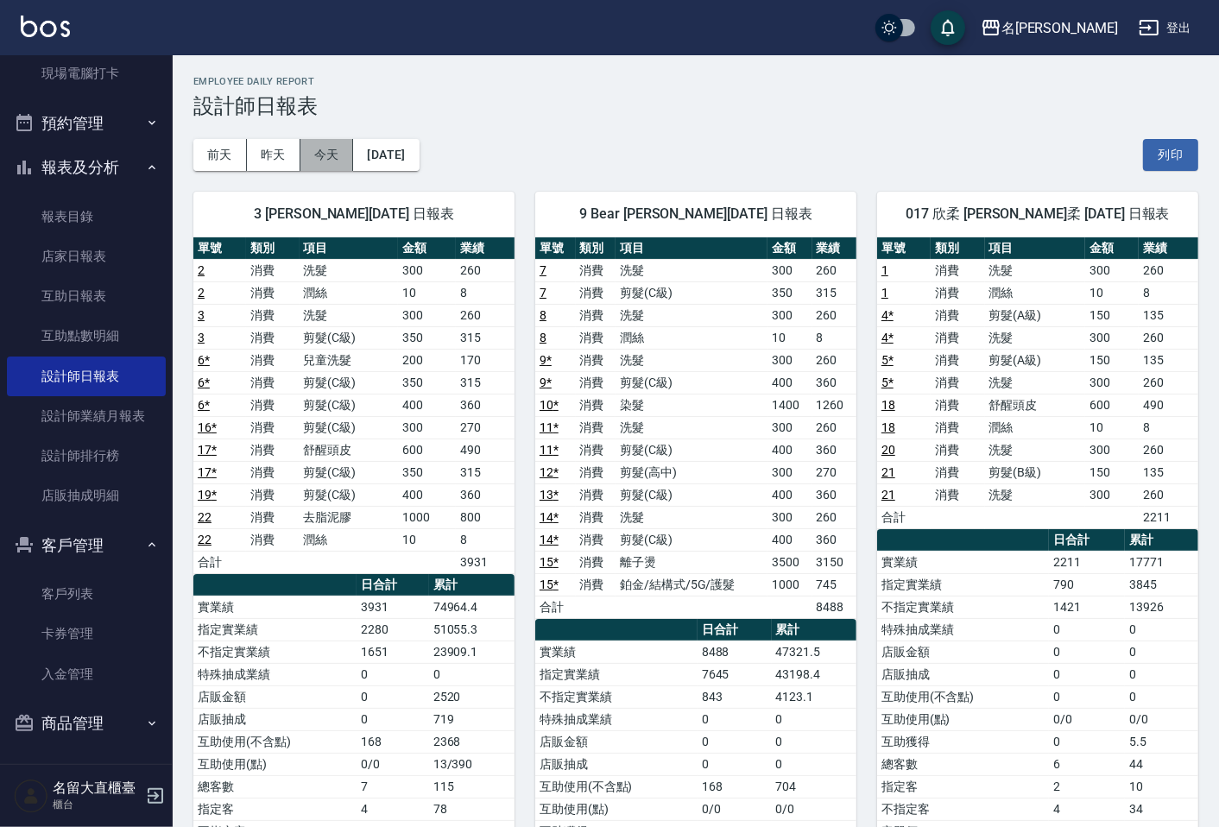
click at [337, 161] on button "今天" at bounding box center [327, 155] width 54 height 32
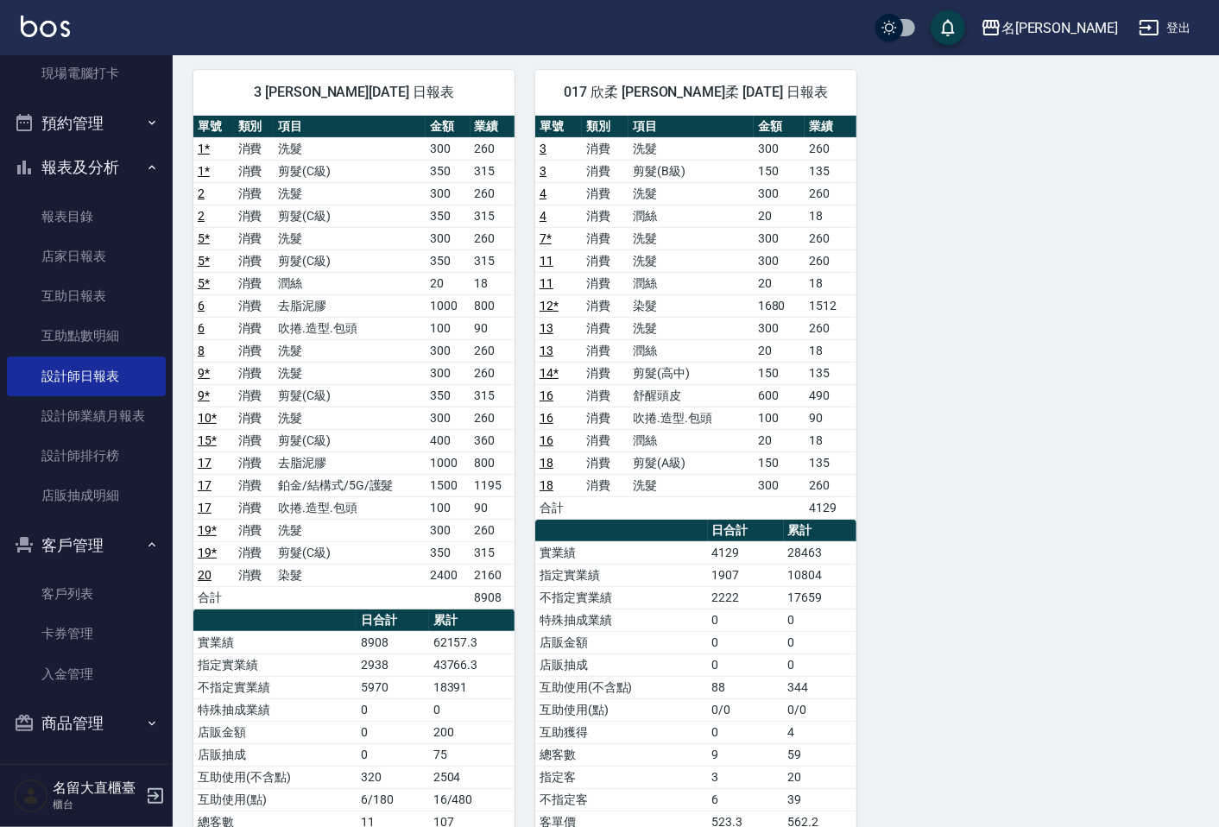
scroll to position [192, 0]
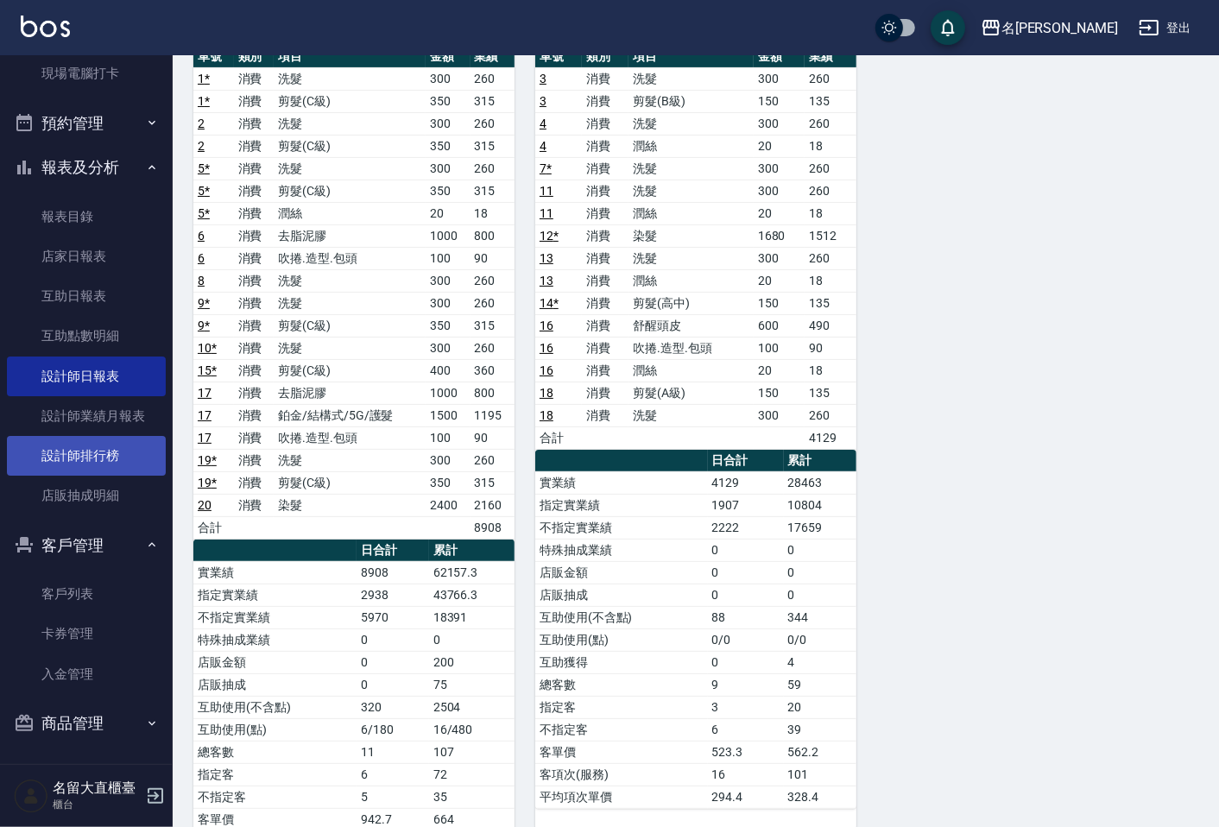
click at [79, 467] on link "設計師排行榜" at bounding box center [86, 456] width 159 height 40
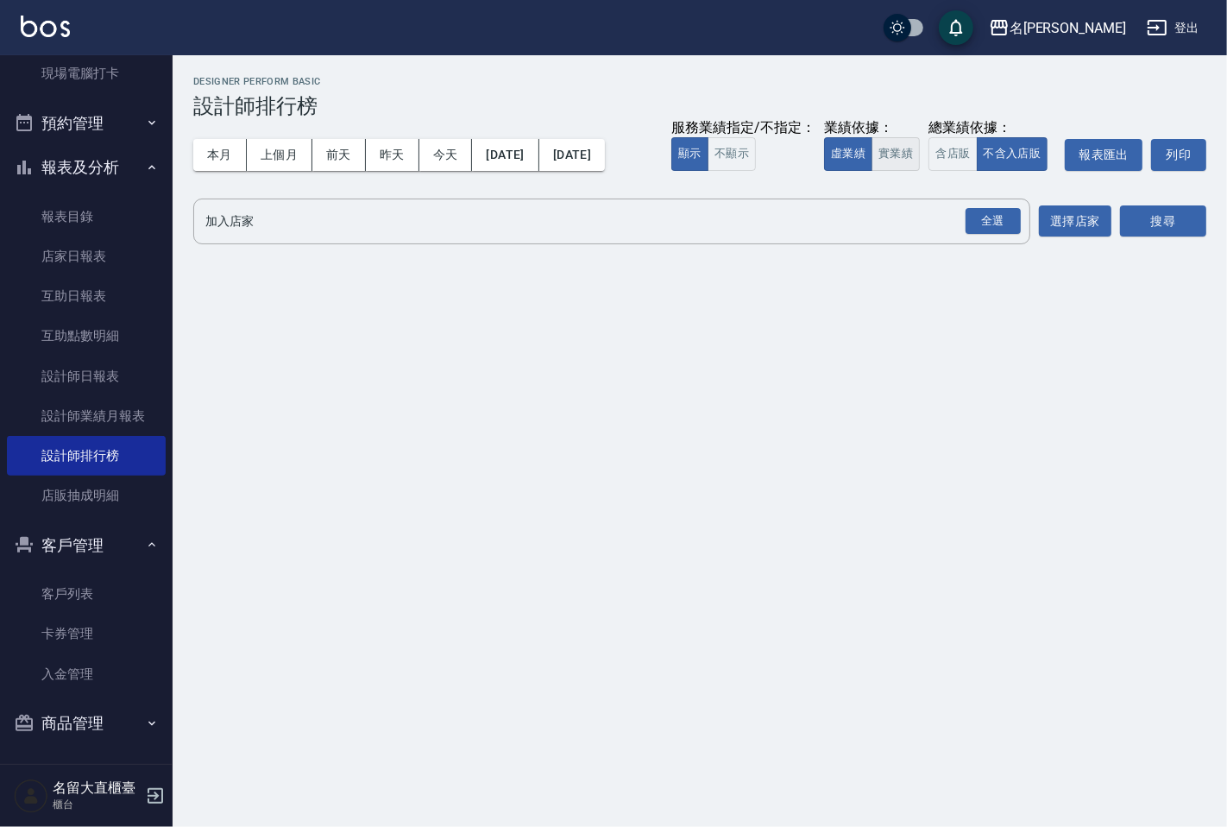
click at [892, 166] on button "實業績" at bounding box center [896, 154] width 48 height 34
click at [995, 218] on div "全選" at bounding box center [993, 221] width 55 height 27
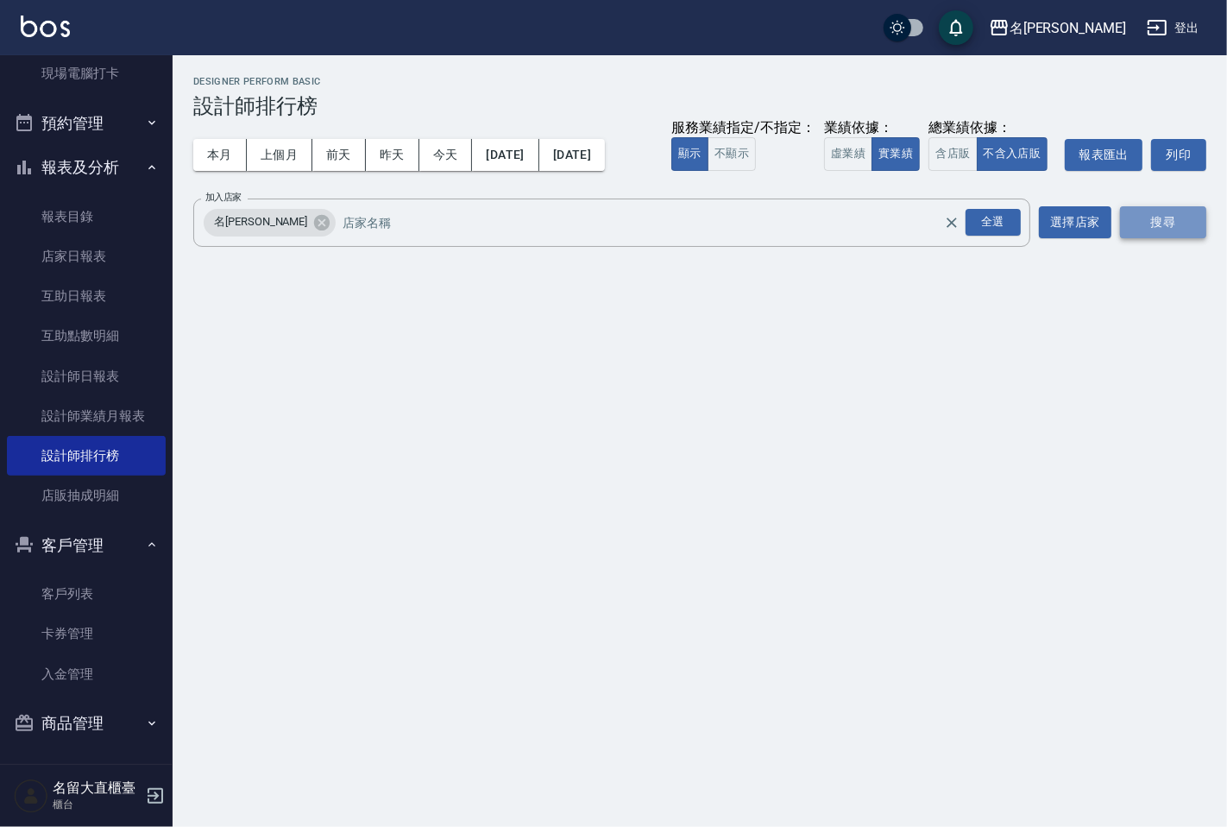
click at [1162, 229] on button "搜尋" at bounding box center [1163, 222] width 86 height 32
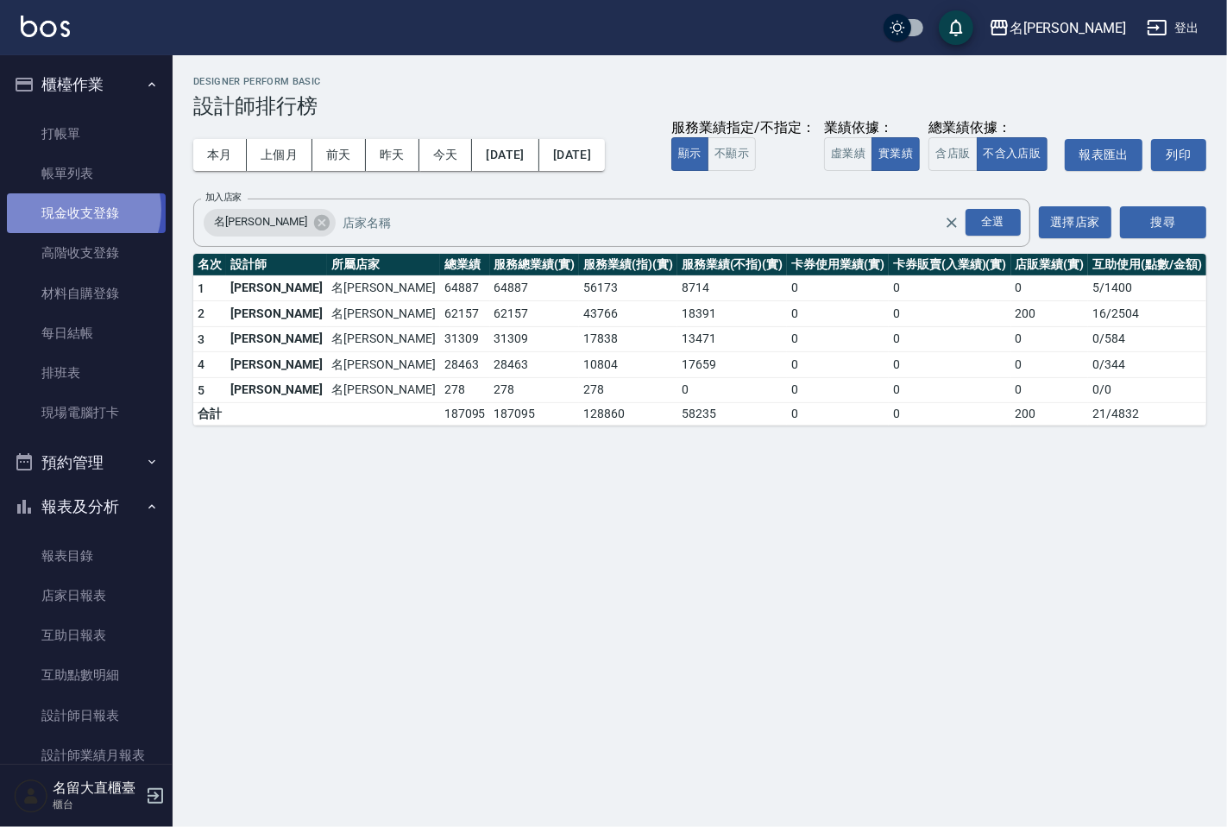
click at [80, 210] on link "現金收支登錄" at bounding box center [86, 213] width 159 height 40
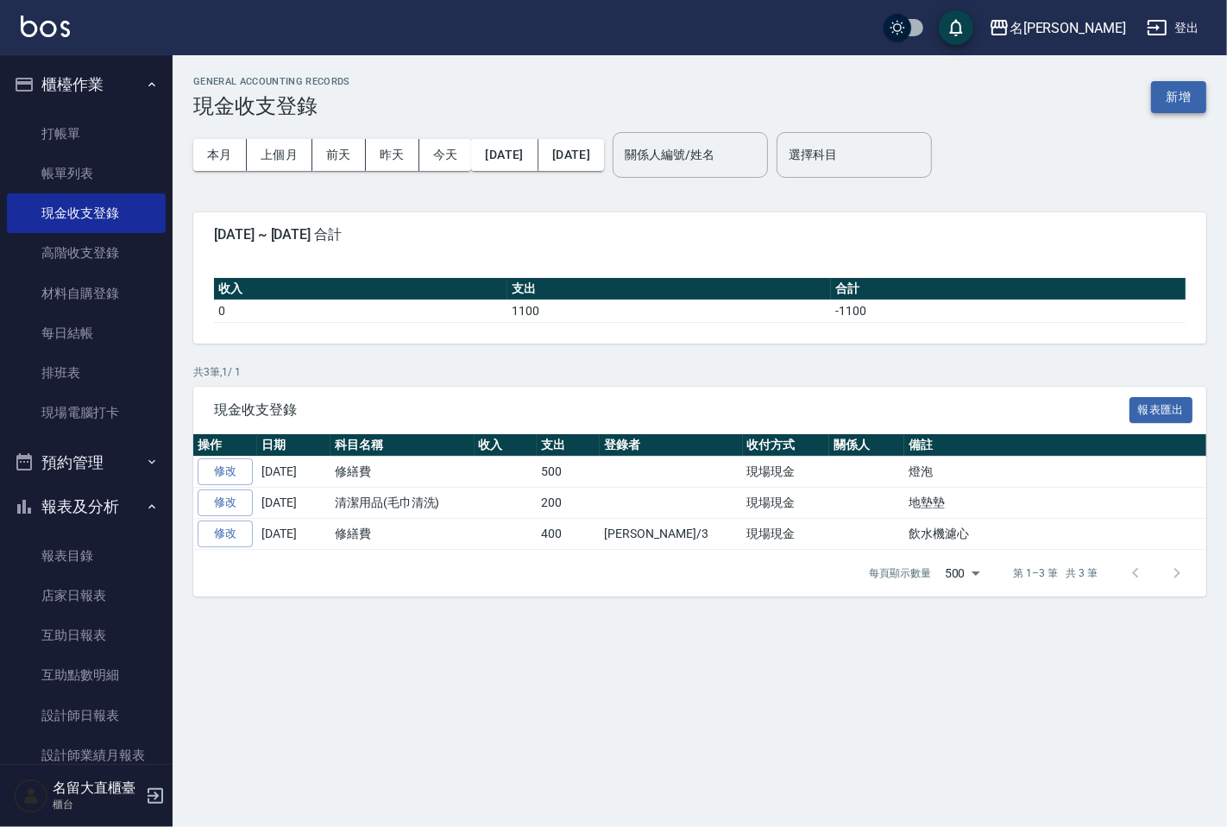
click at [1198, 97] on button "新增" at bounding box center [1178, 97] width 55 height 32
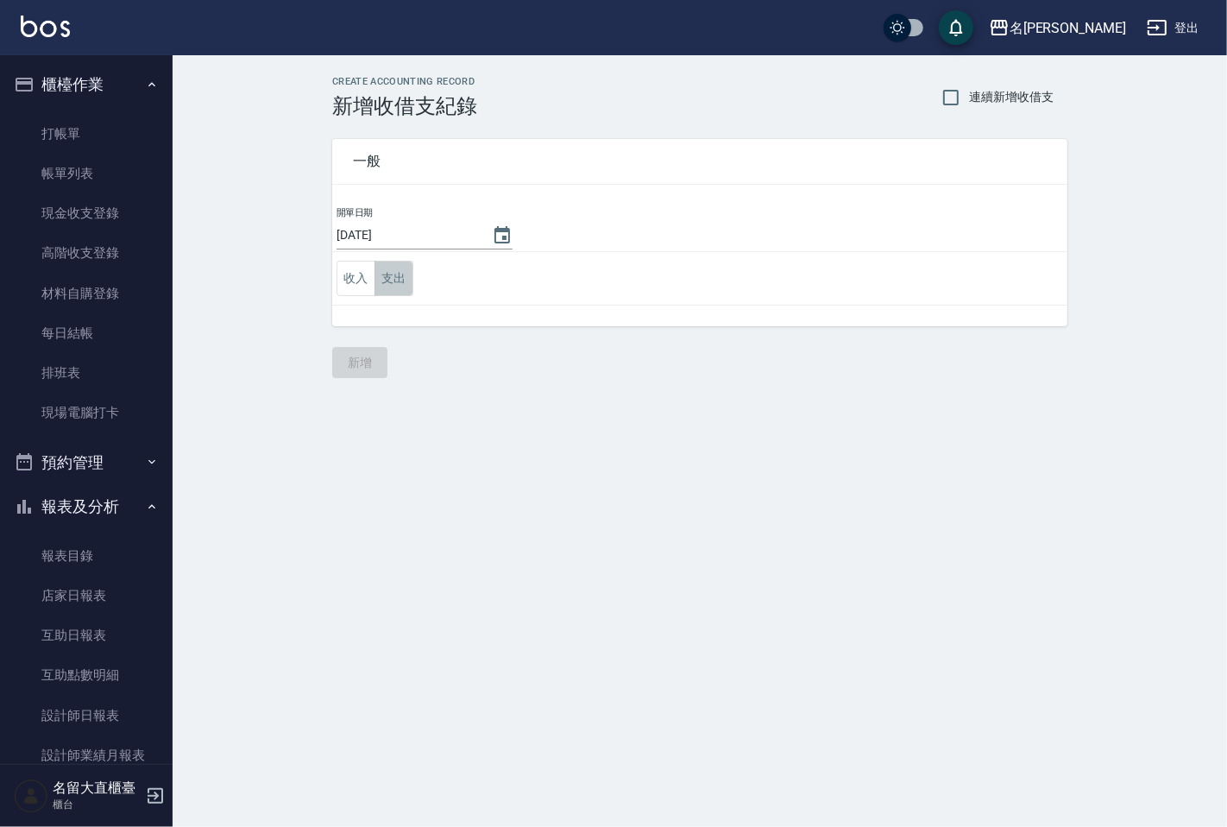
click at [388, 273] on button "支出" at bounding box center [394, 278] width 39 height 35
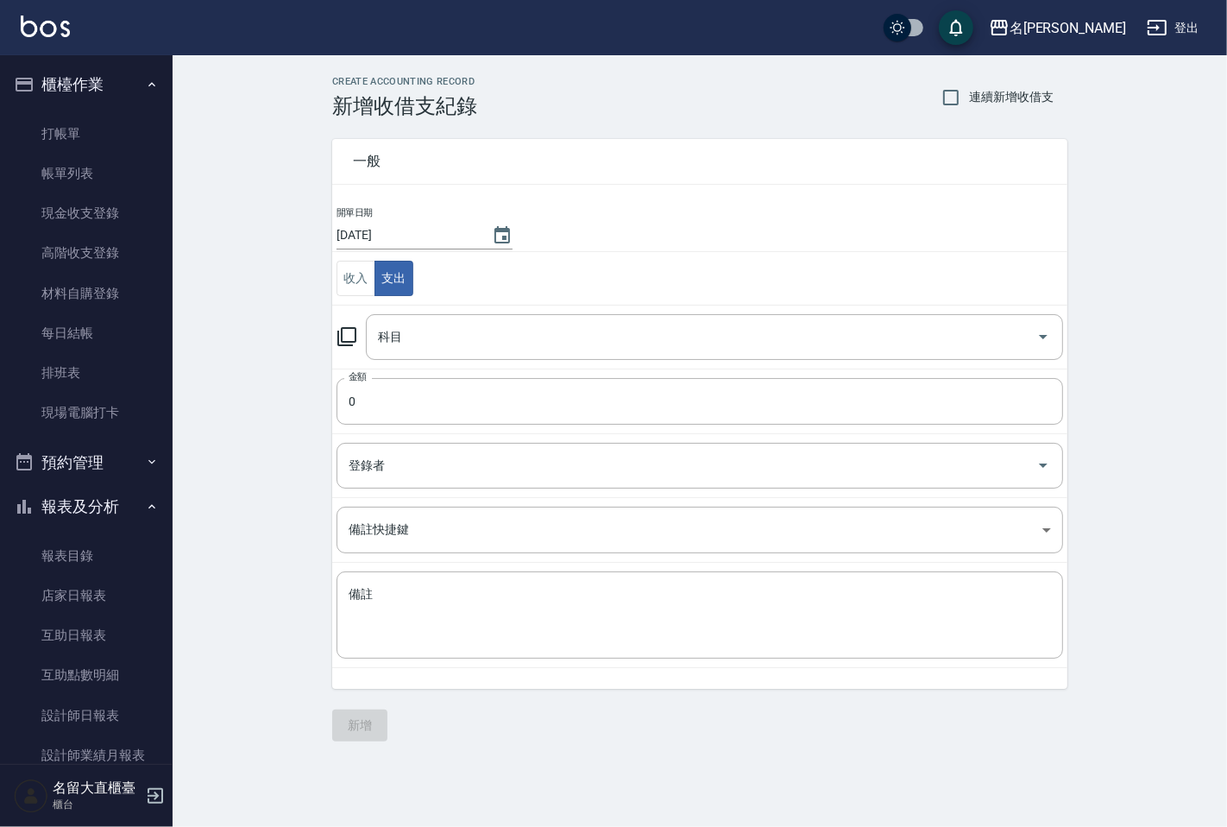
click at [356, 346] on icon at bounding box center [347, 336] width 21 height 21
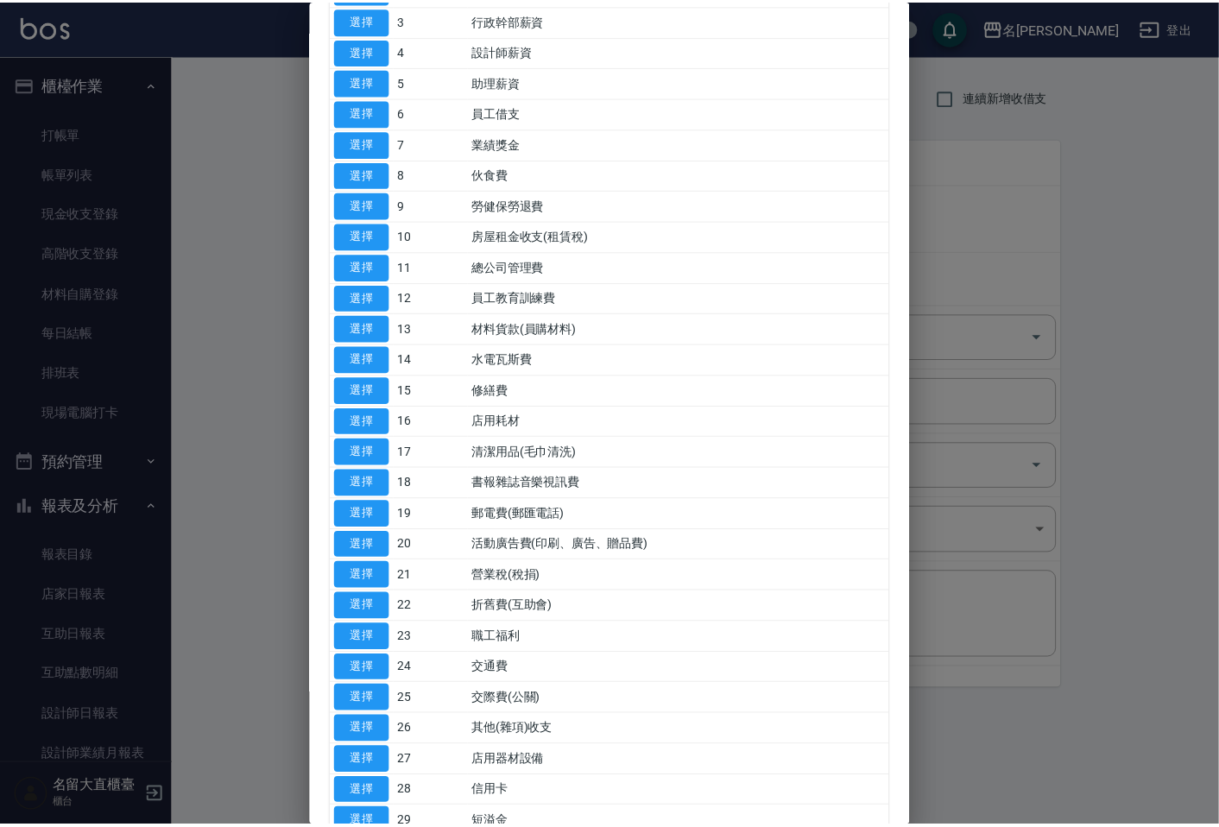
scroll to position [192, 0]
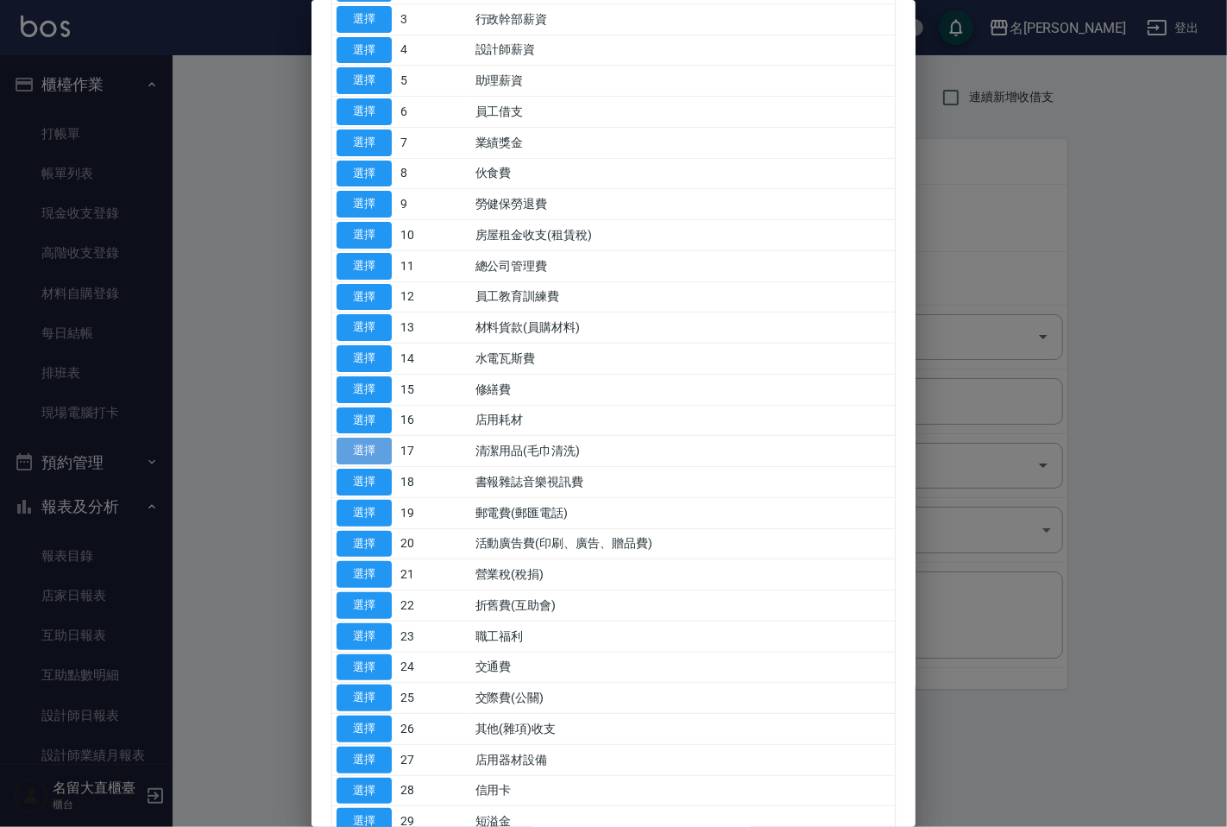
click at [351, 450] on button "選擇" at bounding box center [364, 451] width 55 height 27
type input "17 清潔用品(毛巾清洗)"
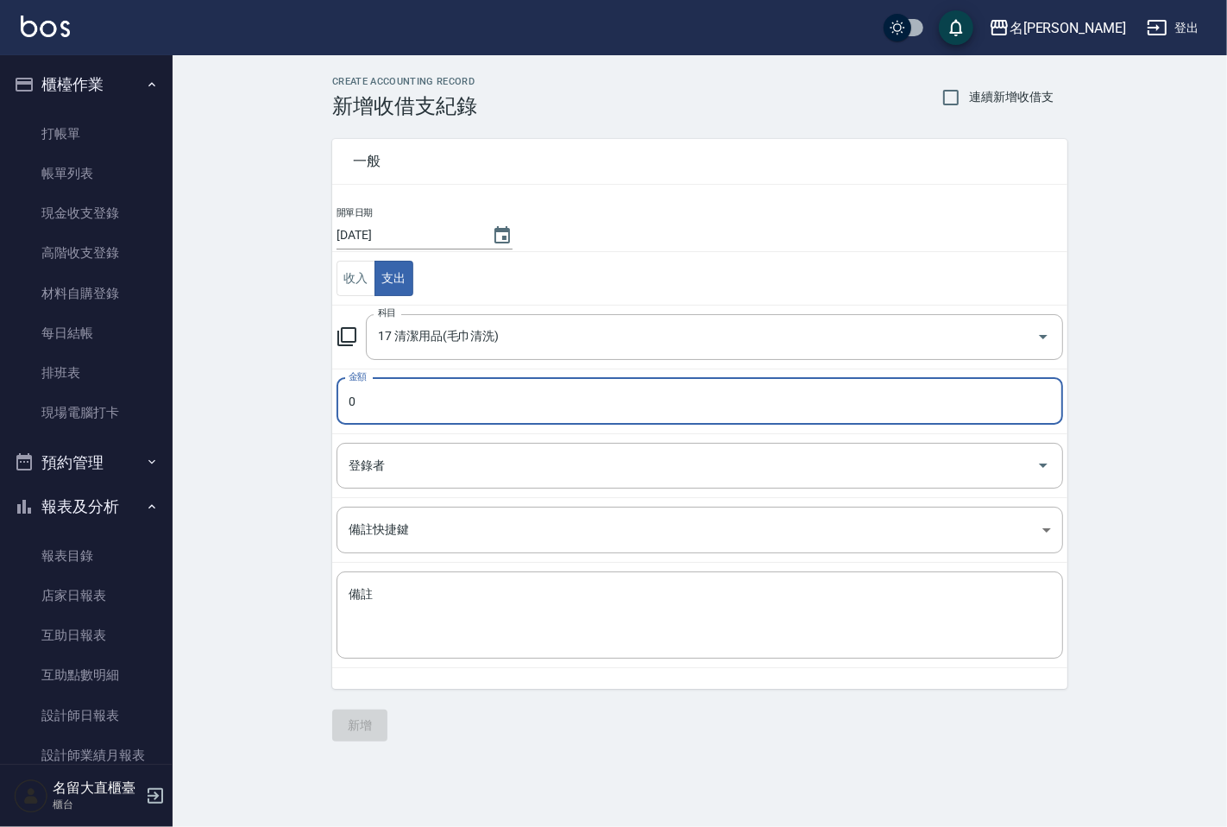
click at [407, 406] on input "0" at bounding box center [700, 401] width 727 height 47
type input "1000"
click at [542, 455] on input "登錄者" at bounding box center [686, 466] width 685 height 30
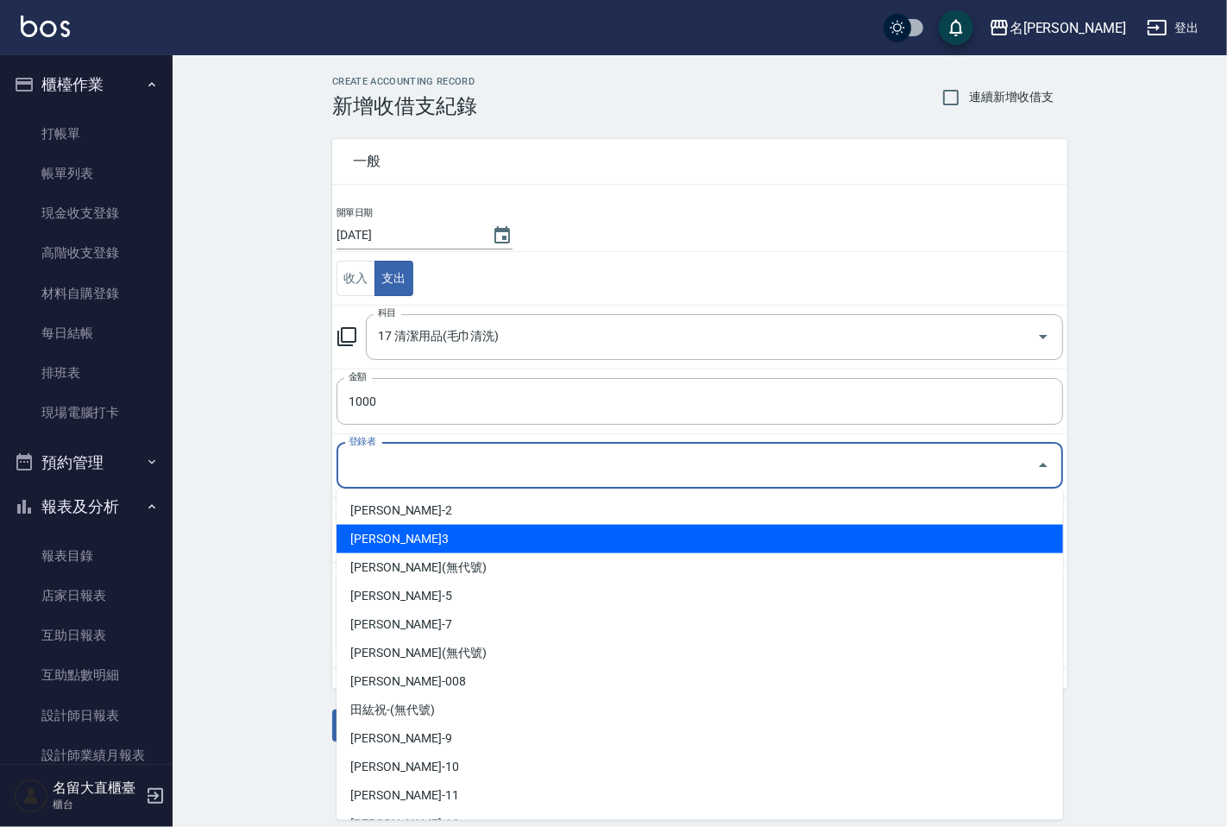
click at [472, 530] on li "[PERSON_NAME]3" at bounding box center [700, 539] width 727 height 28
type input "[PERSON_NAME]3"
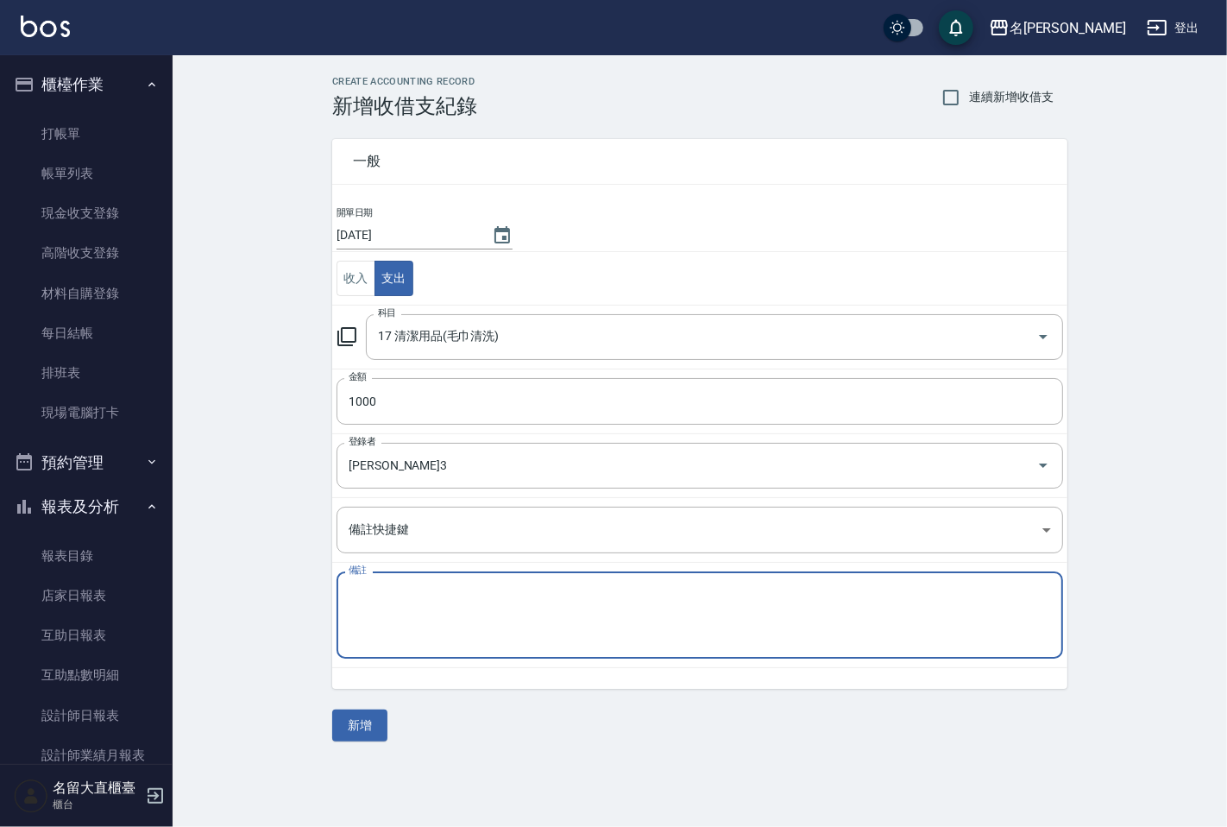
click at [452, 600] on textarea "備註" at bounding box center [700, 615] width 703 height 59
type textarea "清潔費"
click at [369, 728] on button "新增" at bounding box center [359, 725] width 55 height 32
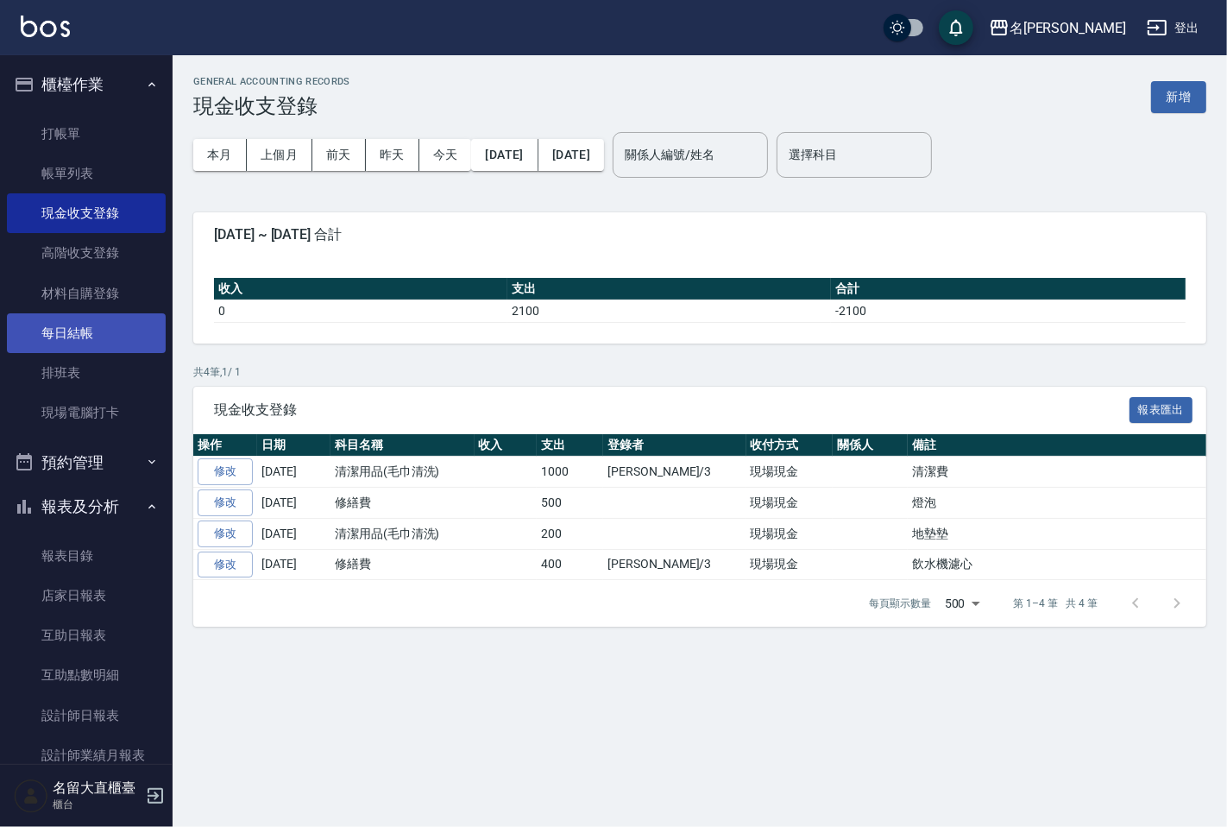
click at [104, 341] on link "每日結帳" at bounding box center [86, 333] width 159 height 40
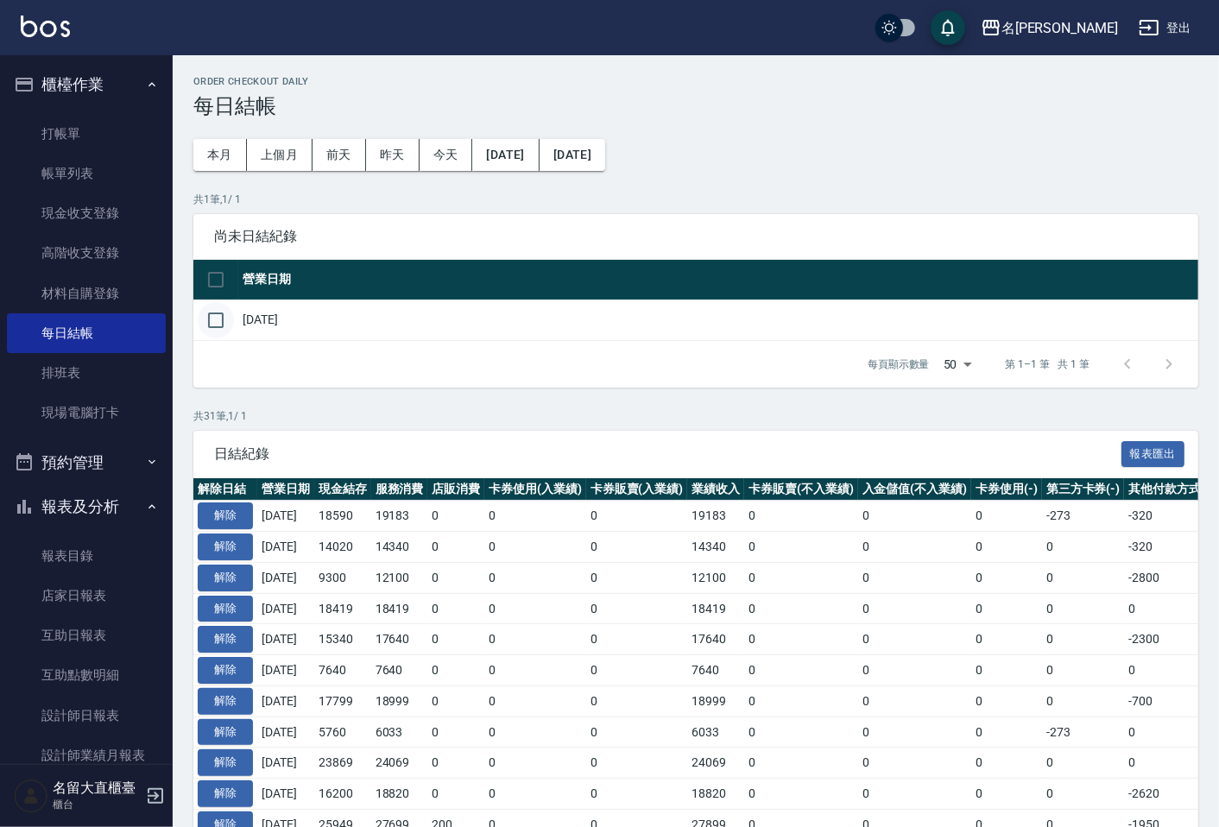
click at [219, 319] on input "checkbox" at bounding box center [216, 320] width 36 height 36
checkbox input "true"
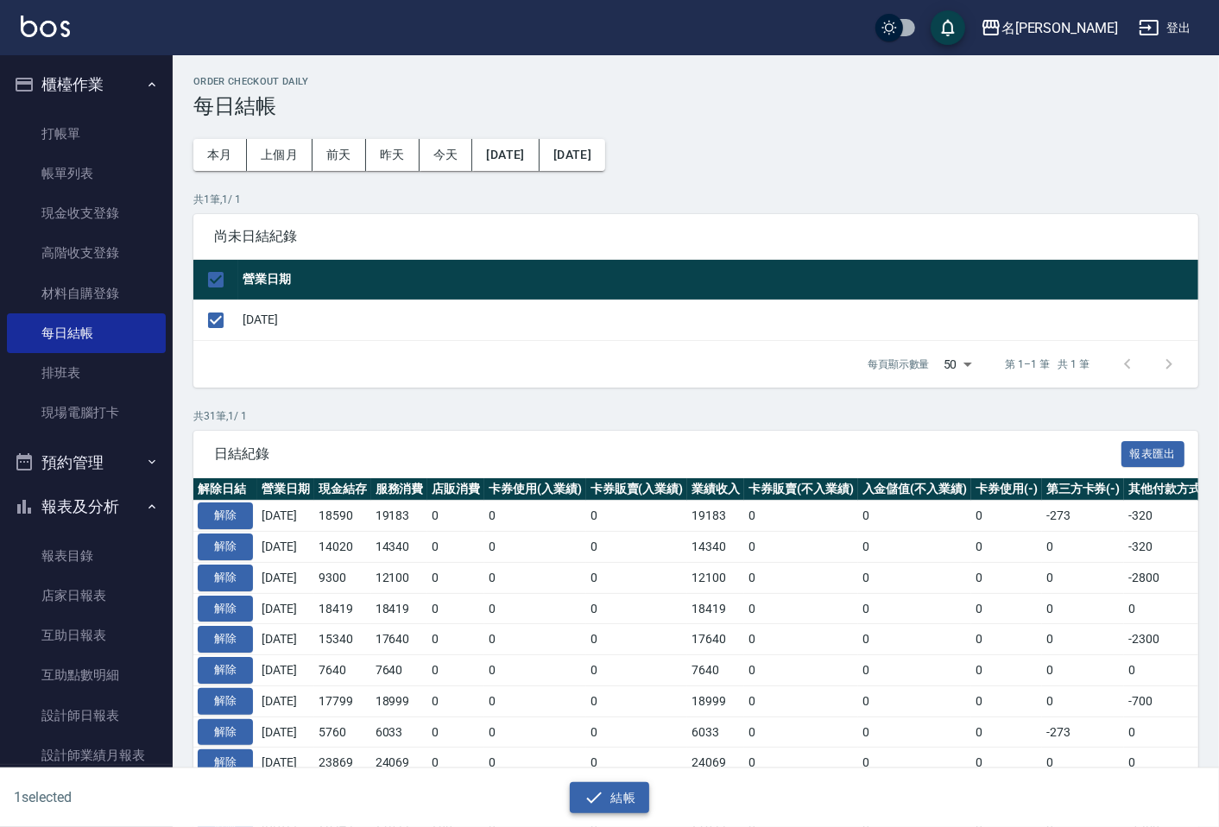
click at [630, 794] on button "結帳" at bounding box center [610, 798] width 80 height 32
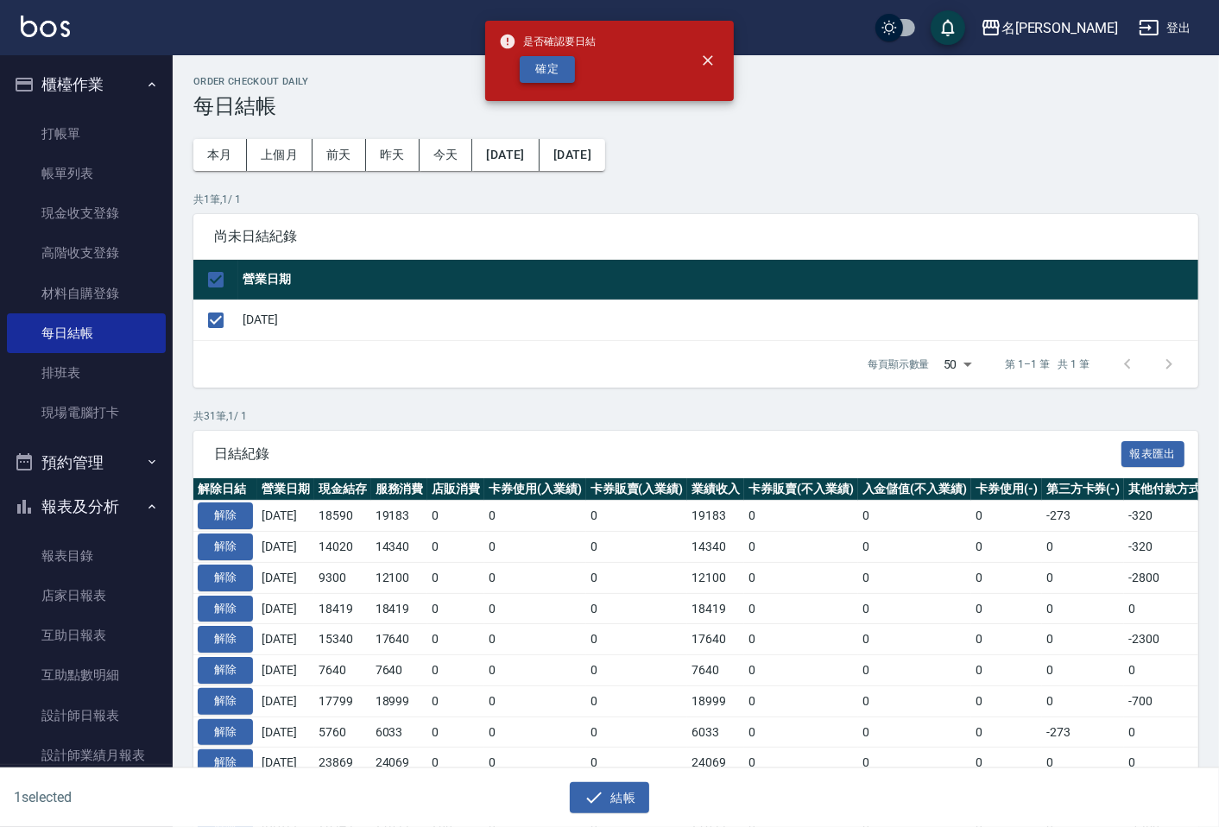
click at [557, 74] on button "確定" at bounding box center [547, 69] width 55 height 27
checkbox input "false"
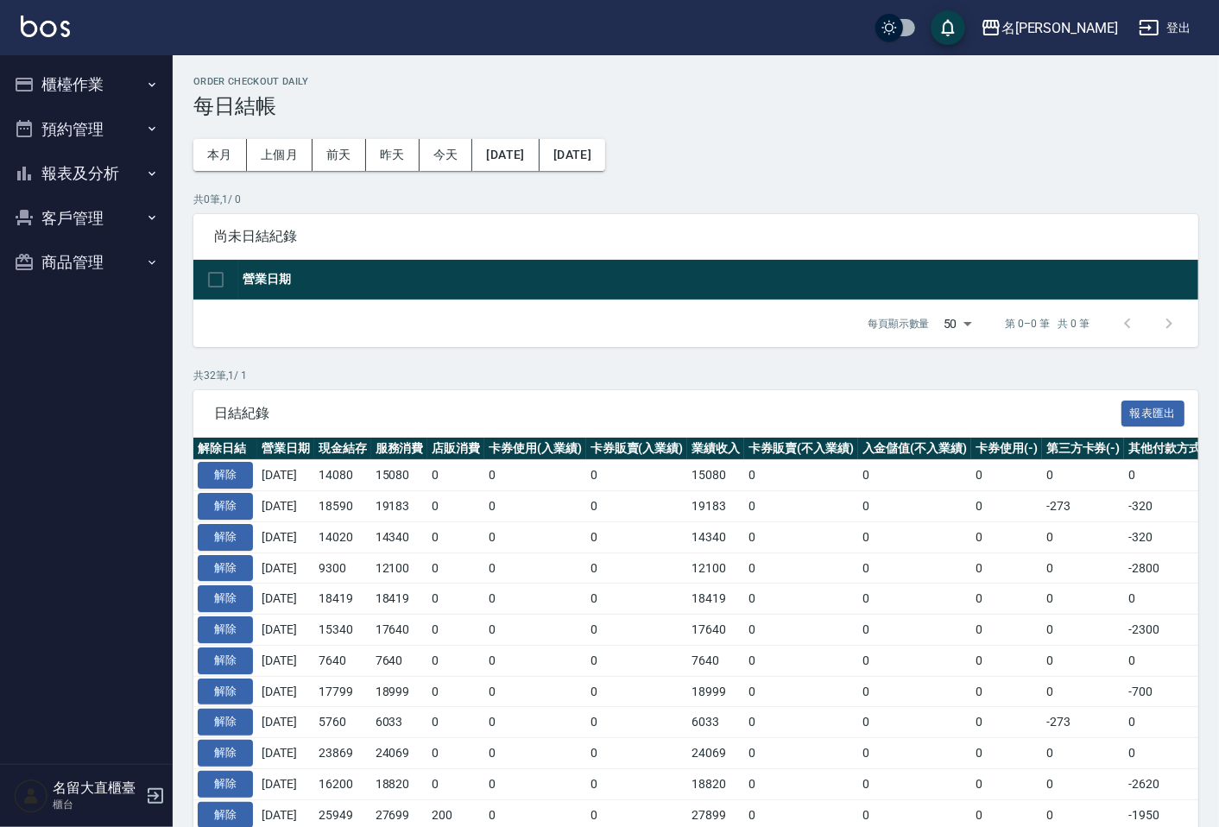
click at [63, 171] on button "報表及分析" at bounding box center [86, 173] width 159 height 45
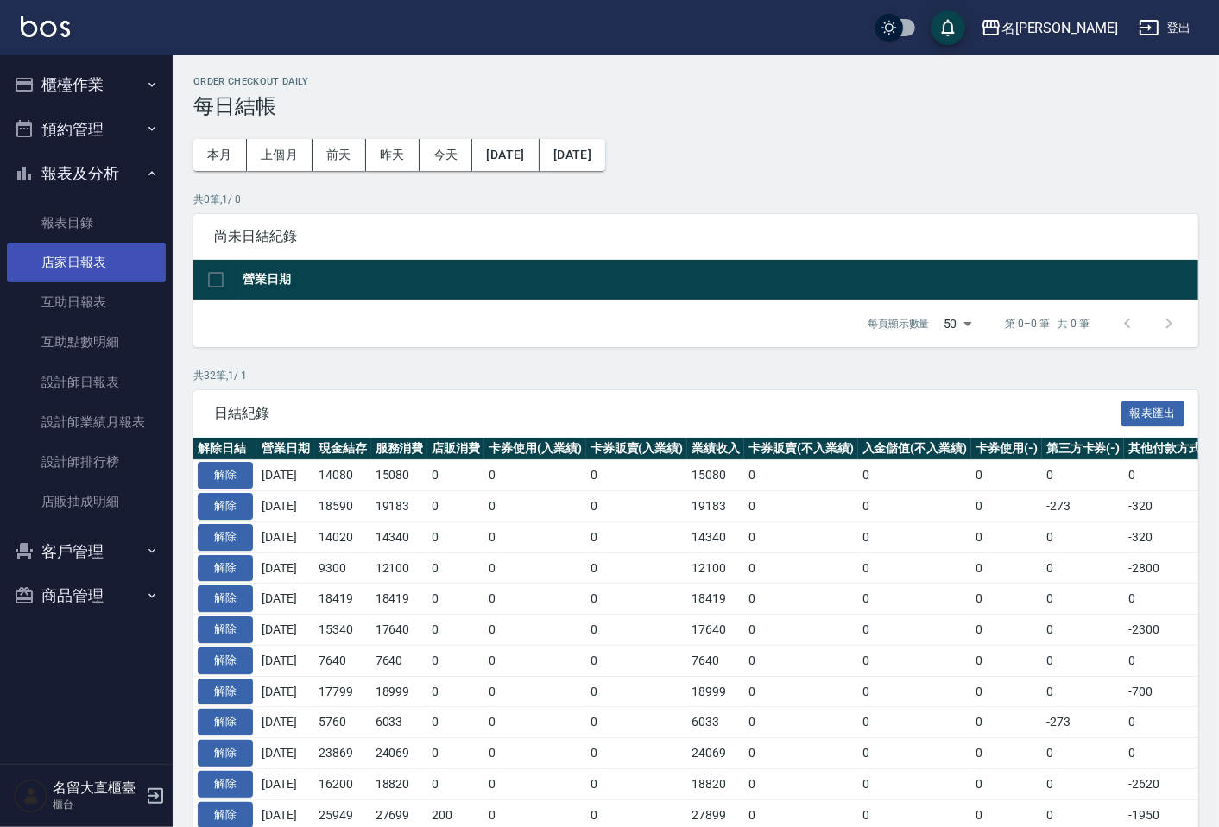
click at [117, 263] on link "店家日報表" at bounding box center [86, 263] width 159 height 40
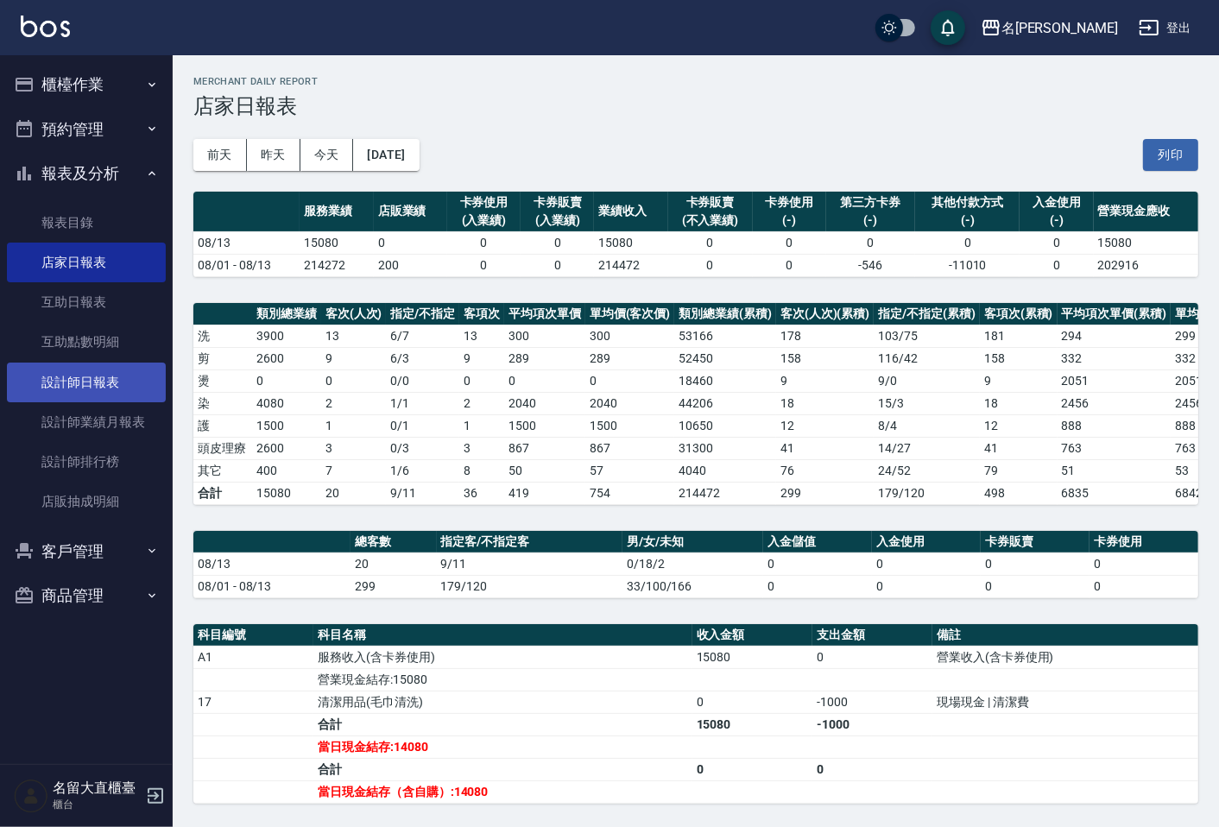
click at [79, 372] on link "設計師日報表" at bounding box center [86, 383] width 159 height 40
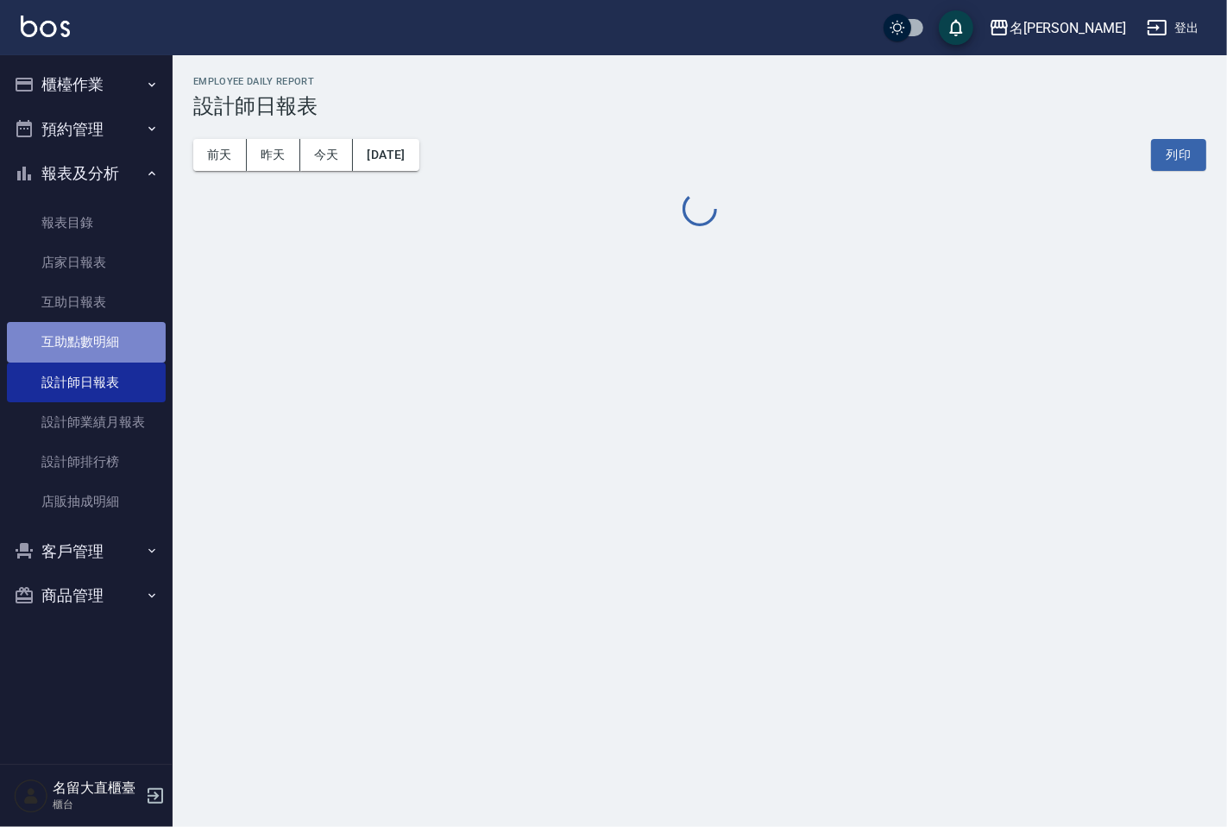
click at [87, 337] on link "互助點數明細" at bounding box center [86, 342] width 159 height 40
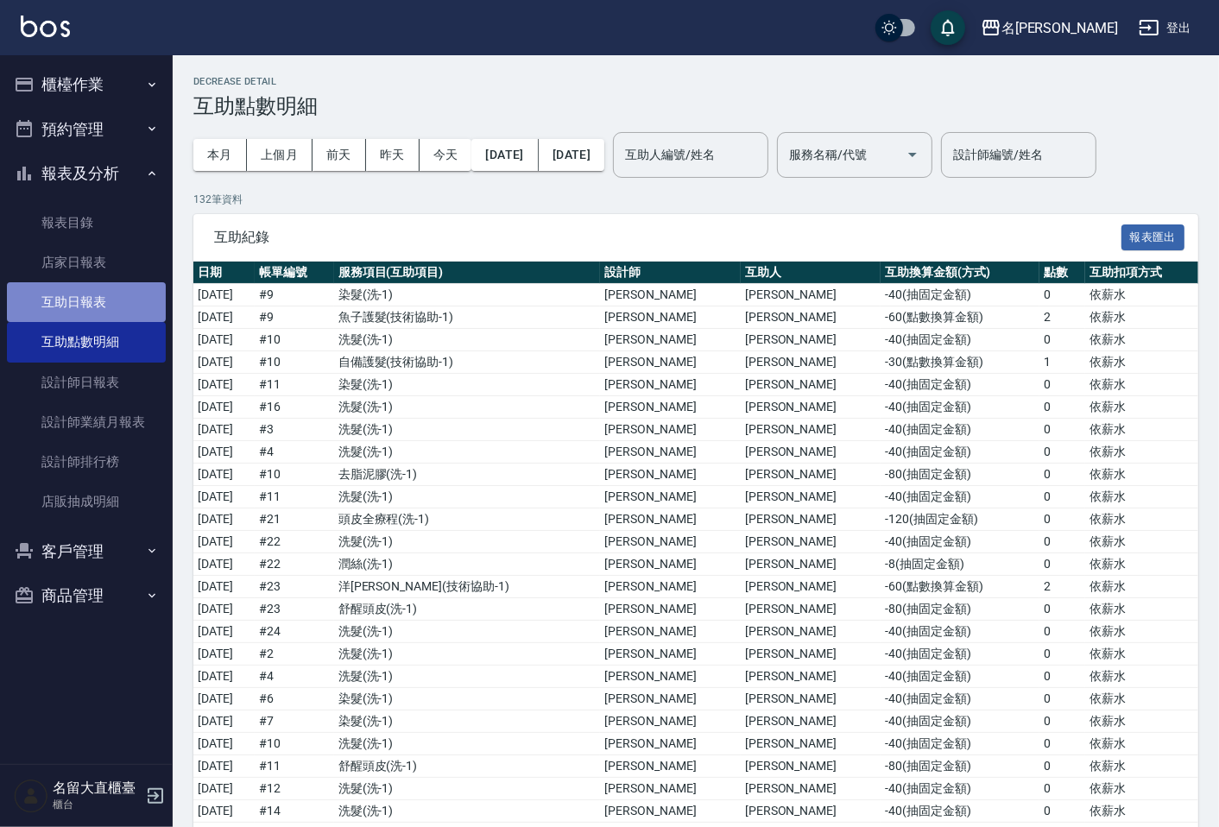
click at [123, 292] on link "互助日報表" at bounding box center [86, 302] width 159 height 40
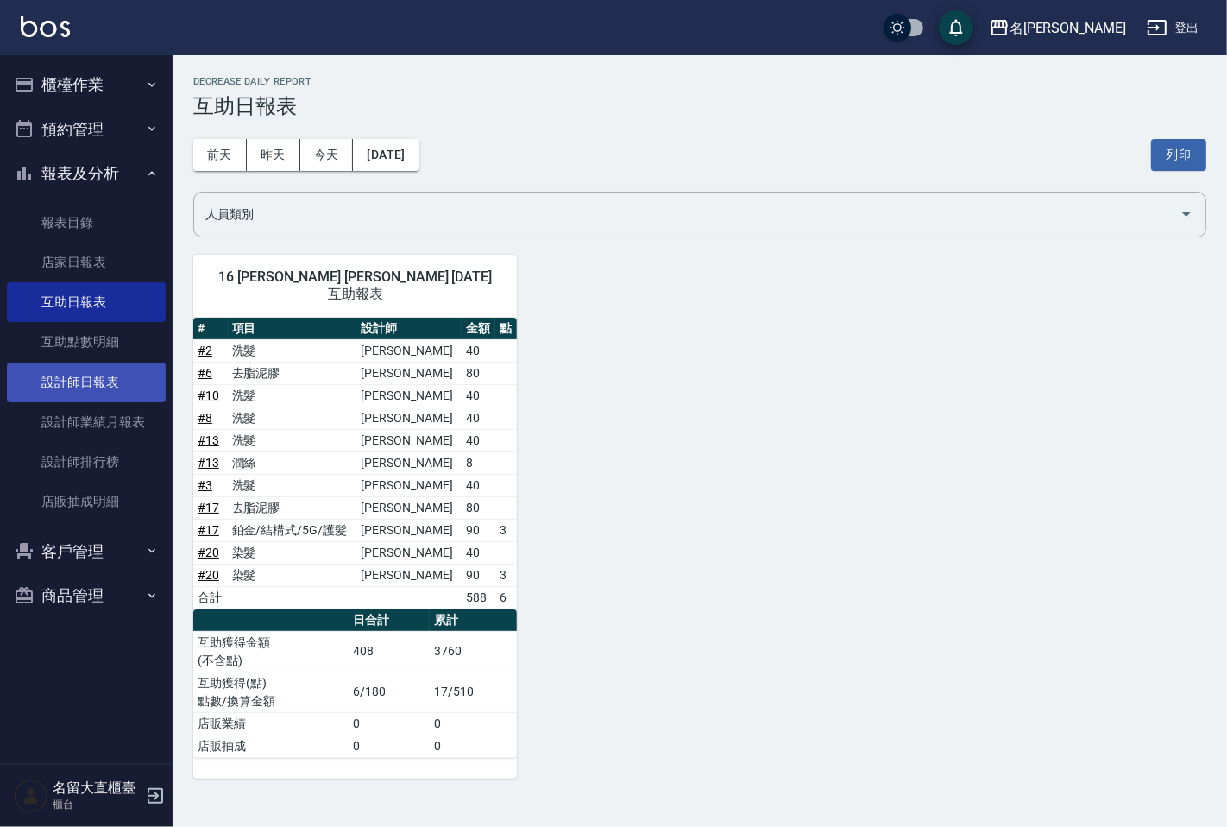
click at [121, 376] on link "設計師日報表" at bounding box center [86, 383] width 159 height 40
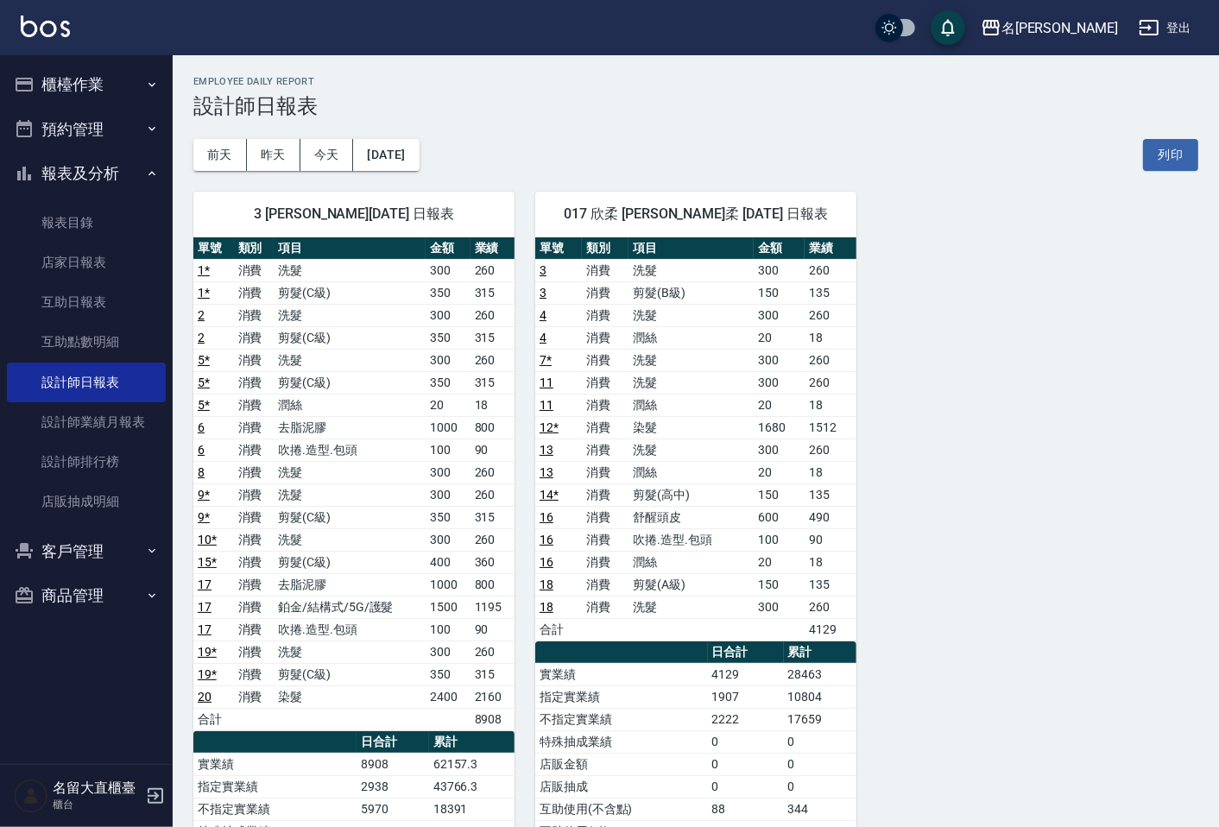
click at [101, 86] on button "櫃檯作業" at bounding box center [86, 84] width 159 height 45
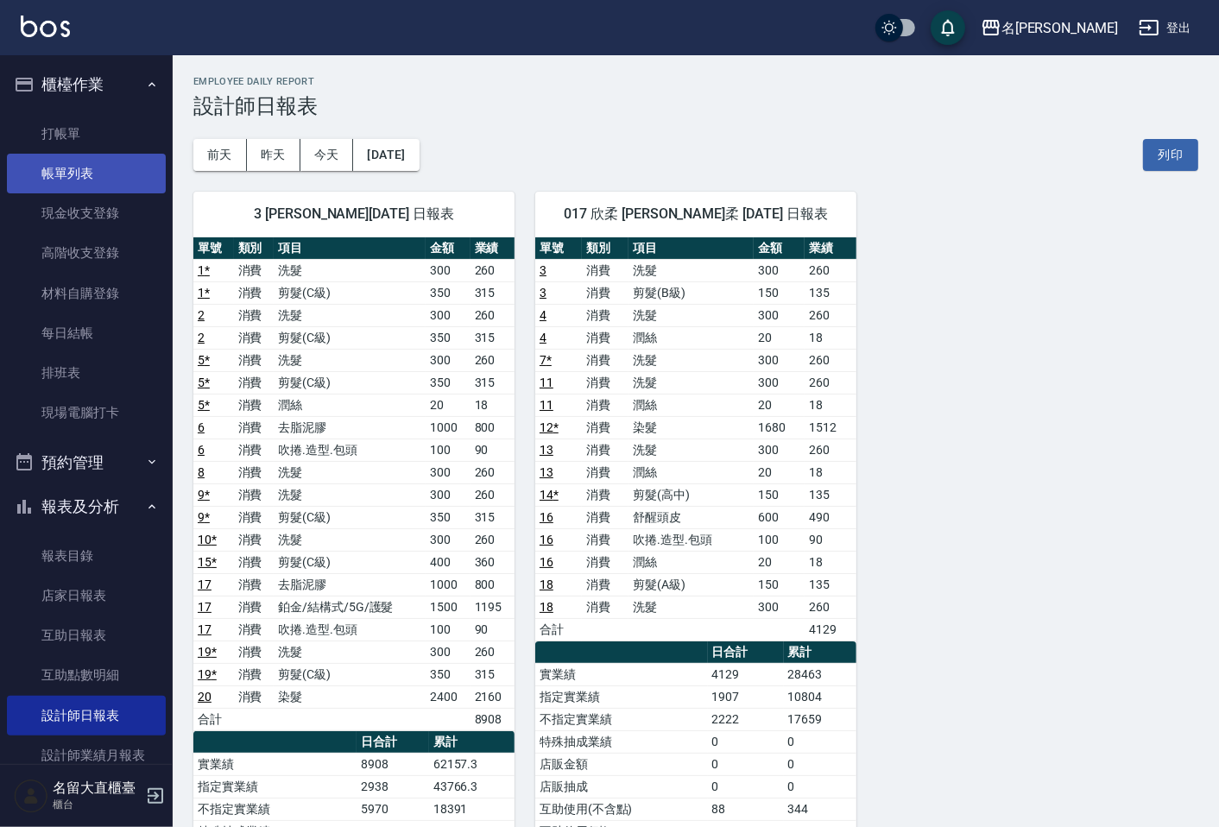
click at [98, 155] on link "帳單列表" at bounding box center [86, 174] width 159 height 40
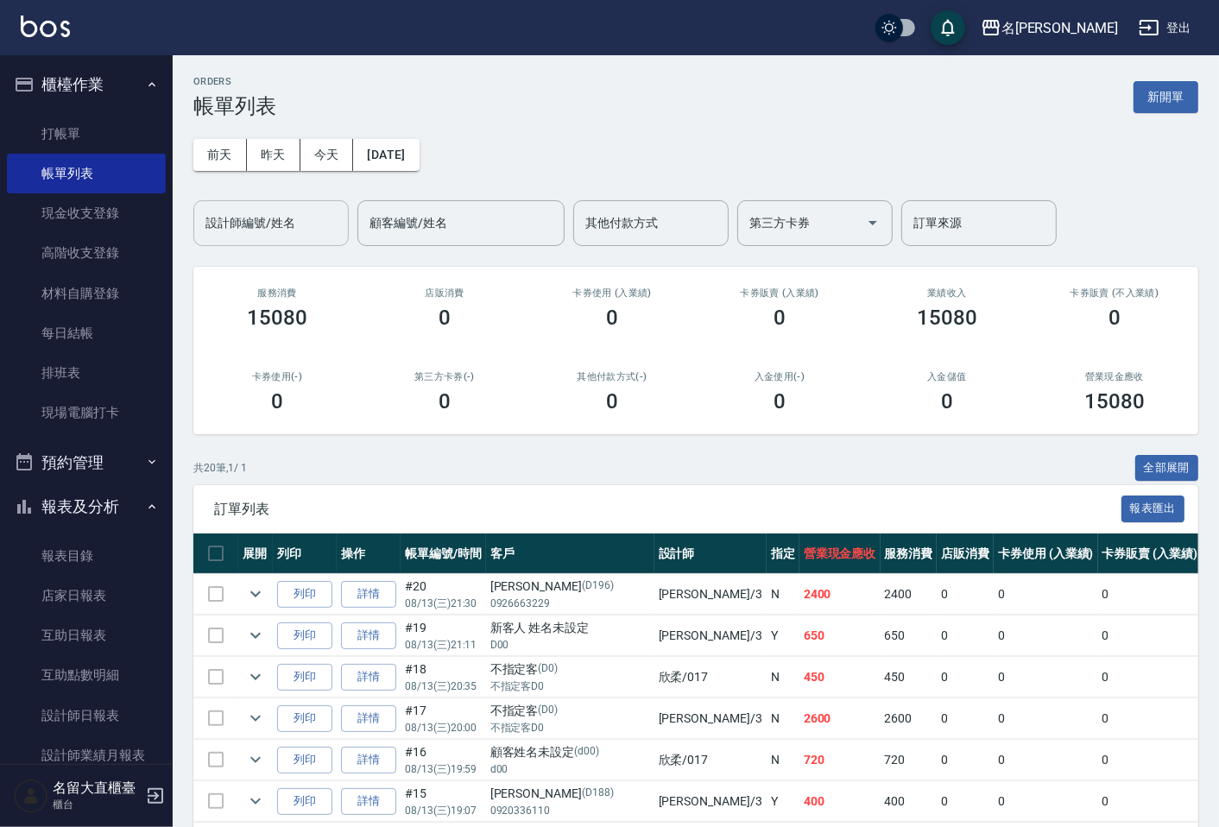
click at [281, 219] on input "設計師編號/姓名" at bounding box center [271, 223] width 140 height 30
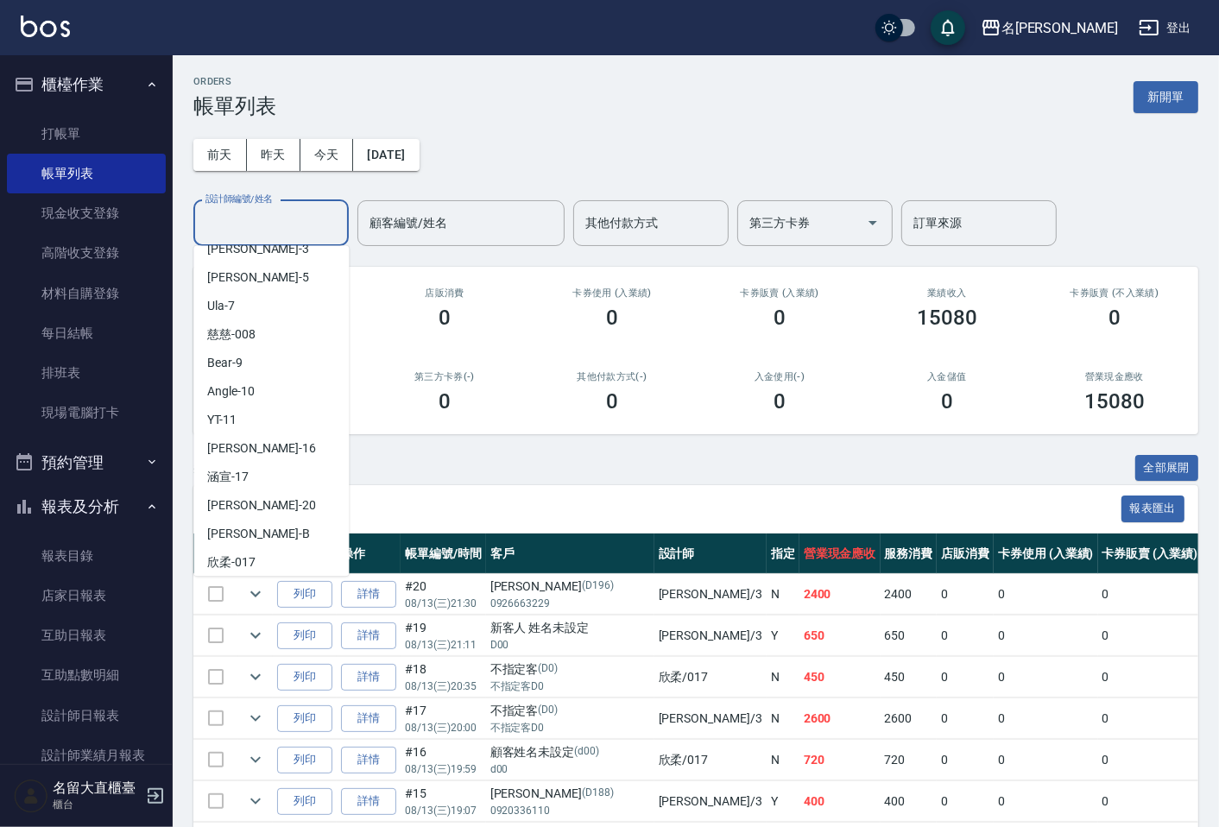
scroll to position [252, 0]
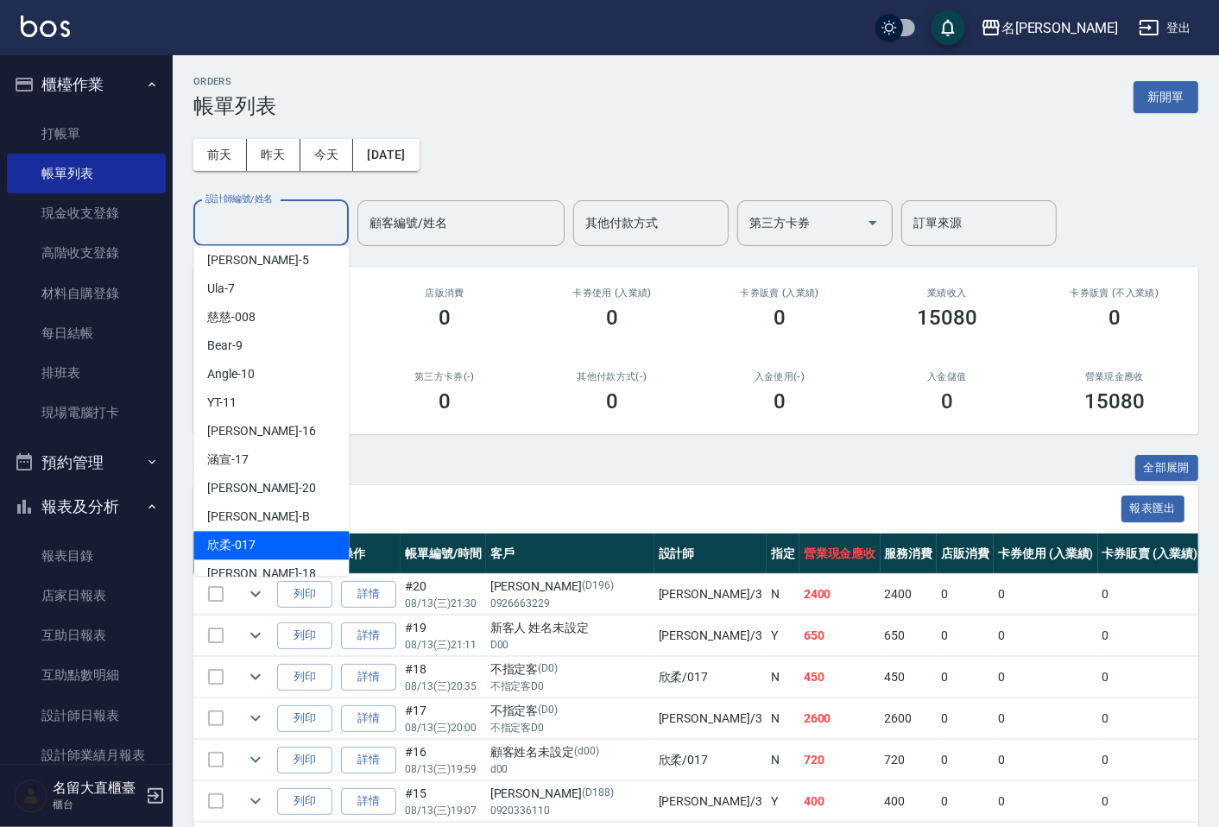
click at [243, 536] on span "欣柔 -017" at bounding box center [231, 545] width 48 height 18
type input "欣柔-017"
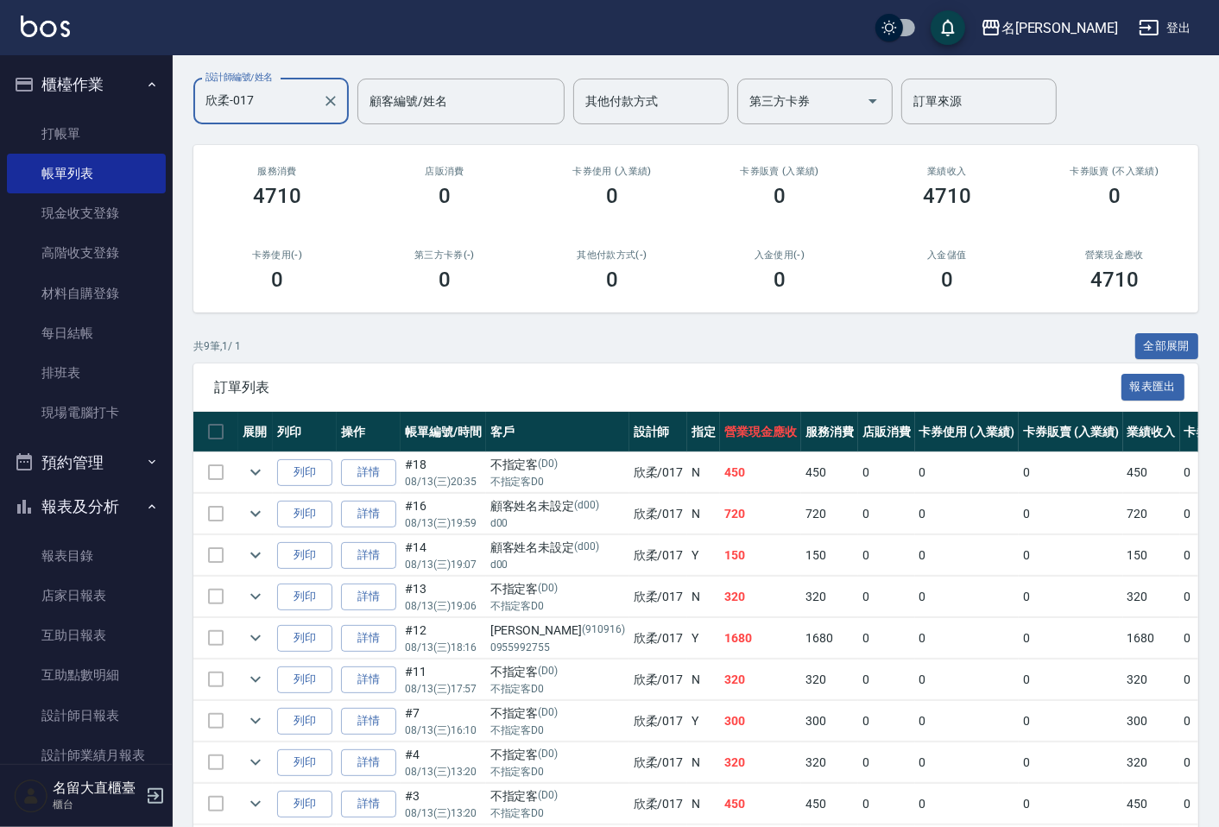
scroll to position [202, 0]
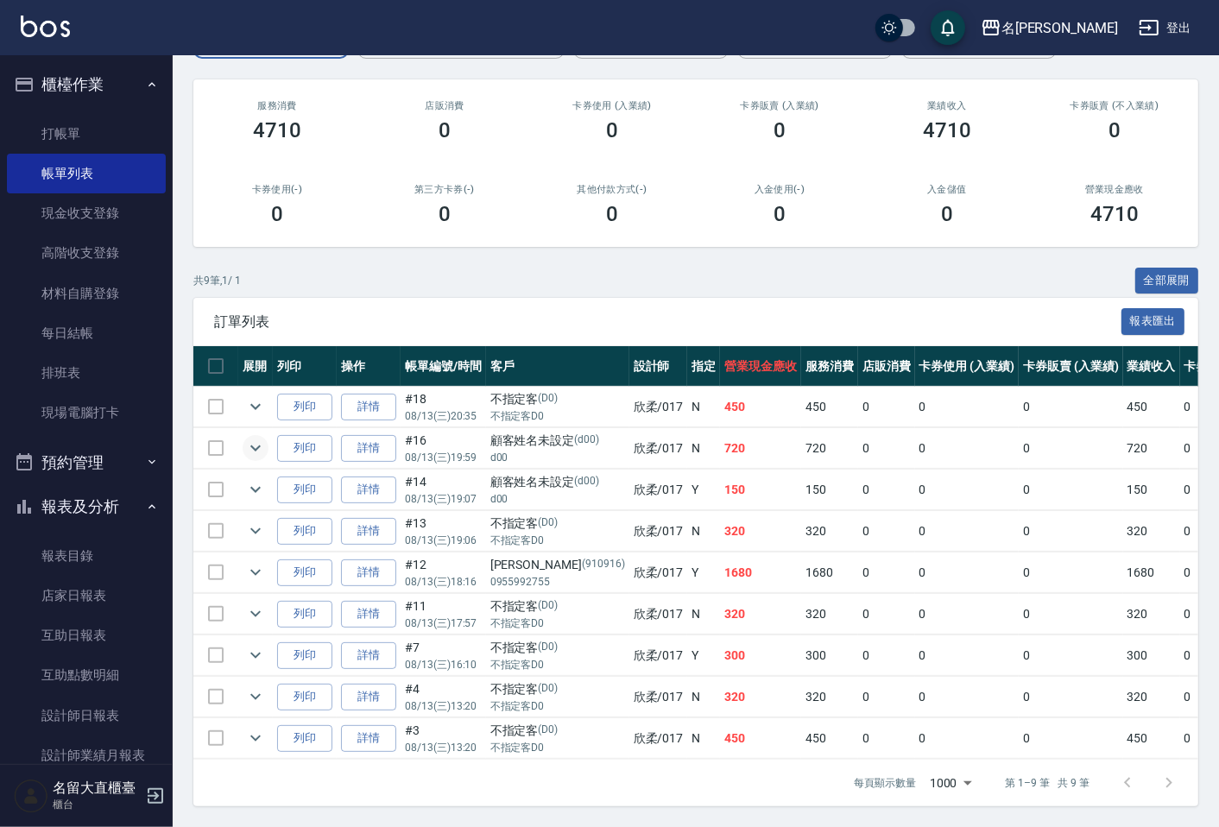
click at [257, 442] on icon "expand row" at bounding box center [255, 448] width 21 height 21
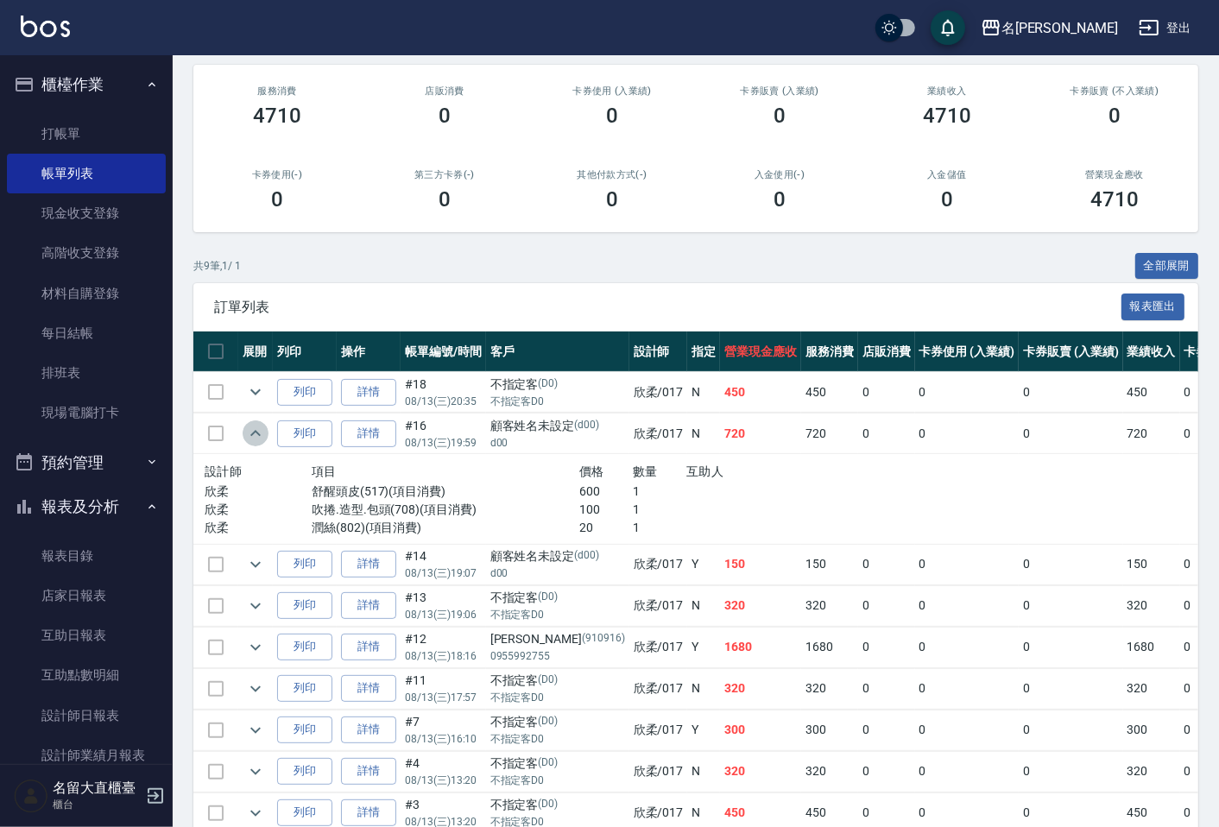
click at [254, 438] on icon "expand row" at bounding box center [255, 433] width 21 height 21
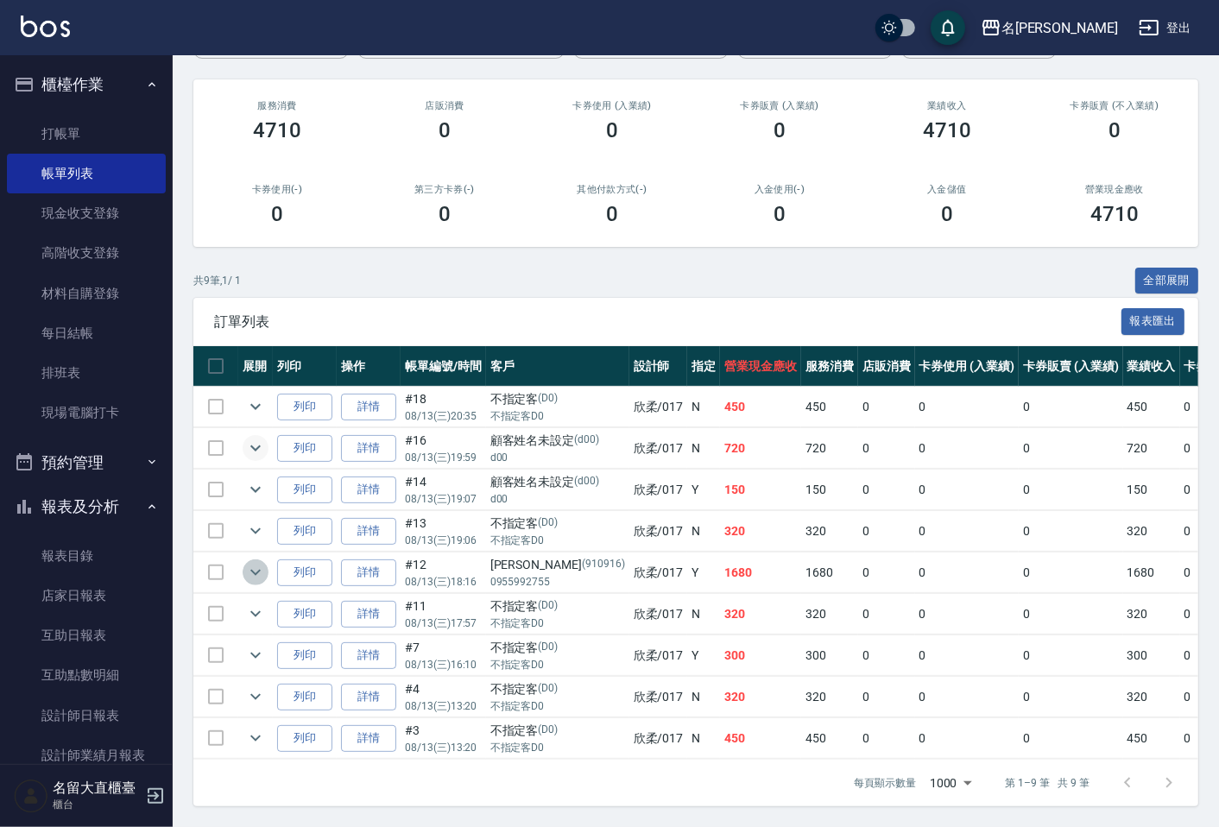
click at [251, 562] on icon "expand row" at bounding box center [255, 572] width 21 height 21
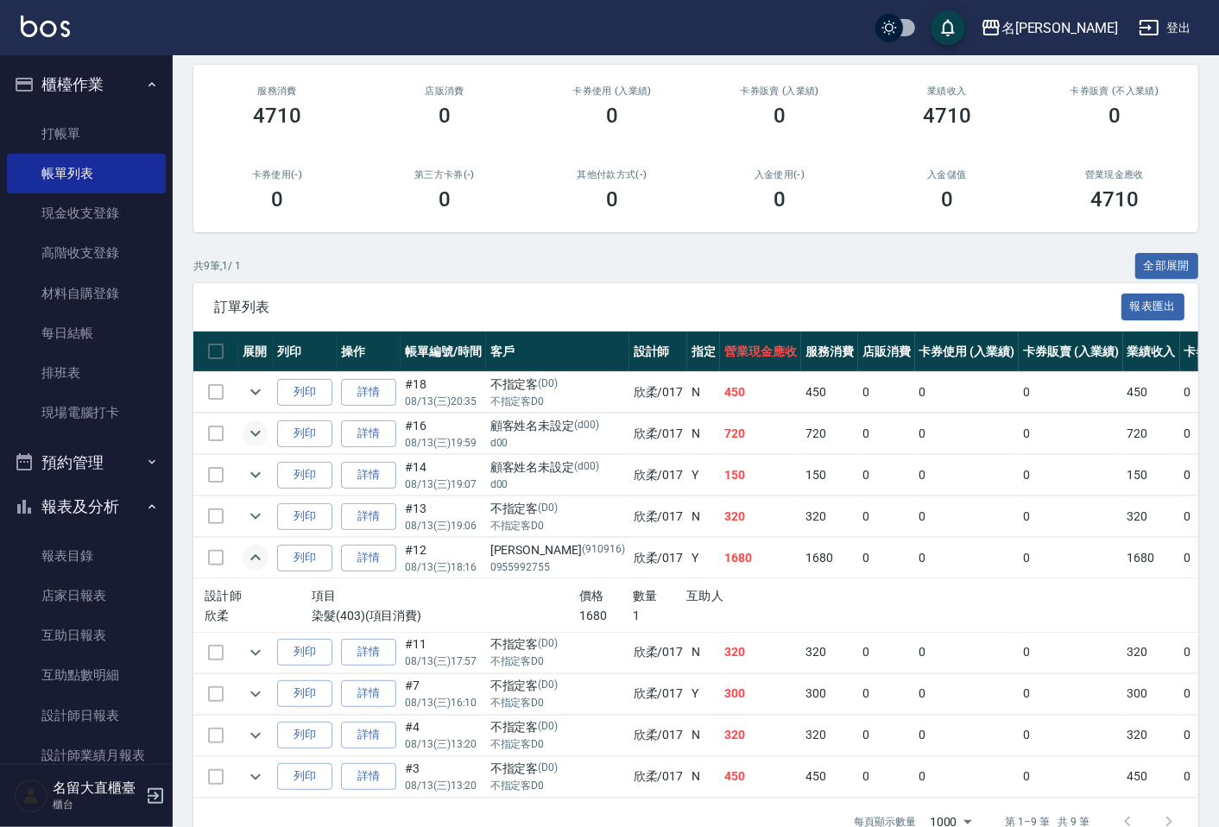
click at [251, 552] on icon "expand row" at bounding box center [255, 557] width 21 height 21
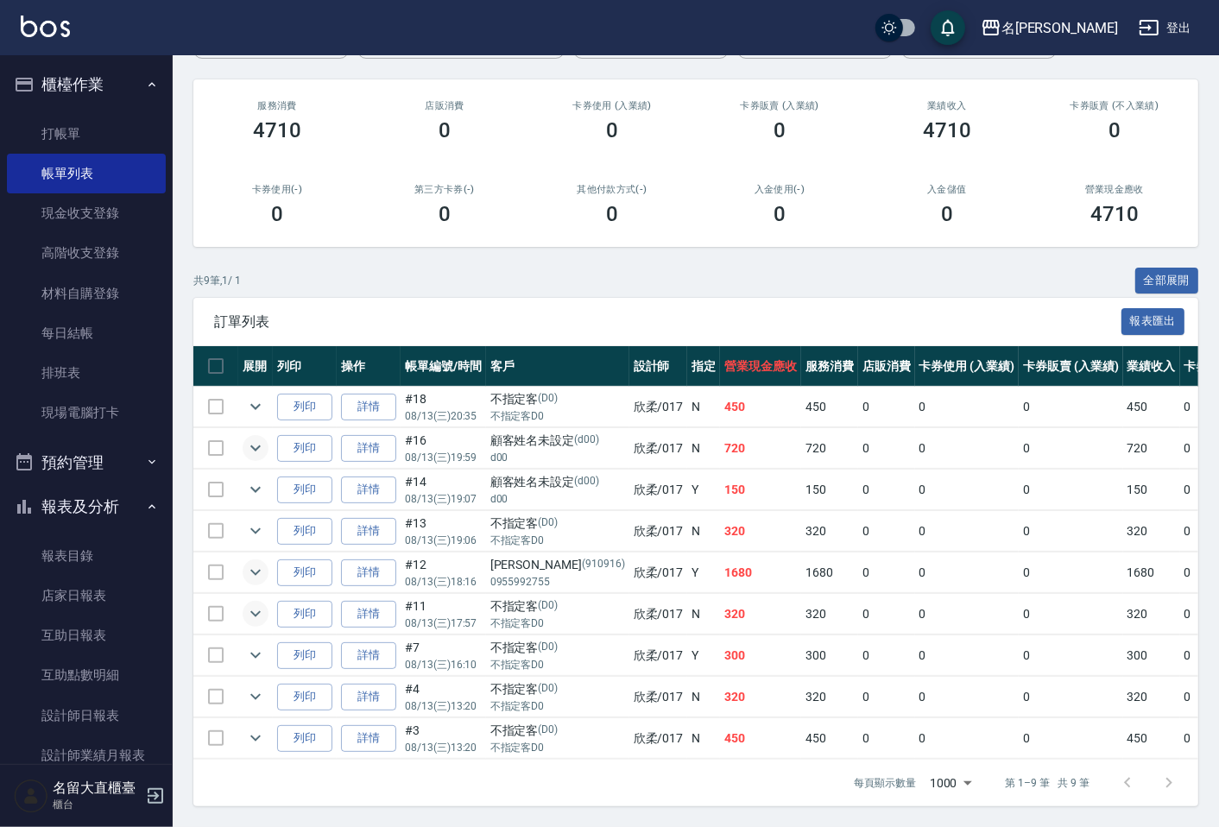
click at [261, 603] on icon "expand row" at bounding box center [255, 613] width 21 height 21
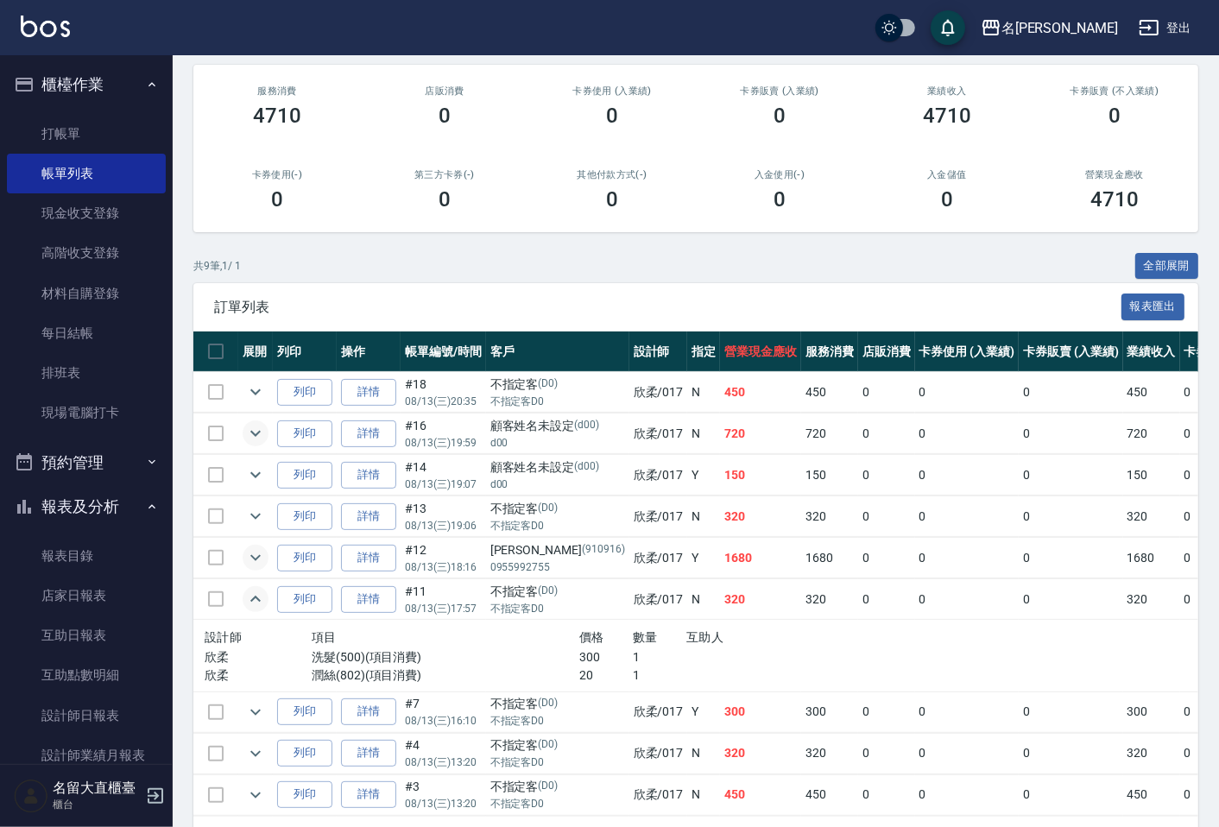
click at [261, 593] on icon "expand row" at bounding box center [255, 599] width 21 height 21
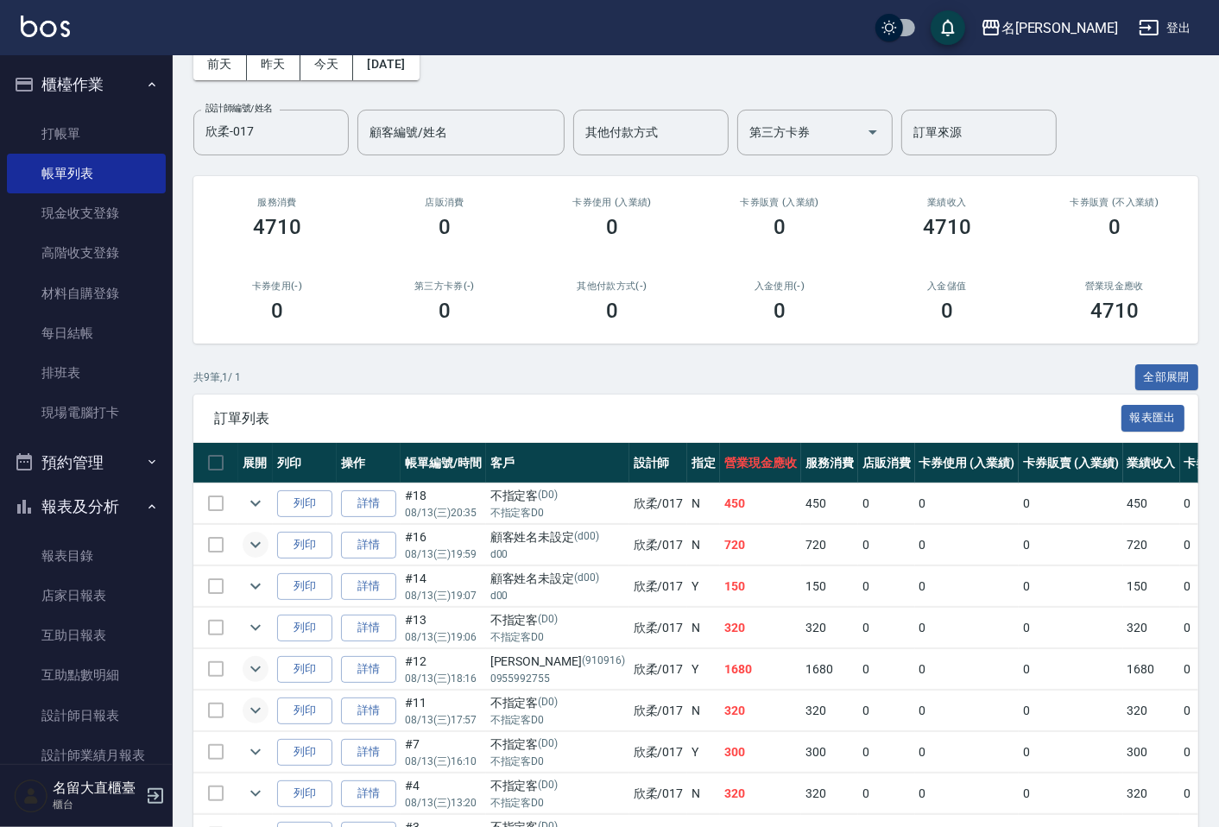
scroll to position [0, 0]
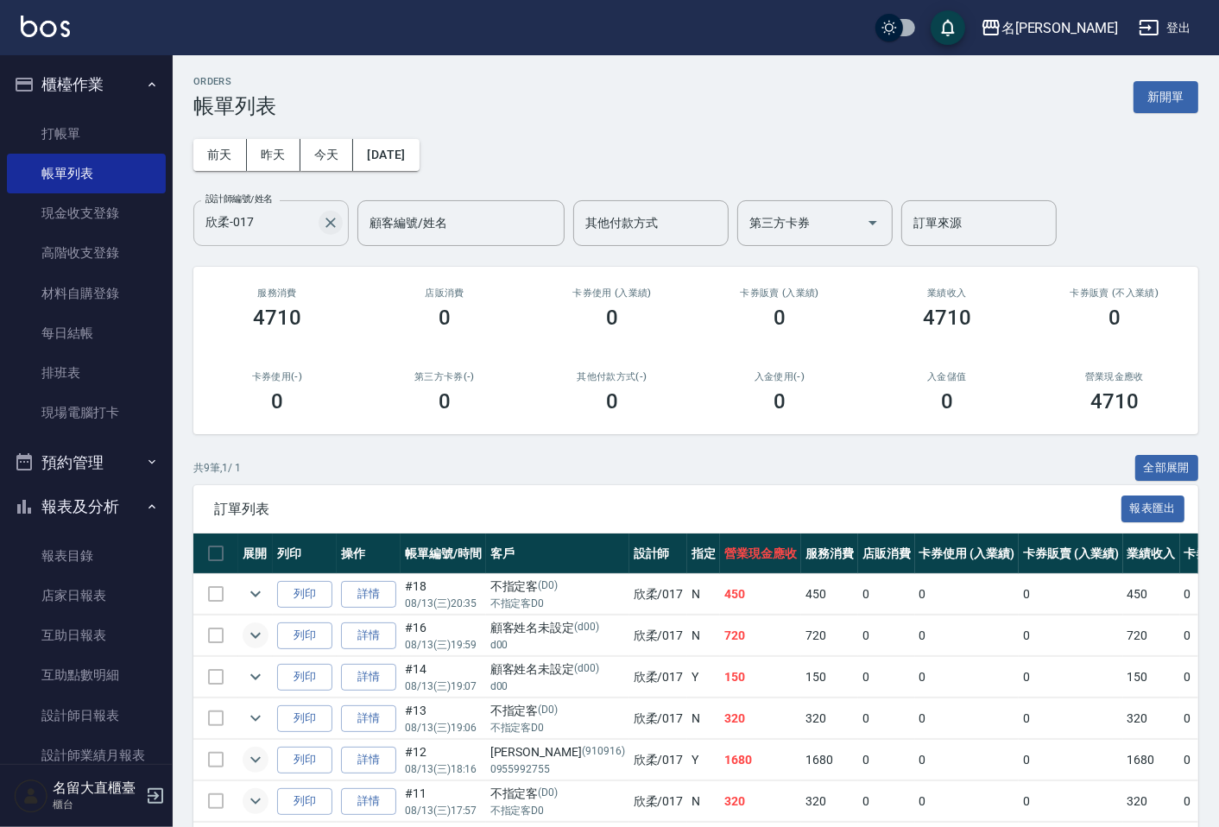
click at [332, 220] on icon "Clear" at bounding box center [330, 223] width 10 height 10
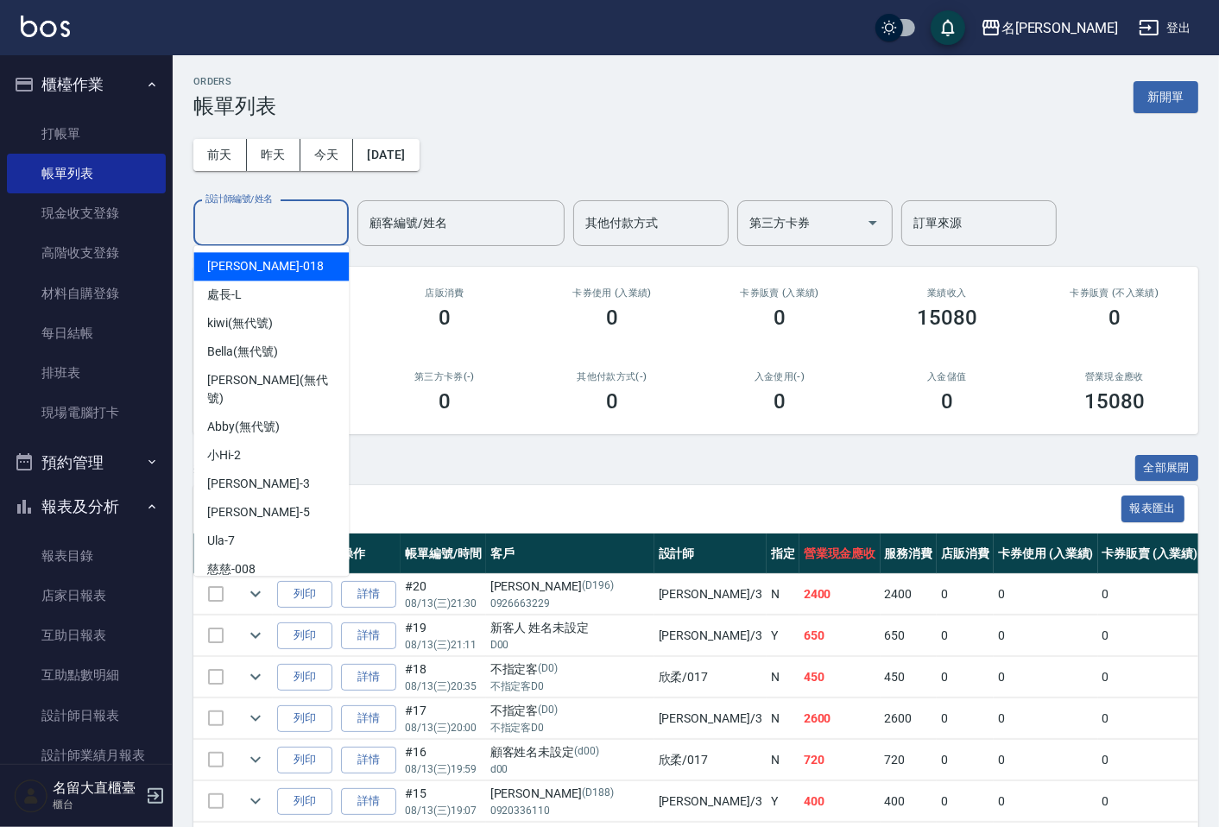
click at [279, 220] on input "設計師編號/姓名" at bounding box center [271, 223] width 140 height 30
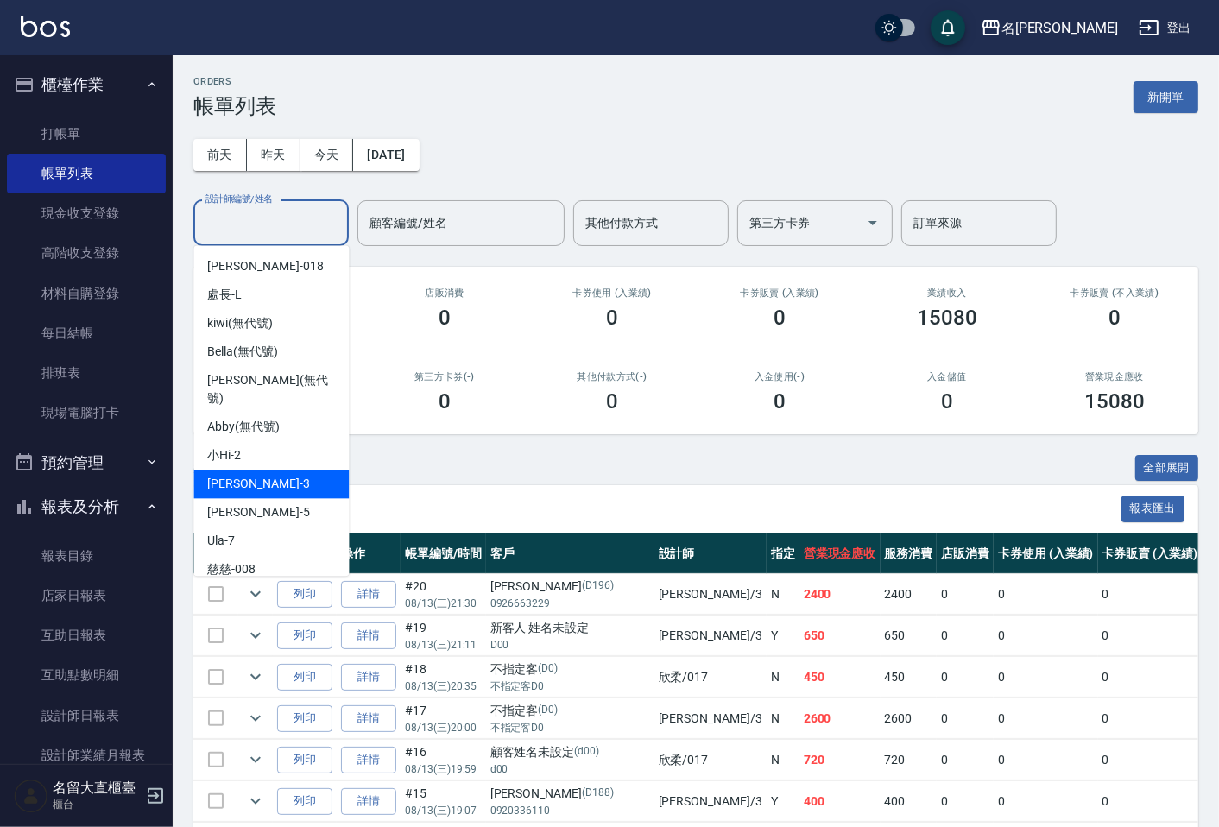
click at [260, 470] on div "[PERSON_NAME]3" at bounding box center [270, 484] width 155 height 28
type input "[PERSON_NAME]3"
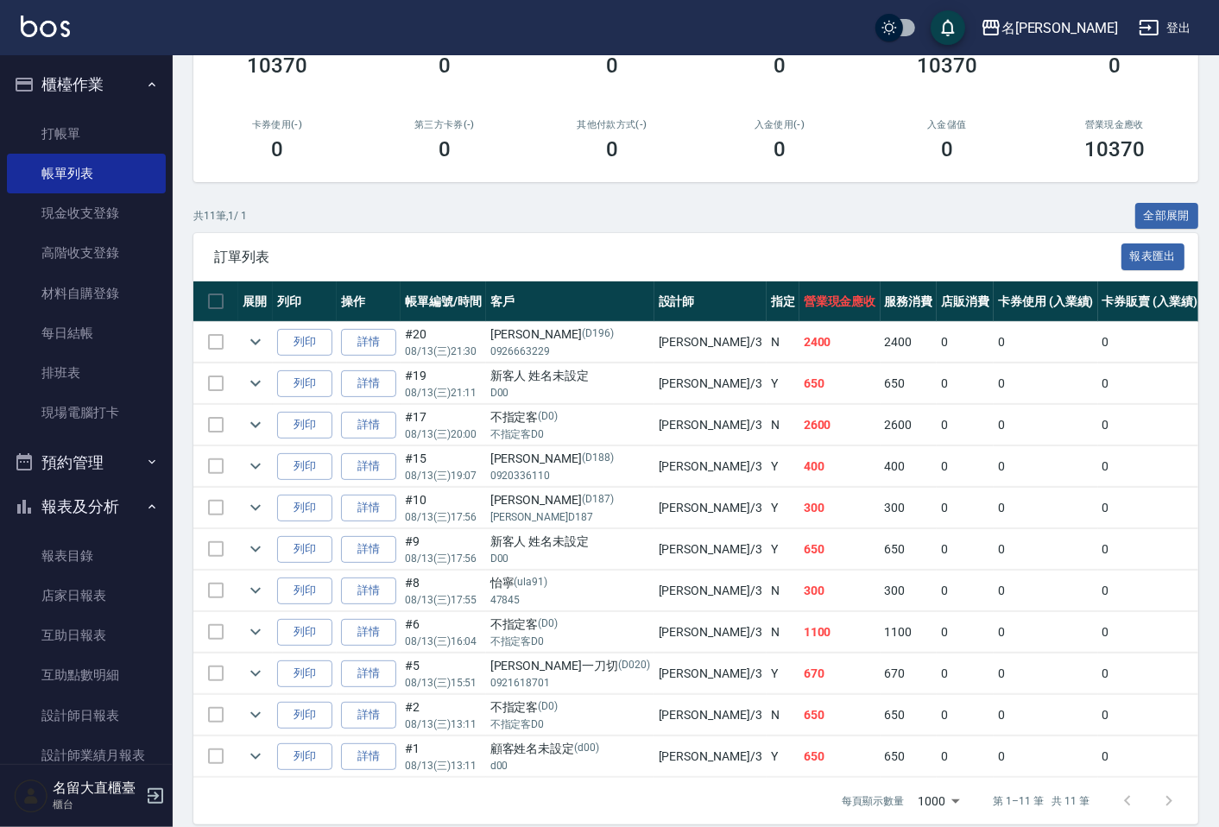
scroll to position [286, 0]
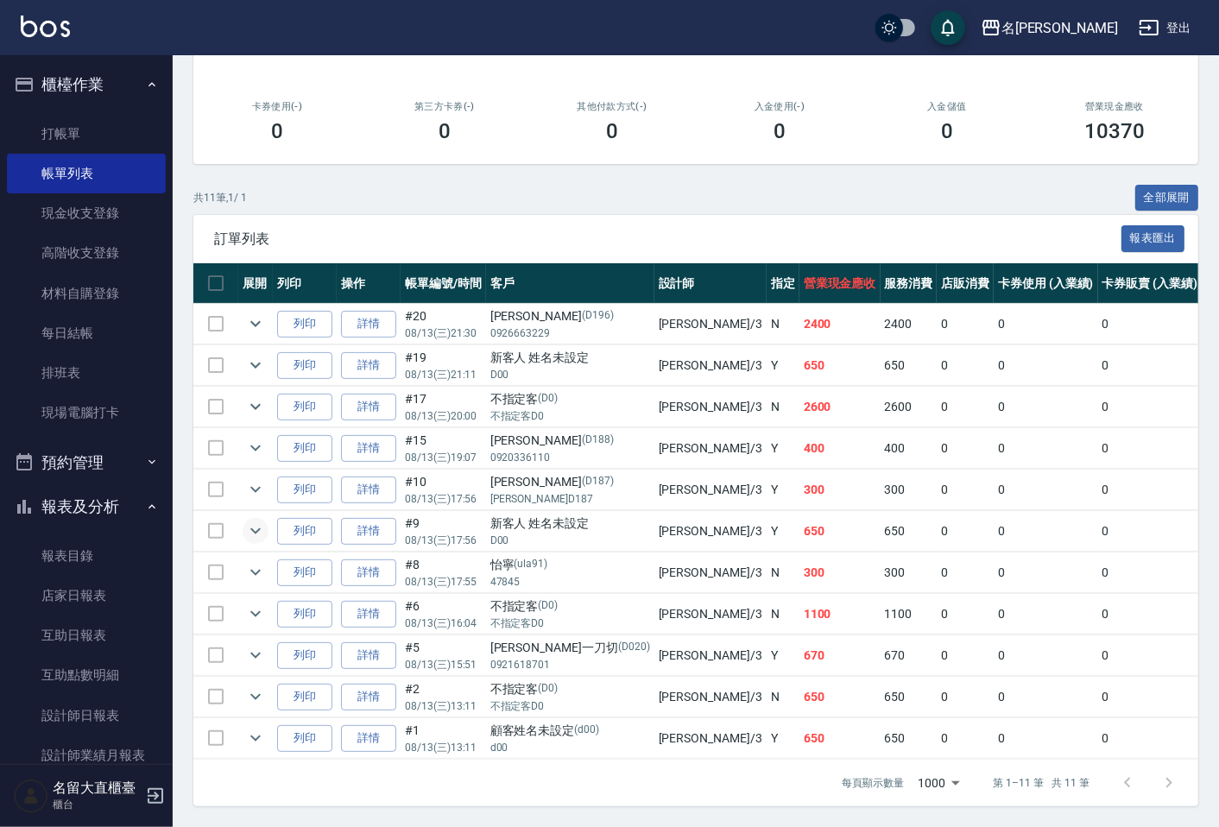
click at [249, 520] on icon "expand row" at bounding box center [255, 530] width 21 height 21
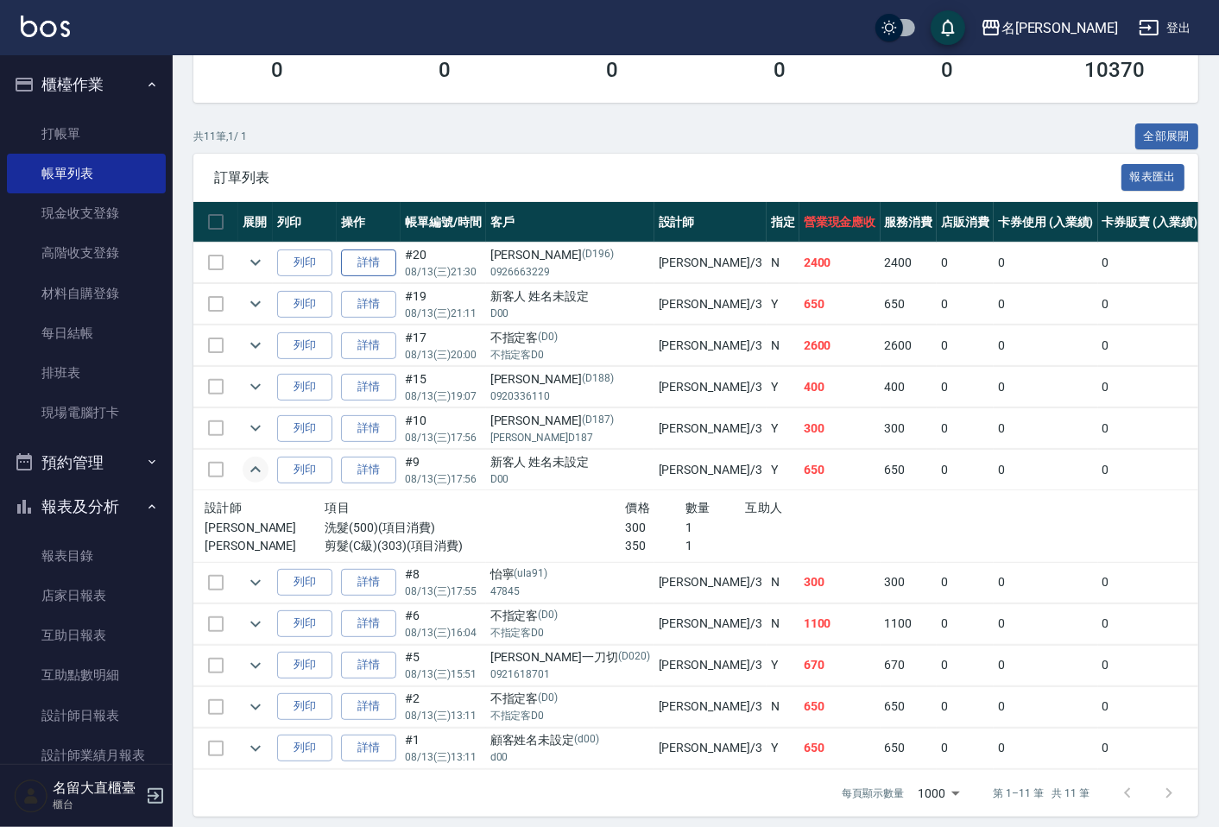
scroll to position [356, 0]
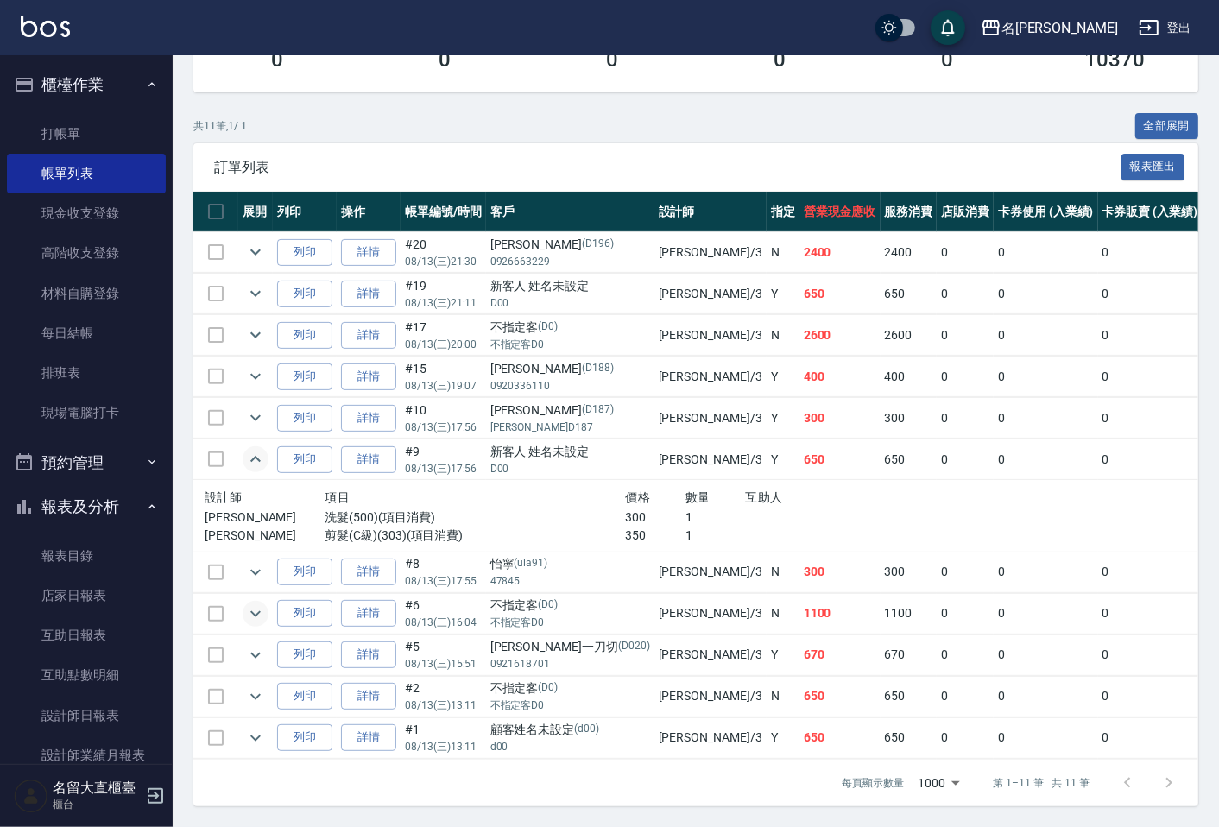
click at [252, 604] on icon "expand row" at bounding box center [255, 613] width 21 height 21
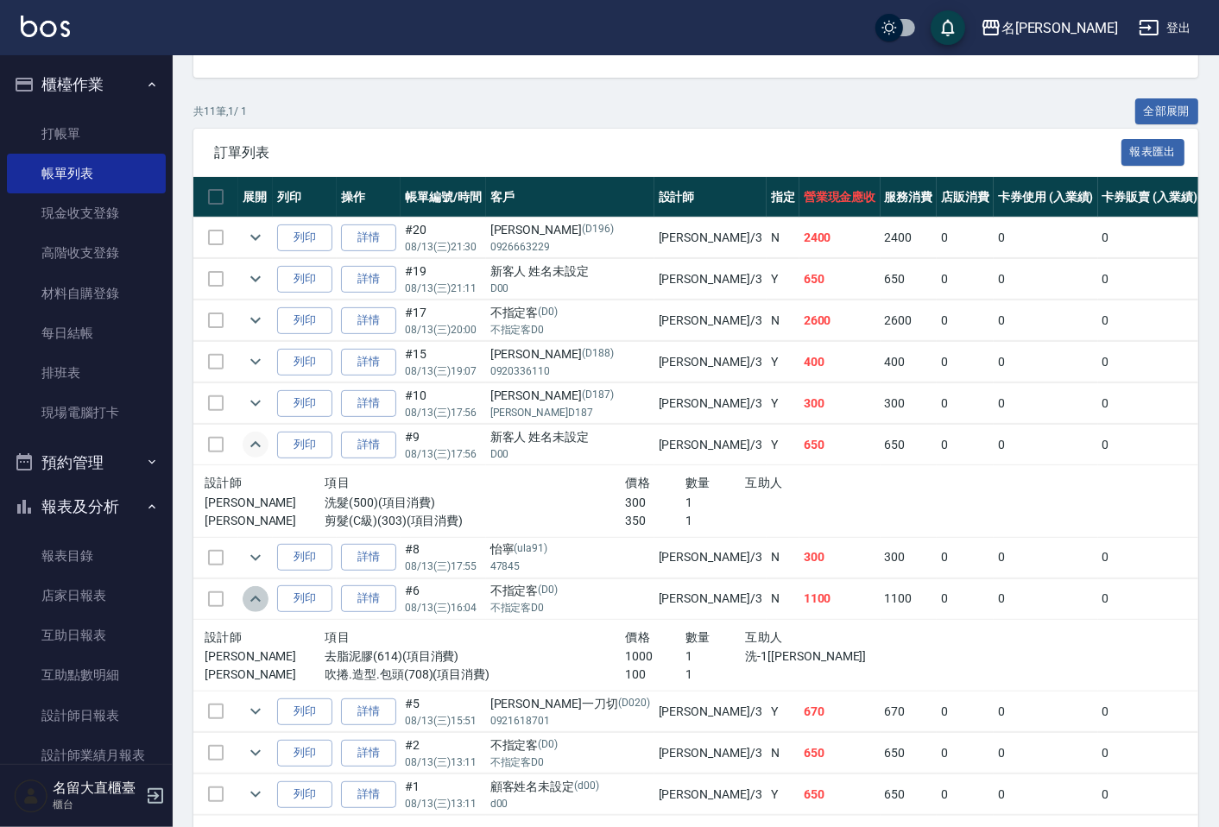
click at [252, 604] on icon "expand row" at bounding box center [255, 599] width 21 height 21
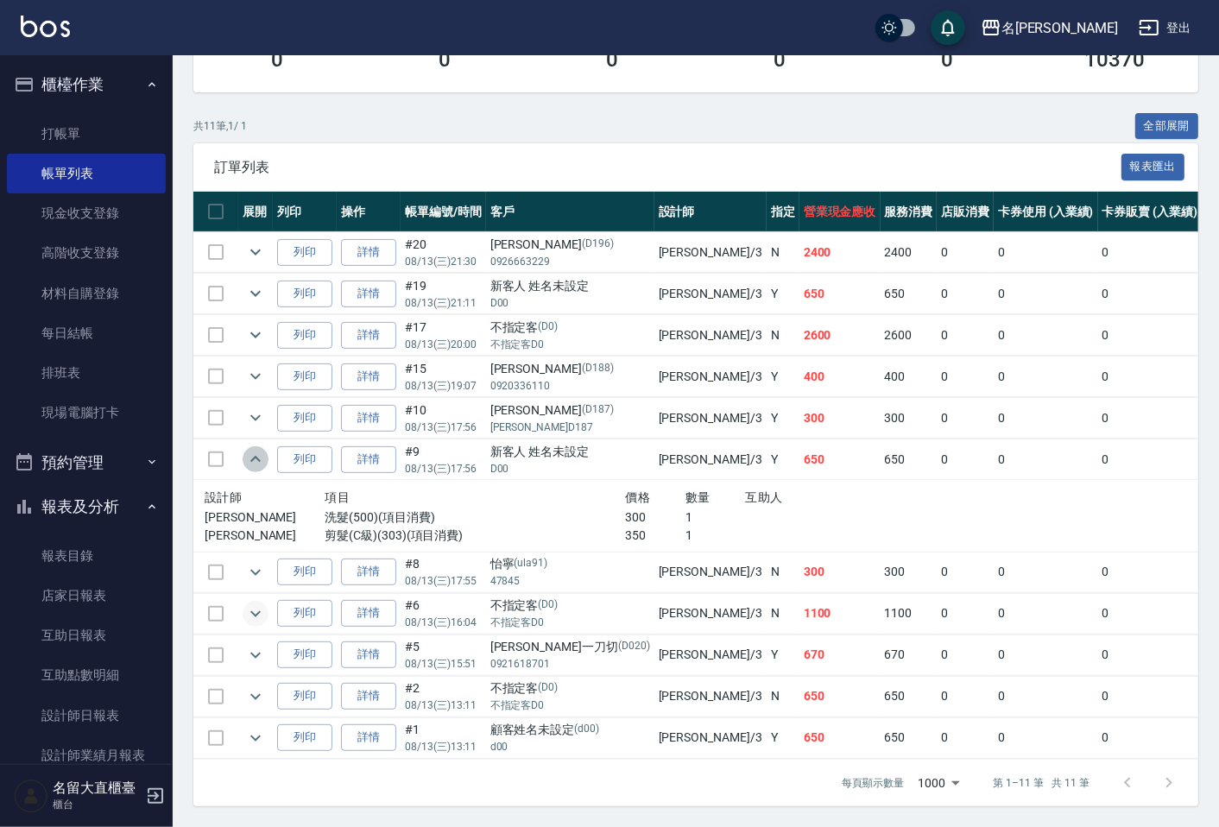
click at [254, 449] on icon "expand row" at bounding box center [255, 459] width 21 height 21
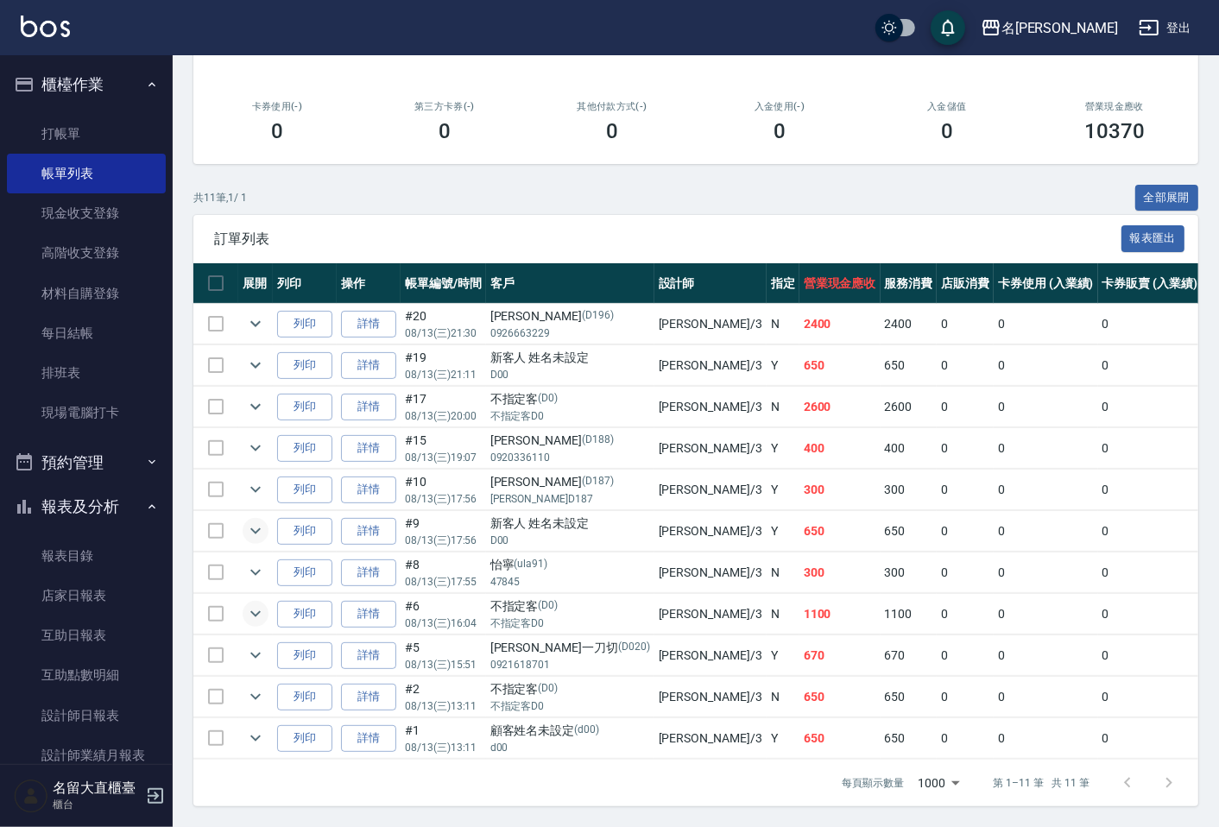
scroll to position [286, 0]
click at [256, 520] on icon "expand row" at bounding box center [255, 530] width 21 height 21
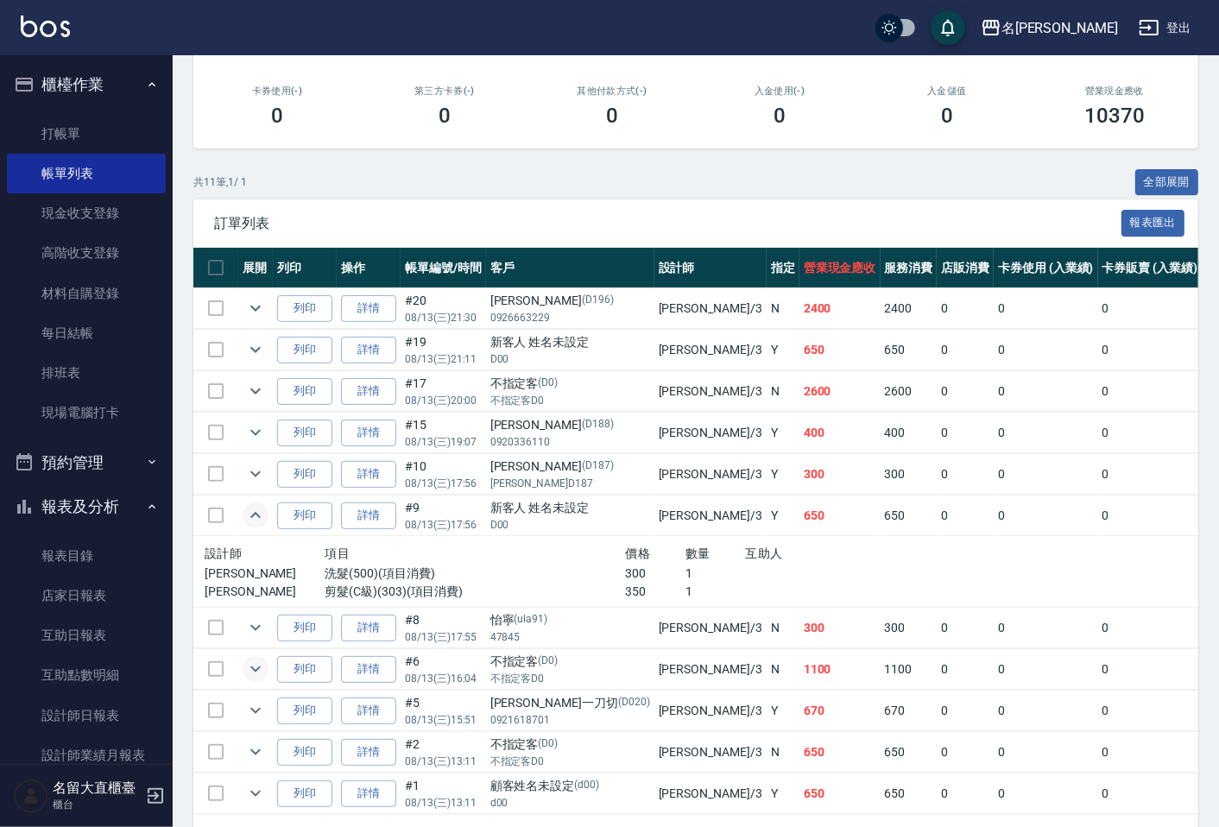
scroll to position [356, 0]
